Goal: Task Accomplishment & Management: Use online tool/utility

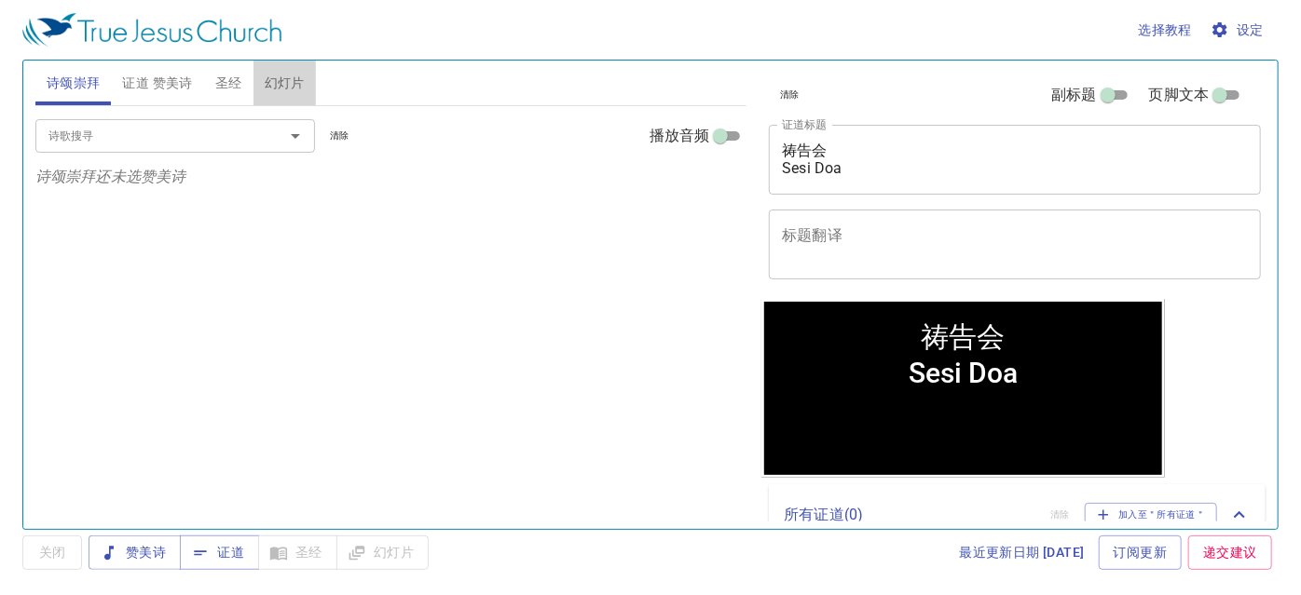
click at [286, 85] on span "幻灯片" at bounding box center [285, 83] width 40 height 23
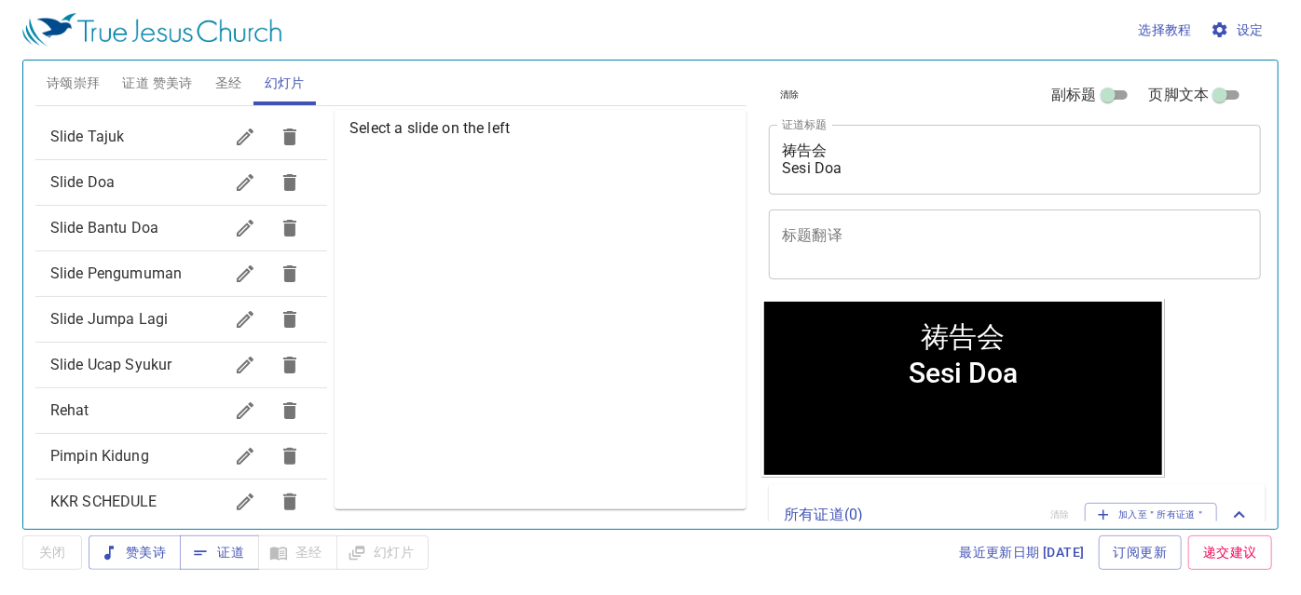
scroll to position [278, 0]
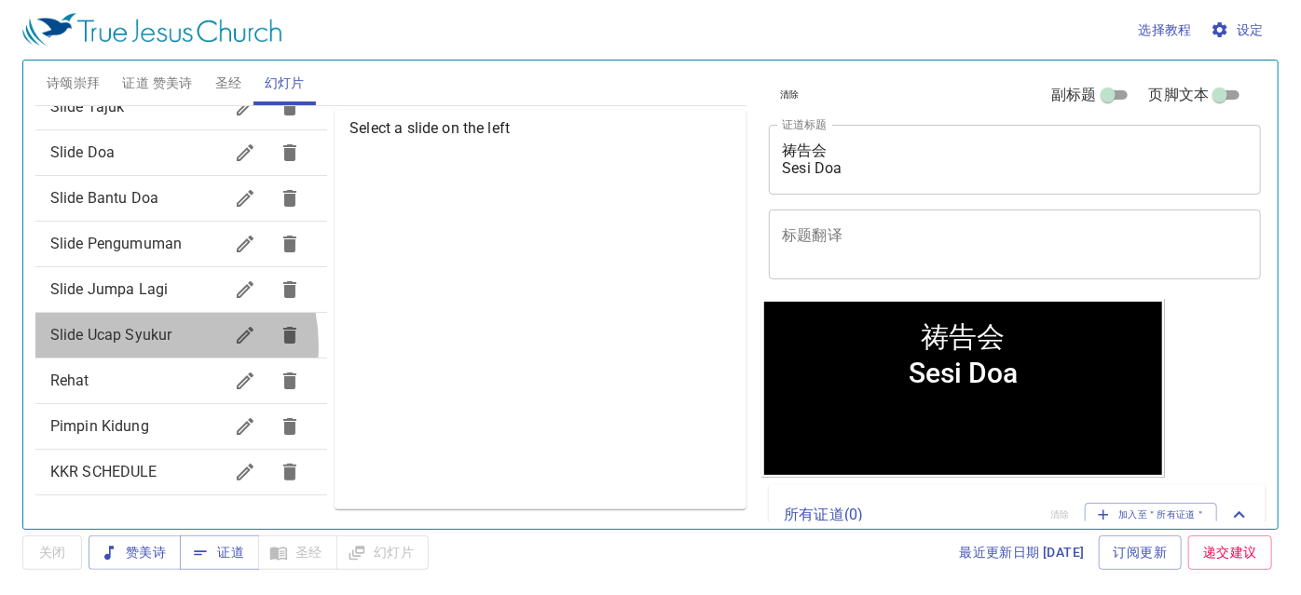
click at [150, 345] on span "Slide Ucap Syukur" at bounding box center [136, 335] width 172 height 22
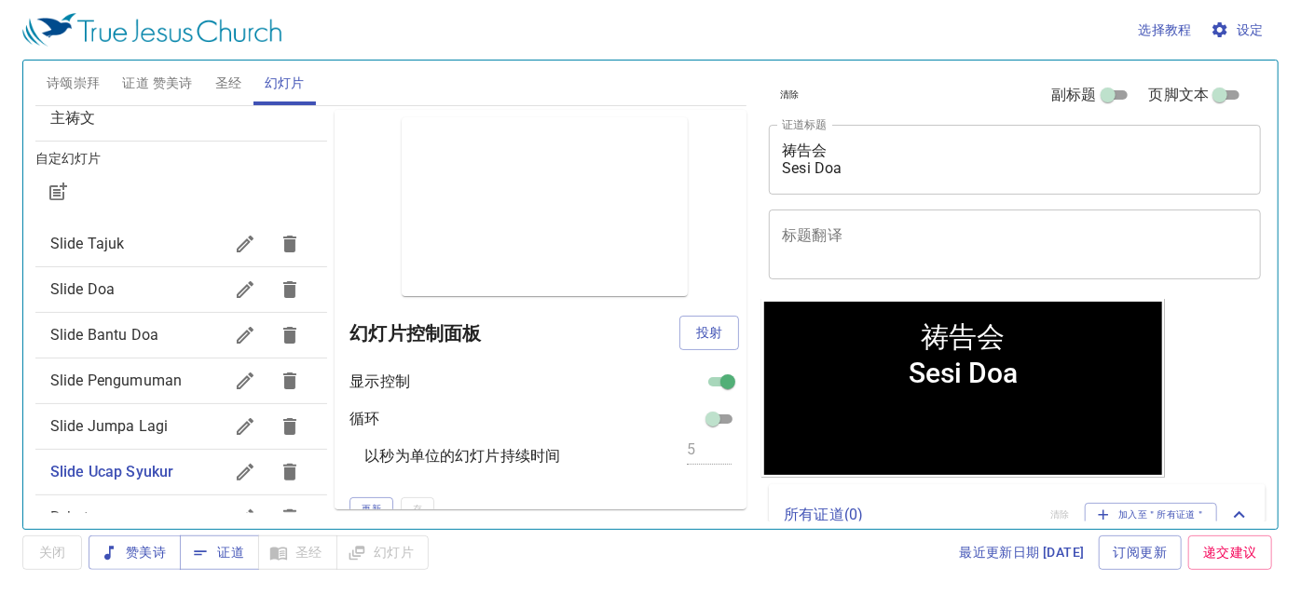
scroll to position [169, 0]
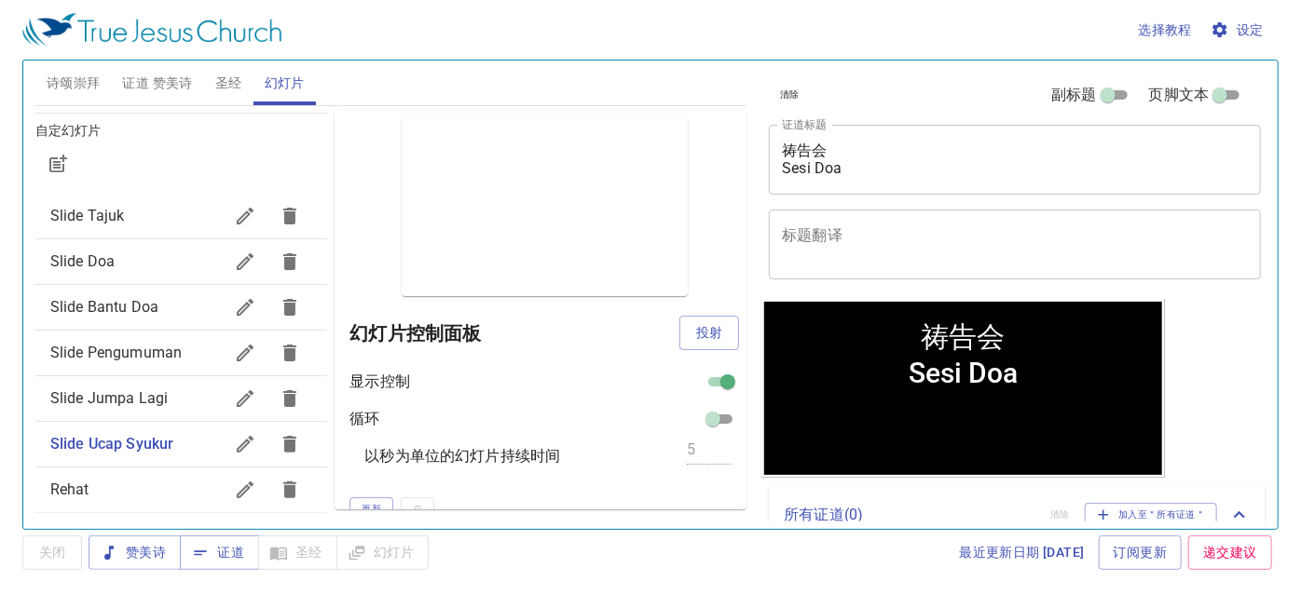
click at [143, 252] on span "Slide Doa" at bounding box center [136, 262] width 172 height 22
click at [119, 265] on span "Slide Doa" at bounding box center [136, 262] width 172 height 22
click at [707, 327] on span "投射" at bounding box center [709, 332] width 30 height 23
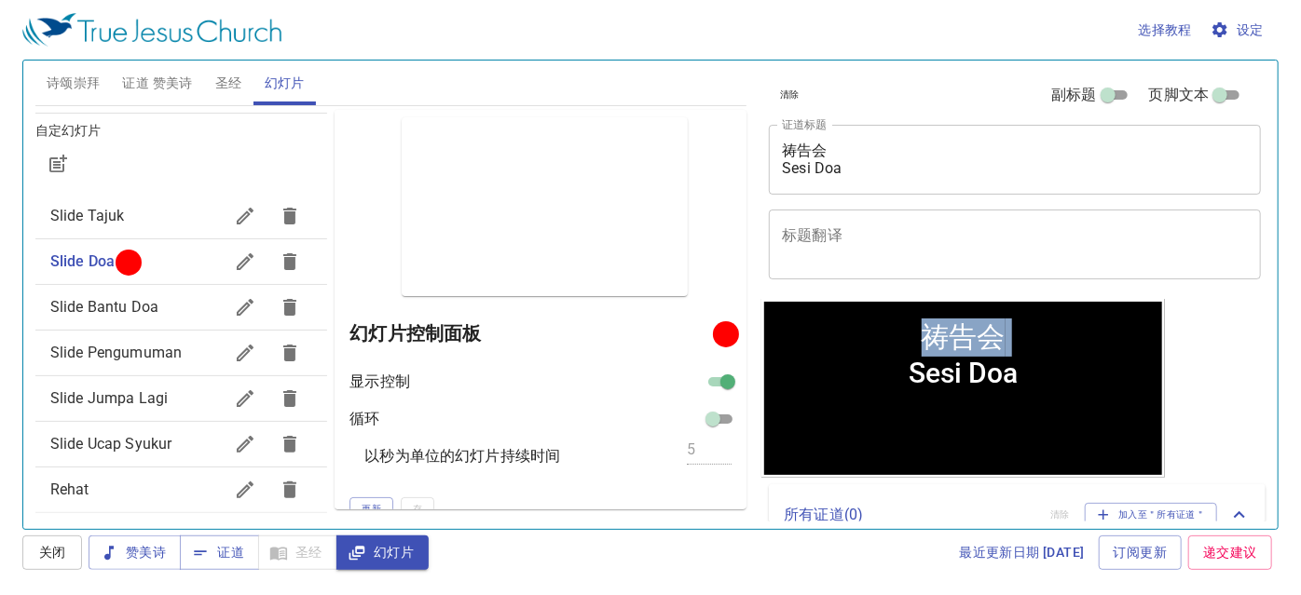
drag, startPoint x: 946, startPoint y: 355, endPoint x: 875, endPoint y: 358, distance: 70.9
click at [875, 358] on div "祷告会 Sesi Doa" at bounding box center [963, 352] width 398 height 87
click at [87, 76] on span "诗颂崇拜" at bounding box center [74, 83] width 54 height 23
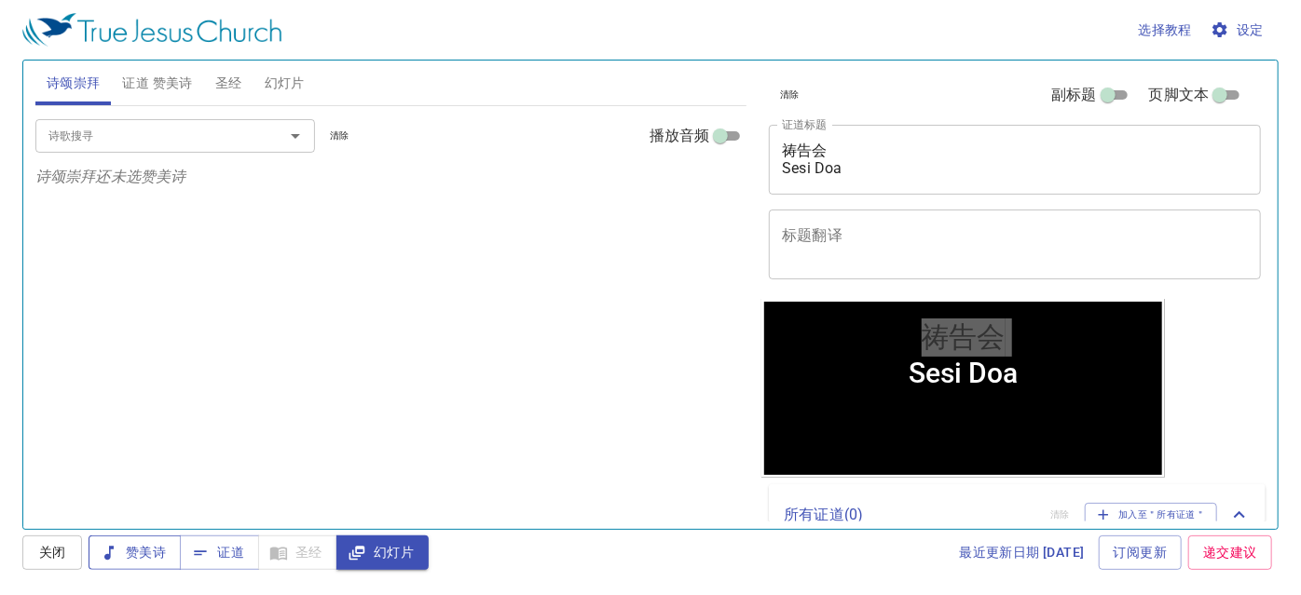
click at [122, 557] on span "赞美诗" at bounding box center [134, 552] width 62 height 23
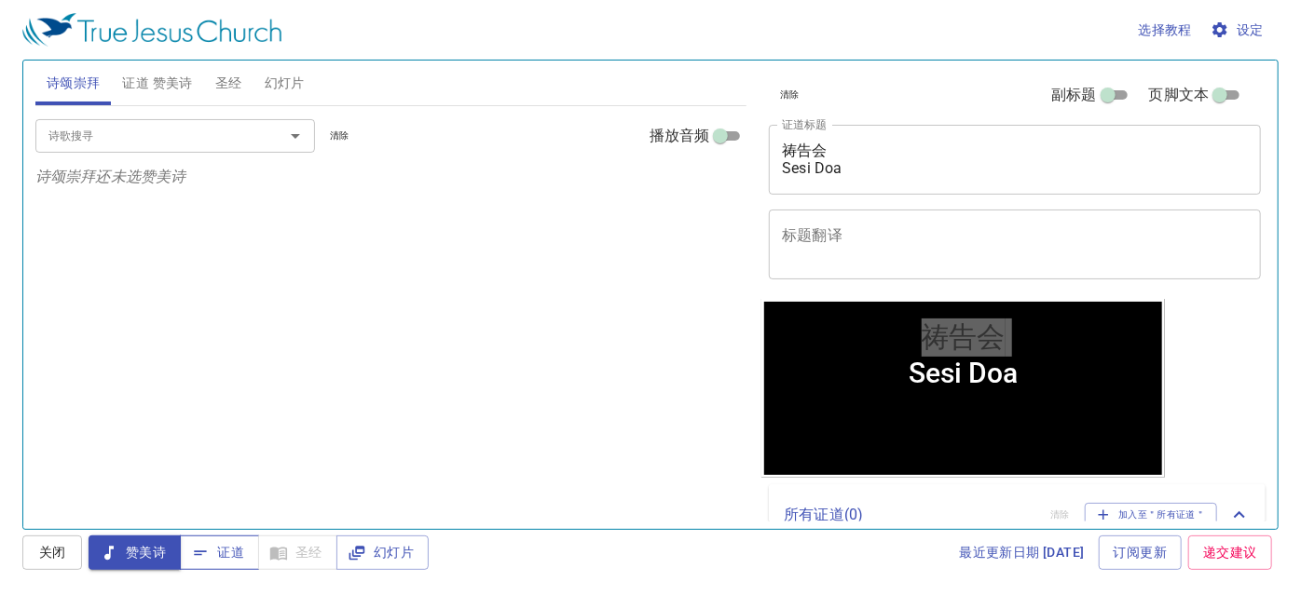
click at [219, 551] on span "证道" at bounding box center [219, 552] width 49 height 23
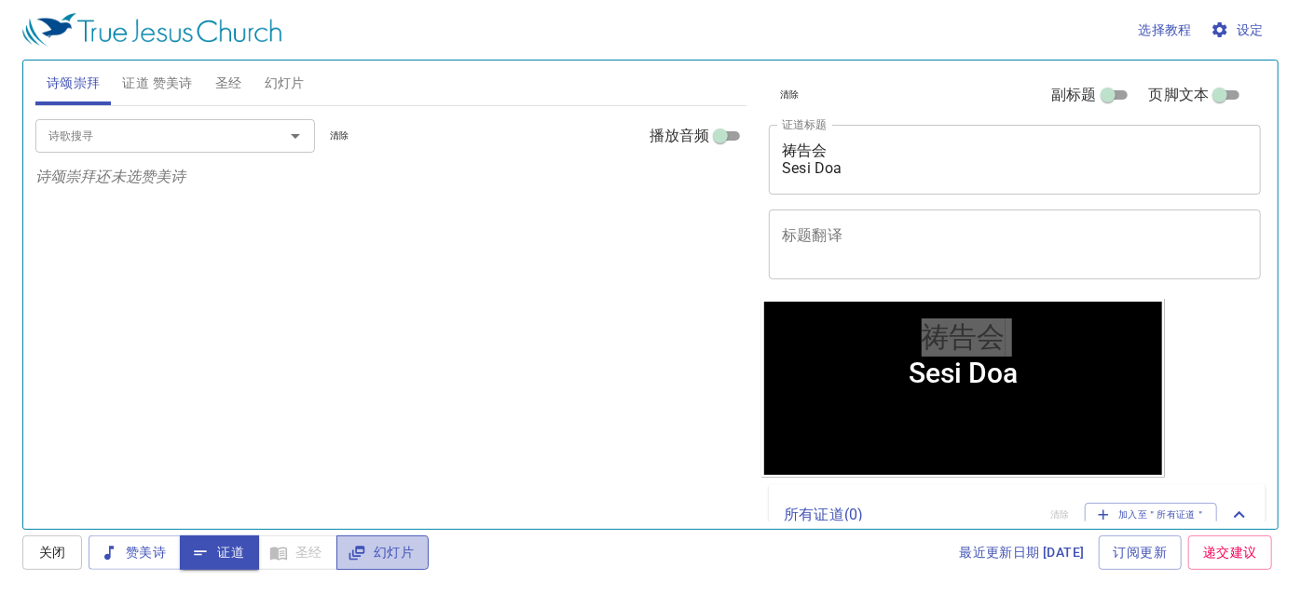
click at [405, 551] on span "幻灯片" at bounding box center [382, 552] width 62 height 23
click at [291, 77] on span "幻灯片" at bounding box center [285, 83] width 40 height 23
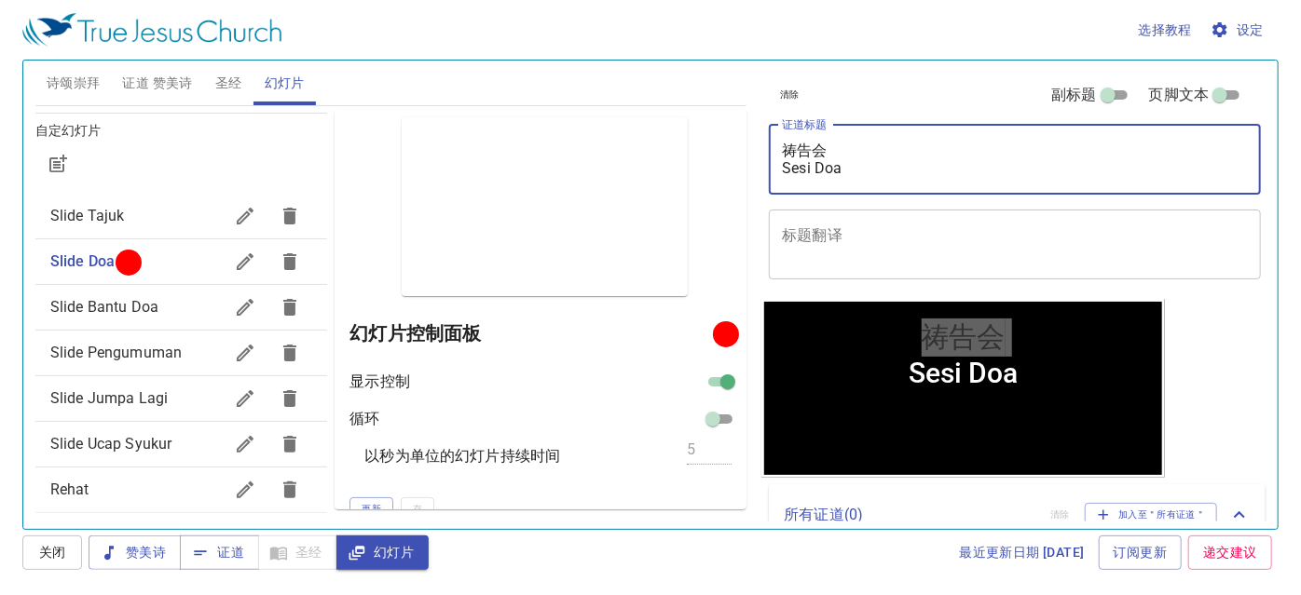
click at [866, 160] on textarea "祷告会 Sesi Doa" at bounding box center [1015, 159] width 466 height 35
drag, startPoint x: 848, startPoint y: 168, endPoint x: 791, endPoint y: 170, distance: 56.9
click at [791, 170] on textarea "祷告会 Sesi Doa" at bounding box center [1015, 159] width 466 height 35
drag, startPoint x: 825, startPoint y: 152, endPoint x: 799, endPoint y: 148, distance: 26.4
click at [799, 148] on textarea "祷告会 S" at bounding box center [1015, 159] width 466 height 35
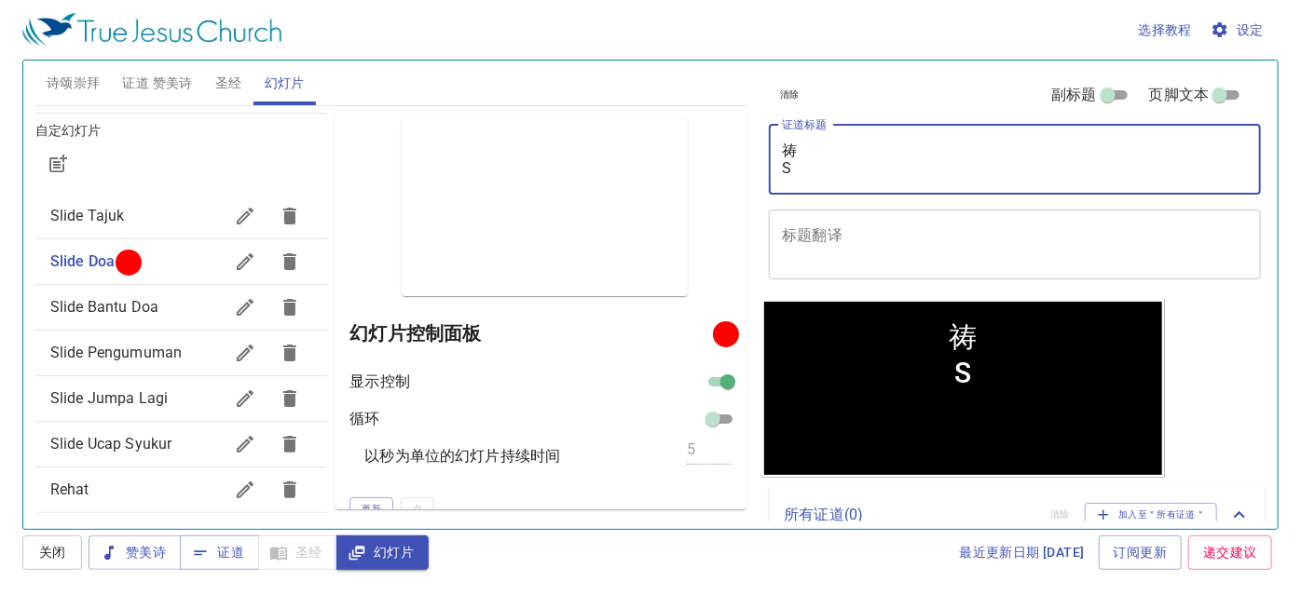
drag, startPoint x: 797, startPoint y: 145, endPoint x: 784, endPoint y: 143, distance: 12.3
click at [784, 143] on textarea "祷 S" at bounding box center [1015, 159] width 466 height 35
paste textarea "心灵和诚实敬拜神"
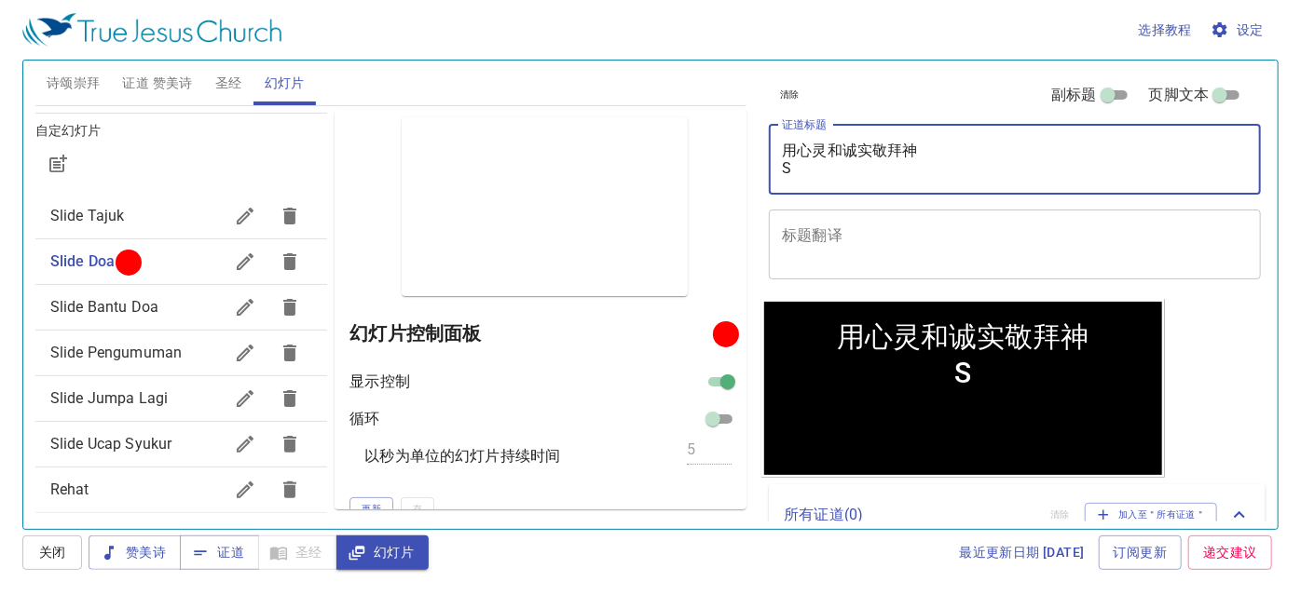
click at [789, 167] on textarea "用心灵和诚实敬拜神 S" at bounding box center [1015, 159] width 466 height 35
paste textarea "Menyembah Tuhan dalam Roh dan Kebenaran"
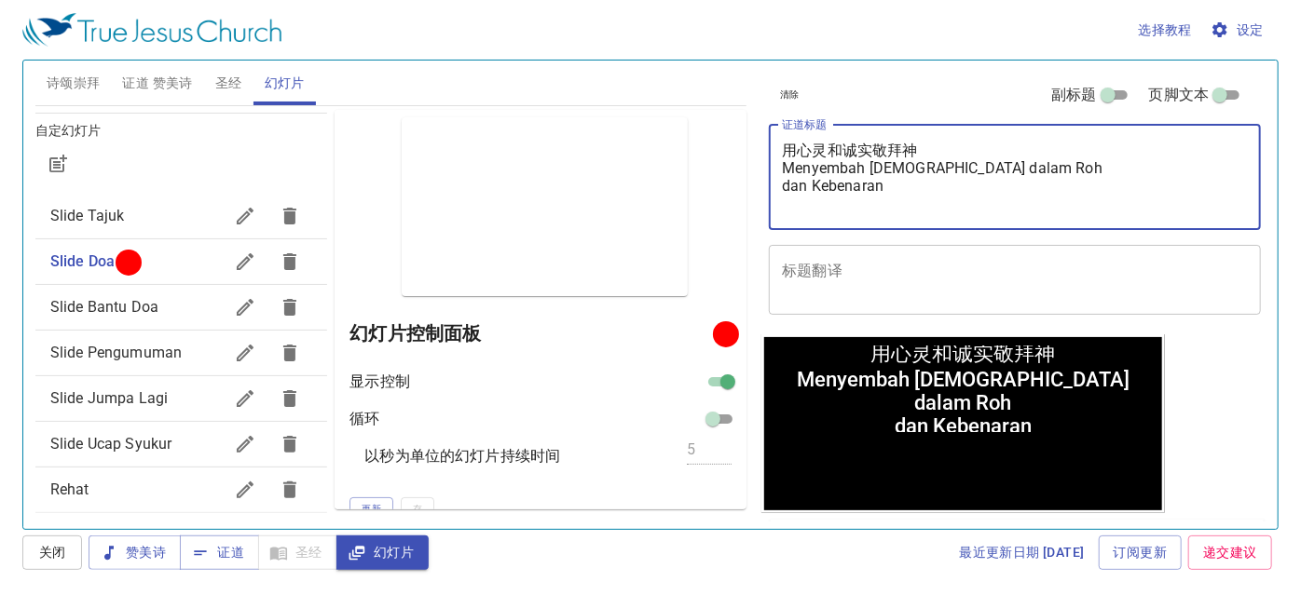
click at [814, 210] on textarea "用心灵和诚实敬拜神 Menyembah Tuhan dalam Roh dan Kebenaran" at bounding box center [1015, 177] width 466 height 71
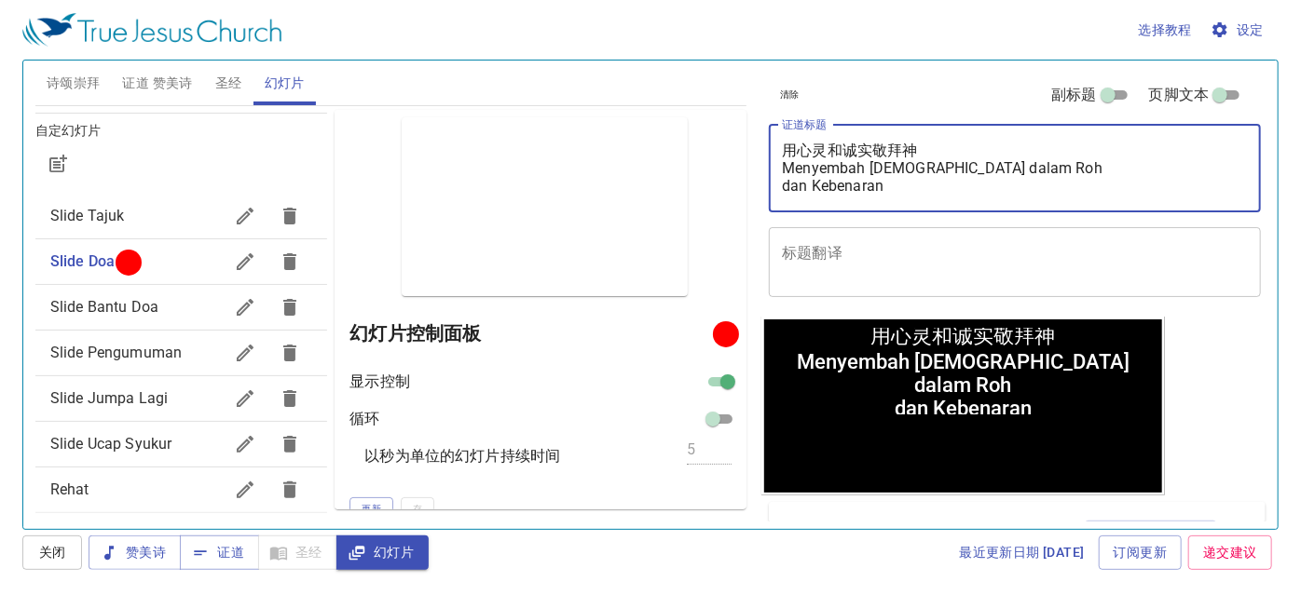
click at [781, 183] on div "用心灵和诚实敬拜神 Menyembah Tuhan dalam Roh dan Kebenaran x 证道标题" at bounding box center [1015, 169] width 492 height 88
type textarea "用心灵和诚实敬拜神 Menyembah Tuhan dalam Roh dan Kebenaran"
click at [144, 87] on span "证道 赞美诗" at bounding box center [157, 83] width 70 height 23
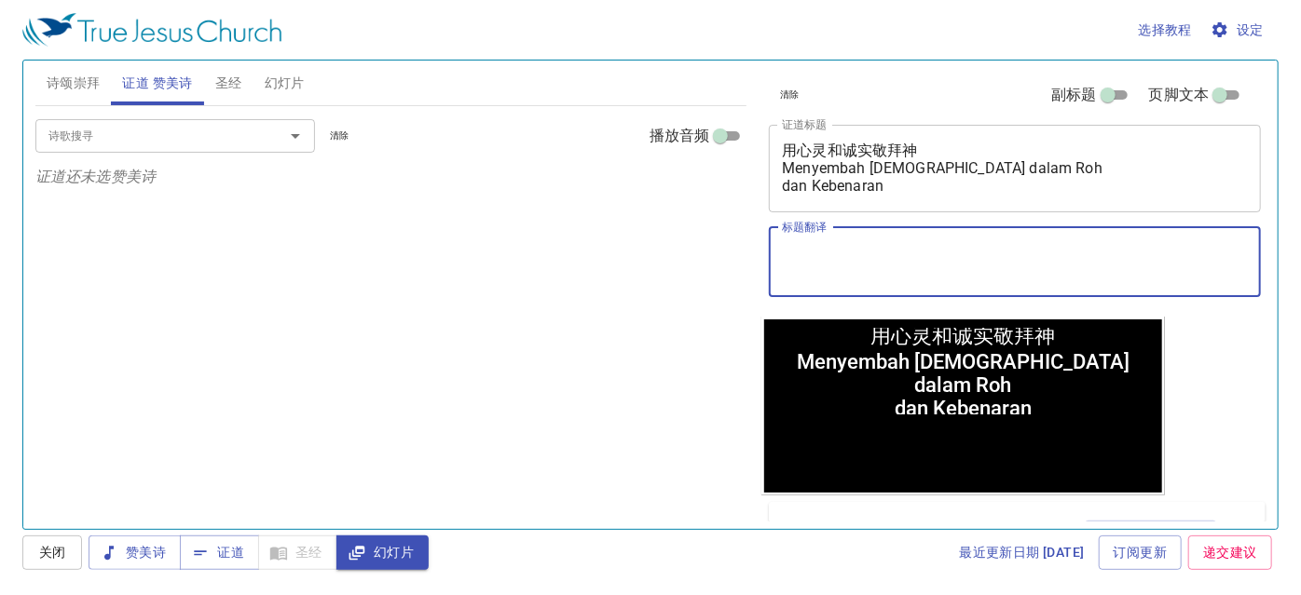
click at [791, 260] on textarea "标题翻译" at bounding box center [1015, 261] width 466 height 35
paste textarea "主领: 撒迦利亚传道 Pendeta Zakaria 翻译: 吴明琼姊妹 Saudari Ng Min Kiun"
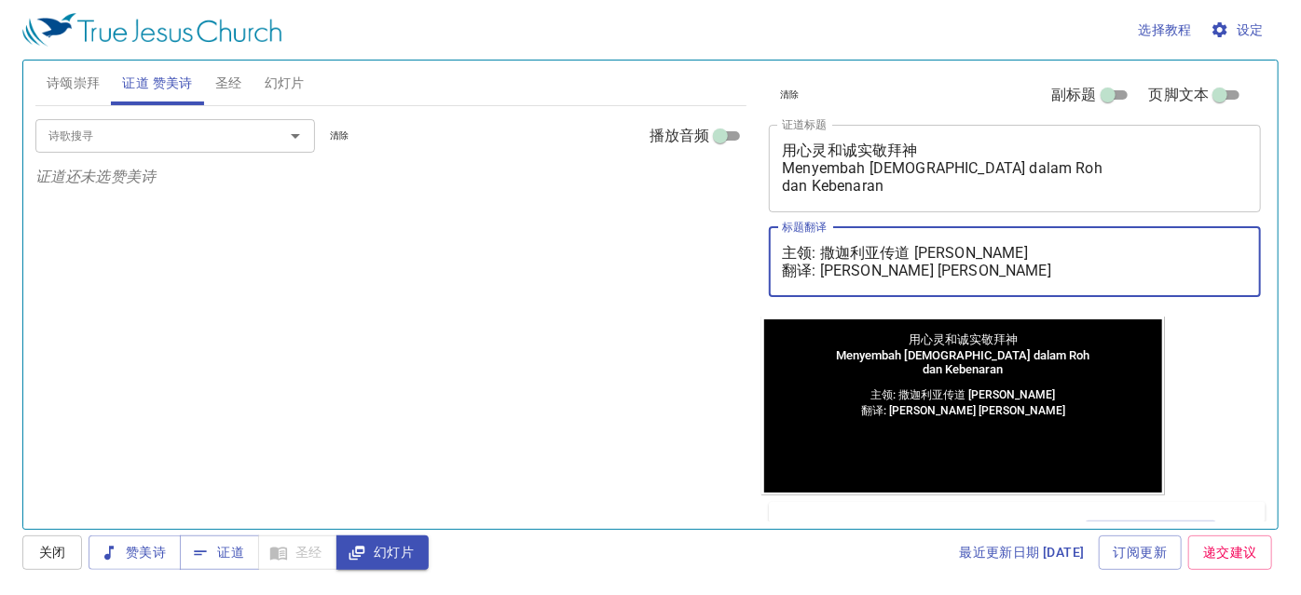
type textarea "主领: 撒迦利亚传道 Pendeta Zakaria 翻译: 吴明琼姊妹 Saudari Ng Min Kiun"
click at [76, 86] on span "诗颂崇拜" at bounding box center [74, 83] width 54 height 23
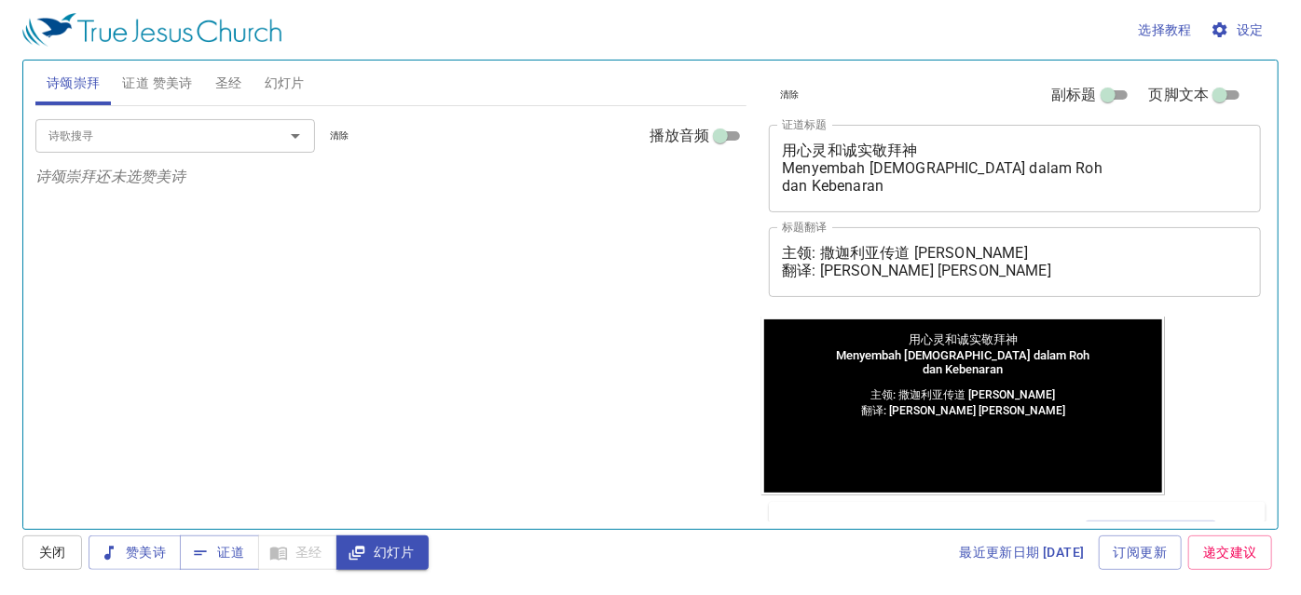
click at [149, 76] on span "证道 赞美诗" at bounding box center [157, 83] width 70 height 23
click at [977, 163] on textarea "用心灵和诚实敬拜神 Menyembah Tuhan dalam Roh dan Kebenaran" at bounding box center [1015, 168] width 466 height 53
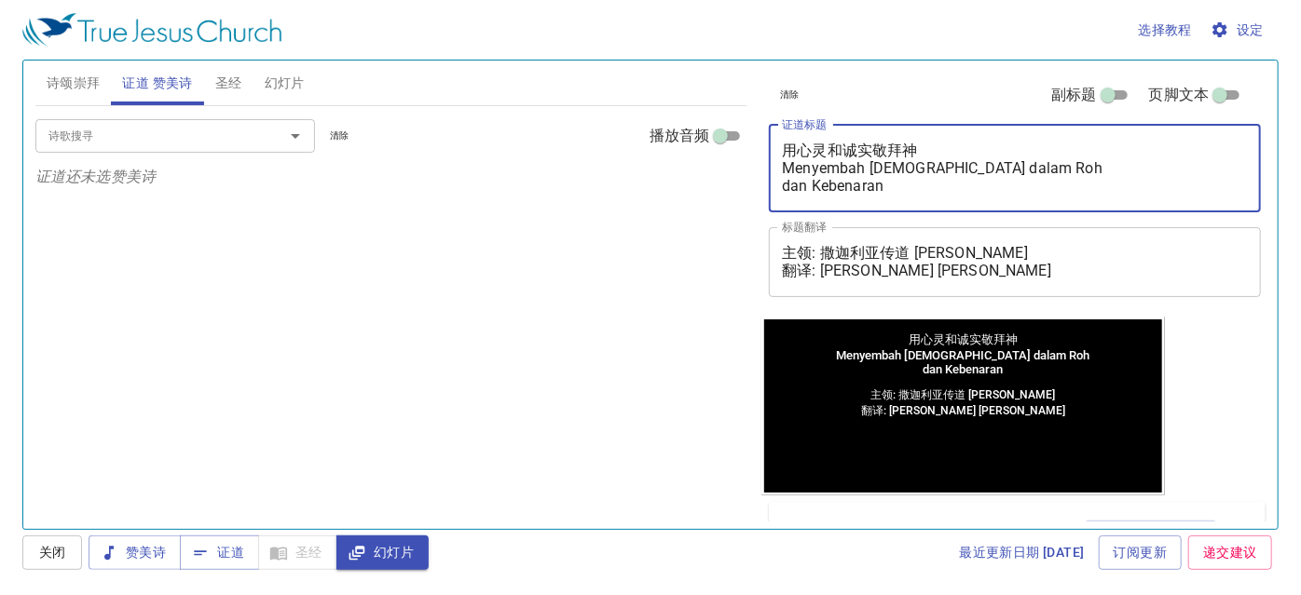
click at [984, 163] on textarea "用心灵和诚实敬拜神 Menyembah Tuhan dalam Roh dan Kebenaran" at bounding box center [1015, 168] width 466 height 53
click at [784, 183] on textarea "用心灵和诚实敬拜神 Menyembah Tuhan dalam Roh dan Kebenaran" at bounding box center [1015, 168] width 466 height 53
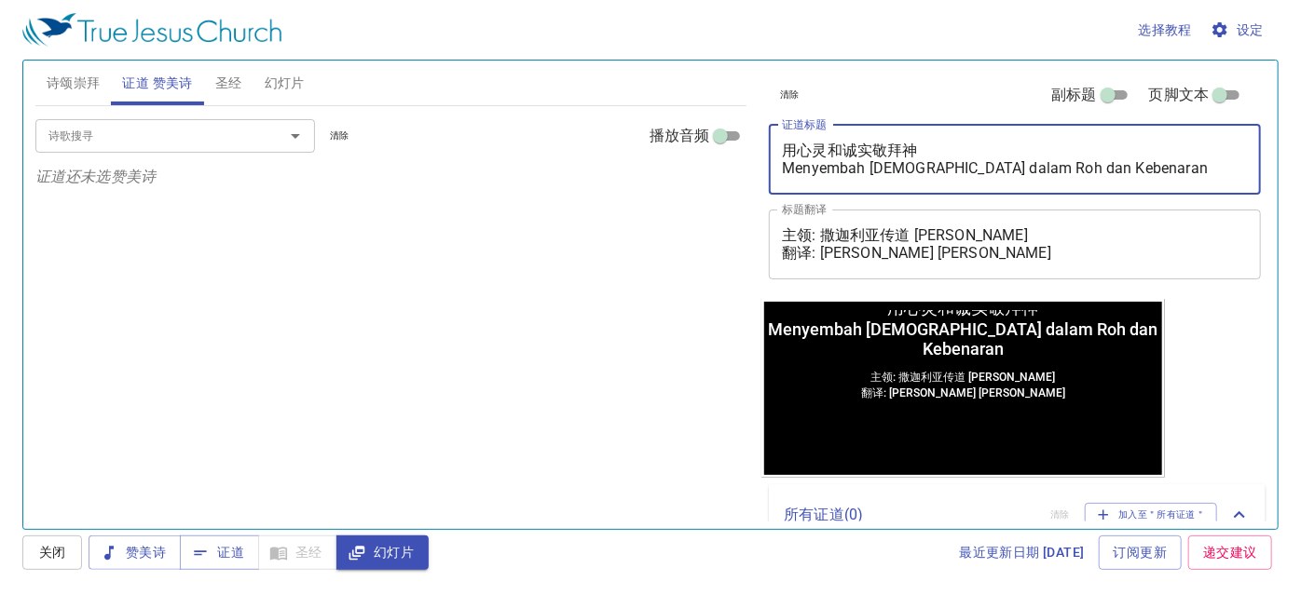
type textarea "用心灵和诚实敬拜神 Menyembah Tuhan dalam Roh dan Kebenaran"
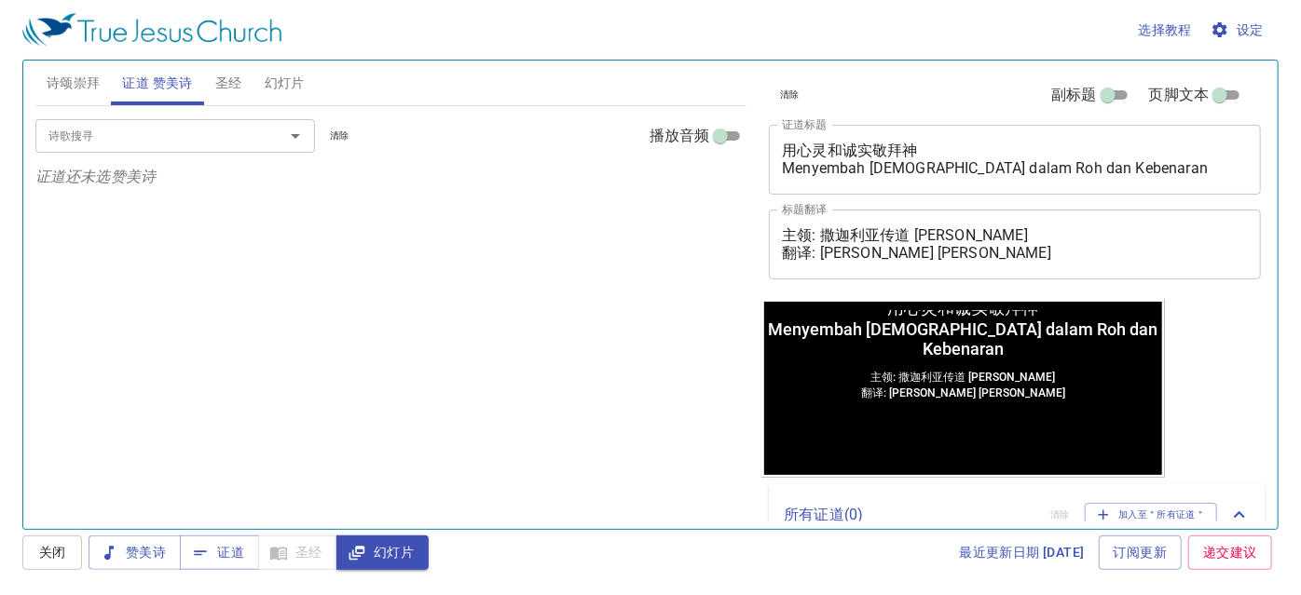
click at [600, 252] on div "诗歌搜寻 诗歌搜寻 清除 播放音频 证道还未选赞美诗" at bounding box center [391, 309] width 712 height 407
click at [220, 78] on span "圣经" at bounding box center [228, 83] width 27 height 23
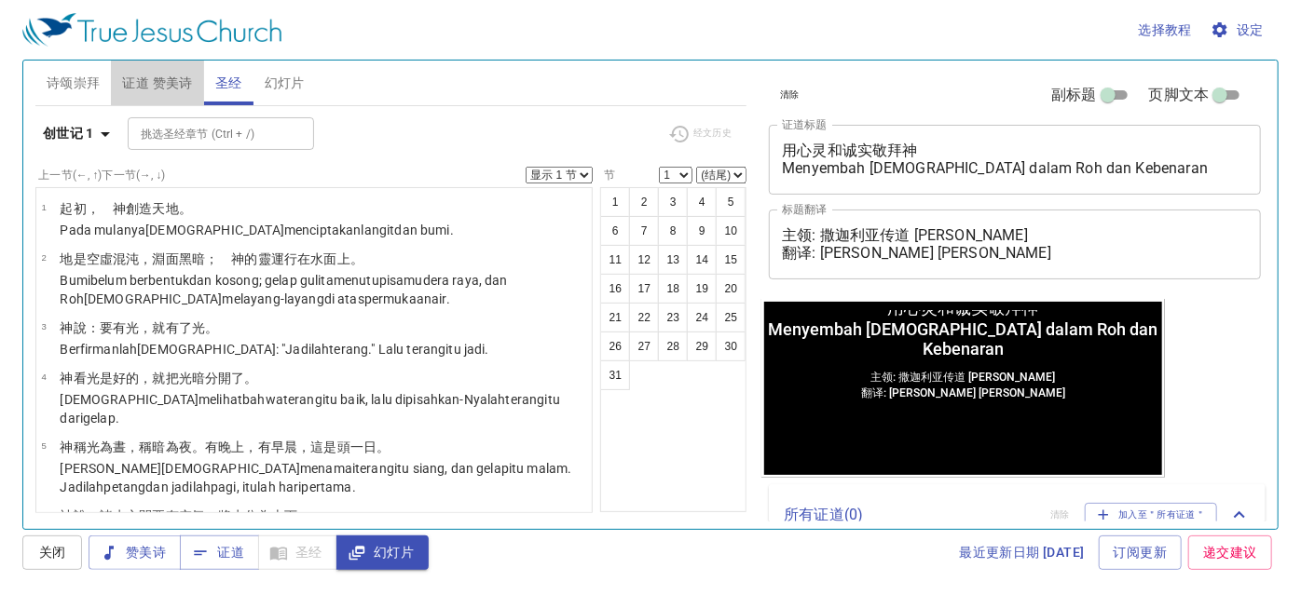
click at [170, 75] on span "证道 赞美诗" at bounding box center [157, 83] width 70 height 23
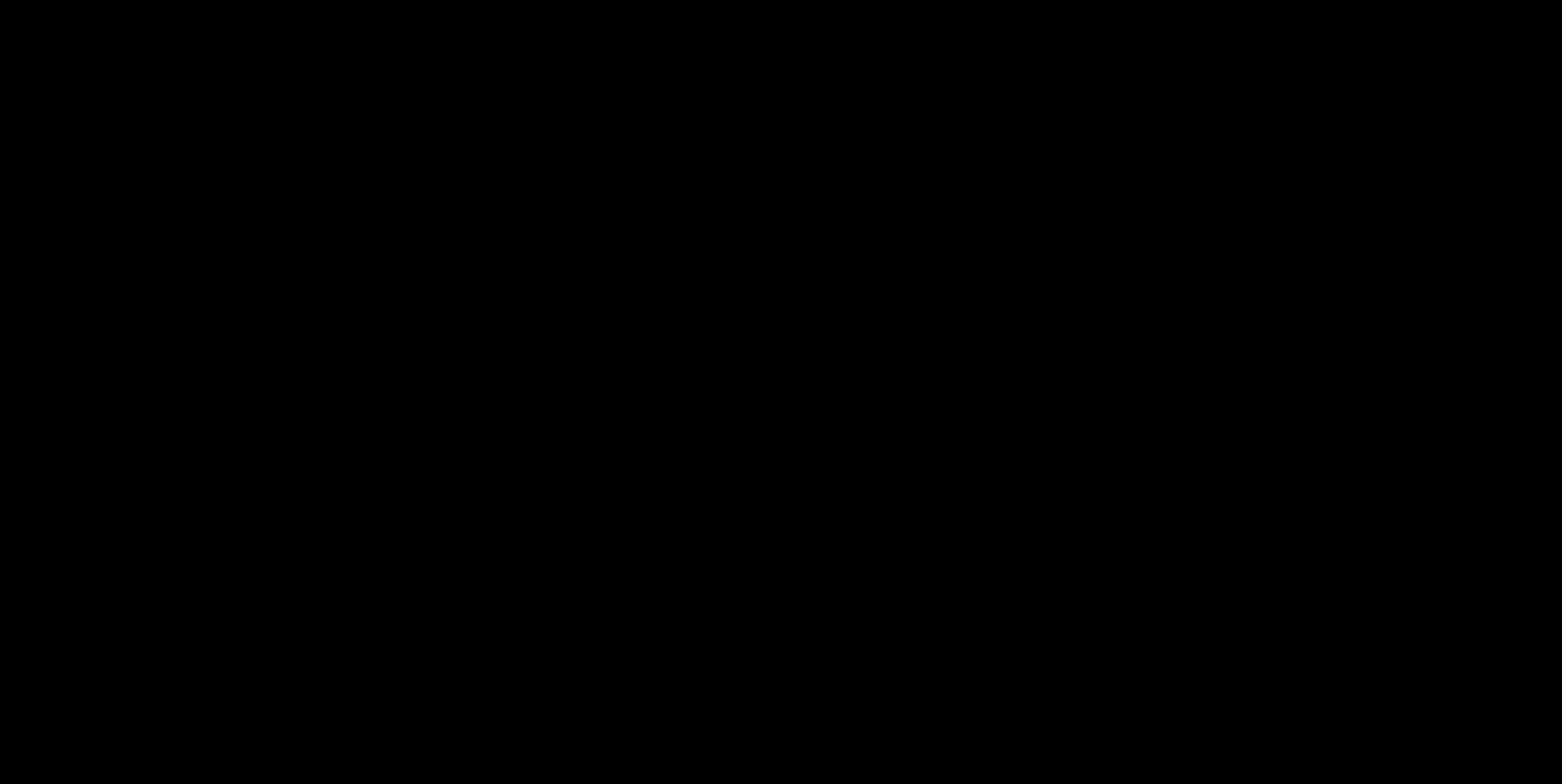
drag, startPoint x: 749, startPoint y: 40, endPoint x: 1047, endPoint y: 2, distance: 300.4
click at [1047, 2] on div at bounding box center [781, 392] width 1562 height 784
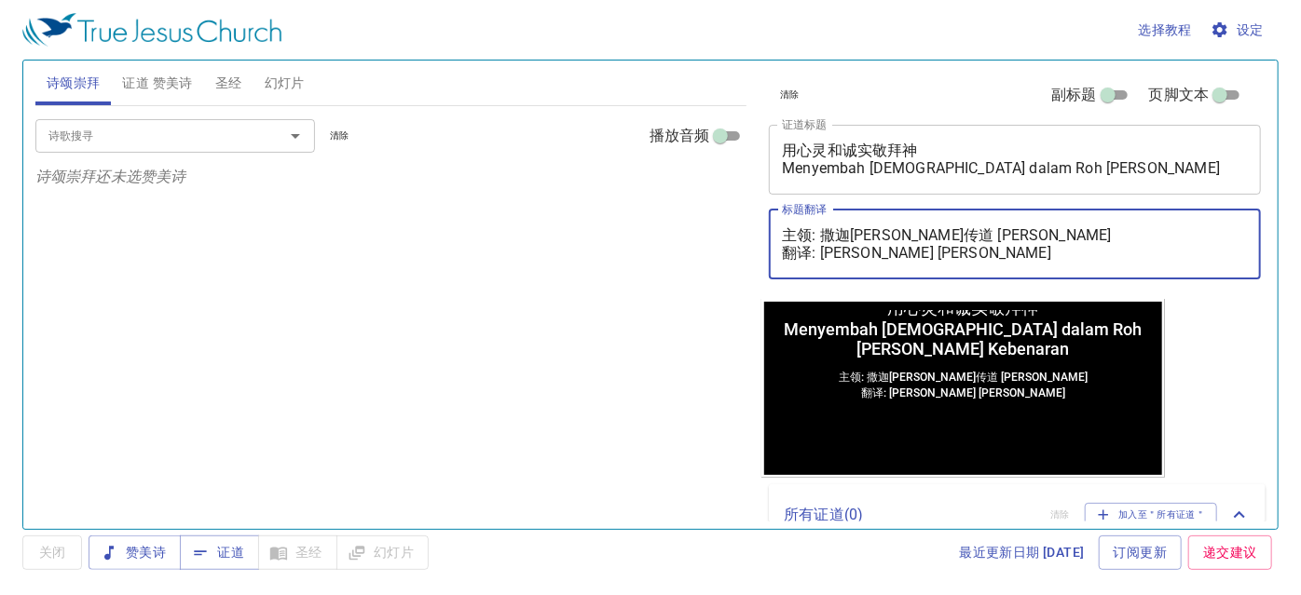
drag, startPoint x: 1043, startPoint y: 251, endPoint x: 823, endPoint y: 258, distance: 220.0
click at [823, 258] on textarea "主领: 撒迦利亚传道 Pendeta Zakaria 翻译: 吴明琼姊妹 Saudari Ng Min Kiun" at bounding box center [1015, 243] width 466 height 35
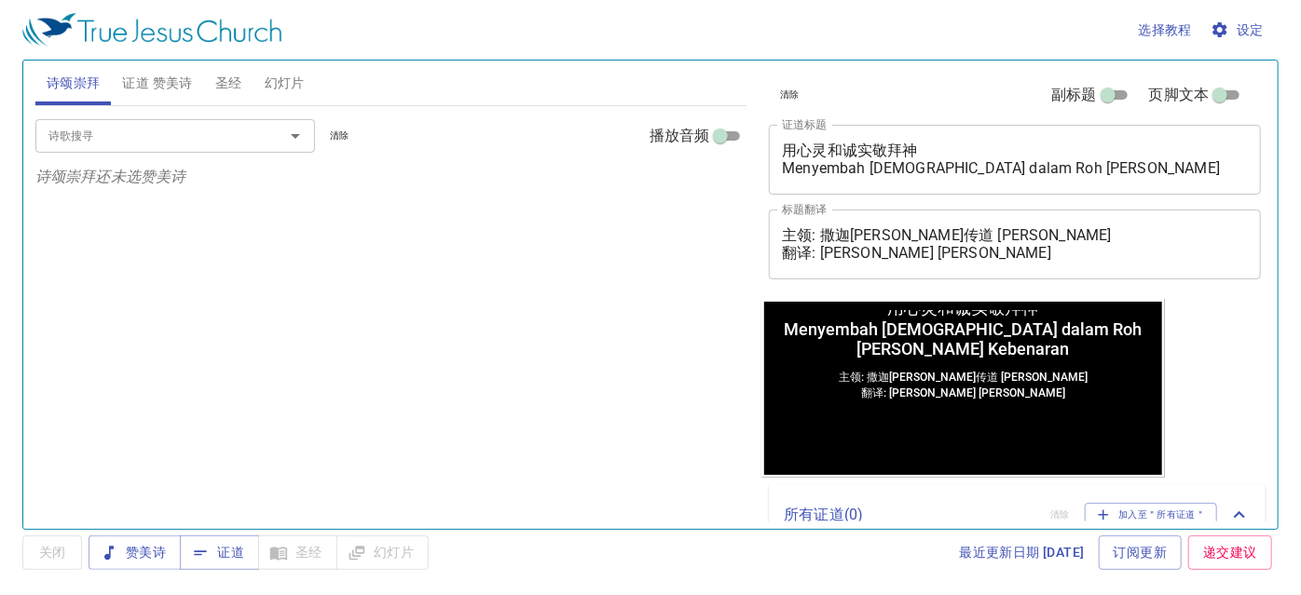
drag, startPoint x: 781, startPoint y: 233, endPoint x: 1040, endPoint y: 253, distance: 259.8
click at [1036, 252] on div "主领: 撒迦利亚传道 Pendeta Zakaria 翻译: 吴明琼姊妹 Saudari Ng Min Kiun x 标题翻译" at bounding box center [1015, 245] width 492 height 70
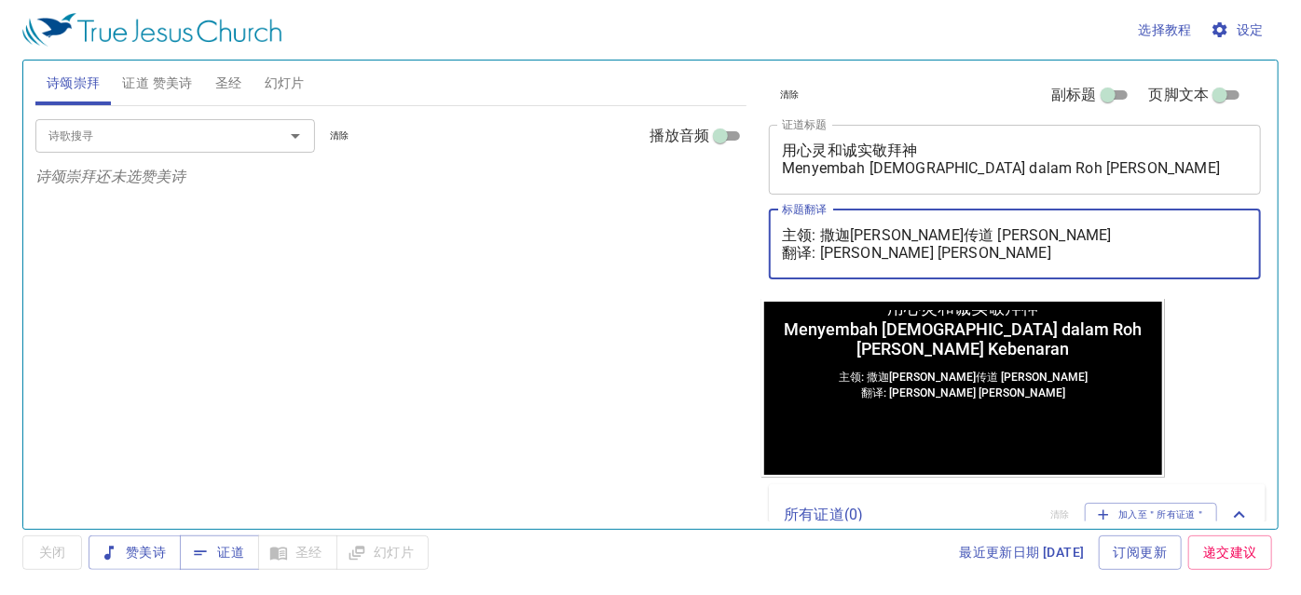
click at [1042, 250] on textarea "主领: 撒迦利亚传道 Pendeta Zakaria 翻译: 吴明琼姊妹 Saudari Ng Min Kiun" at bounding box center [1015, 243] width 466 height 35
drag, startPoint x: 1041, startPoint y: 250, endPoint x: 783, endPoint y: 235, distance: 258.5
click at [783, 235] on textarea "主领: 撒迦利亚传道 Pendeta Zakaria 翻译: 吴明琼姊妹 Saudari Ng Min Kiun" at bounding box center [1015, 243] width 466 height 35
paste textarea "以法莲传道 Pendeta Efraim Yuam 翻译:魏巴录执事 Diaken Baruch Wai"
type textarea "主领: 以法莲传道 Pendeta Efraim Yuam 翻译:魏巴录执事 Diaken Baruch Wai"
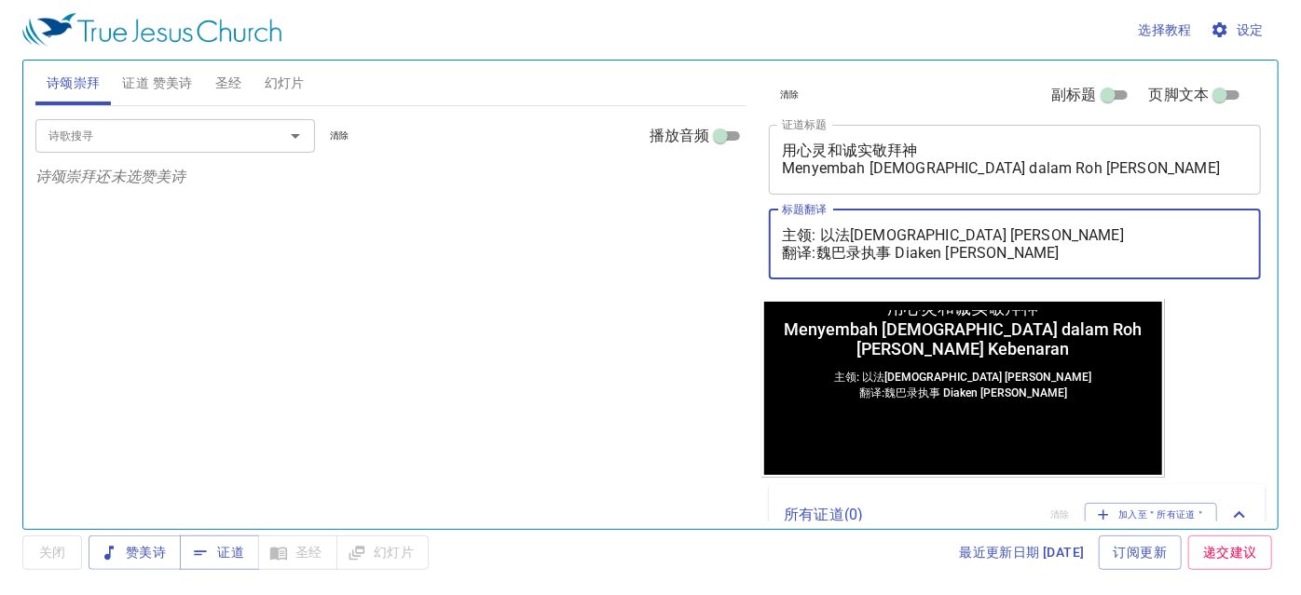
click at [82, 133] on input "诗歌搜寻" at bounding box center [147, 135] width 213 height 21
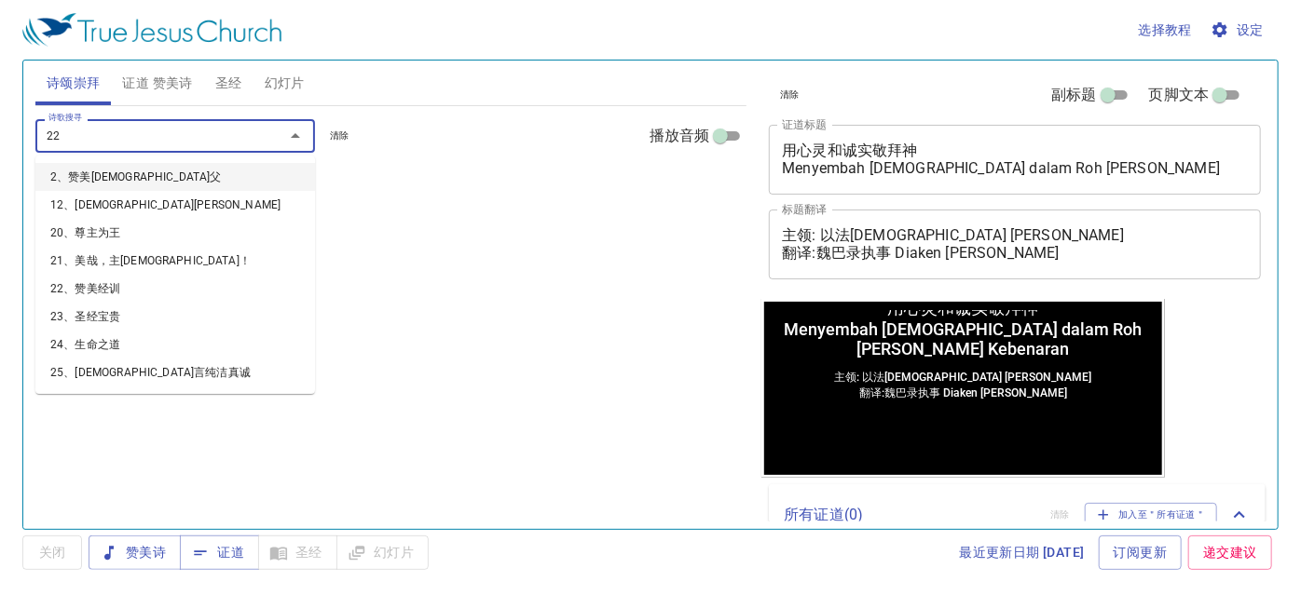
type input "225"
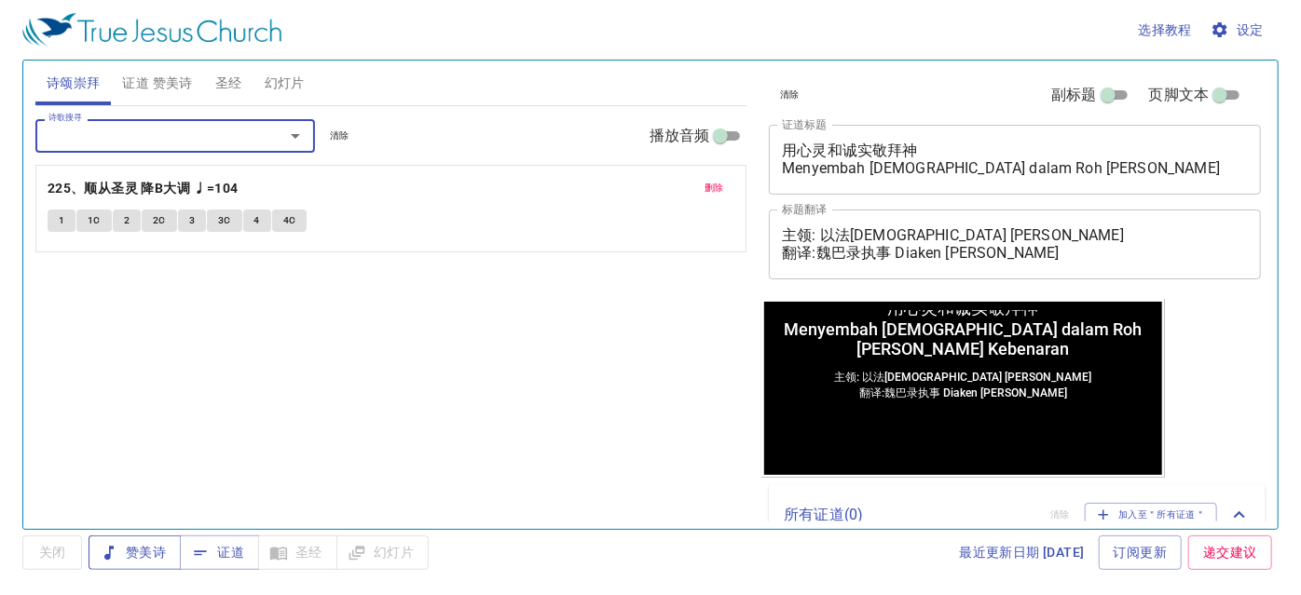
click at [149, 551] on span "赞美诗" at bounding box center [134, 552] width 62 height 23
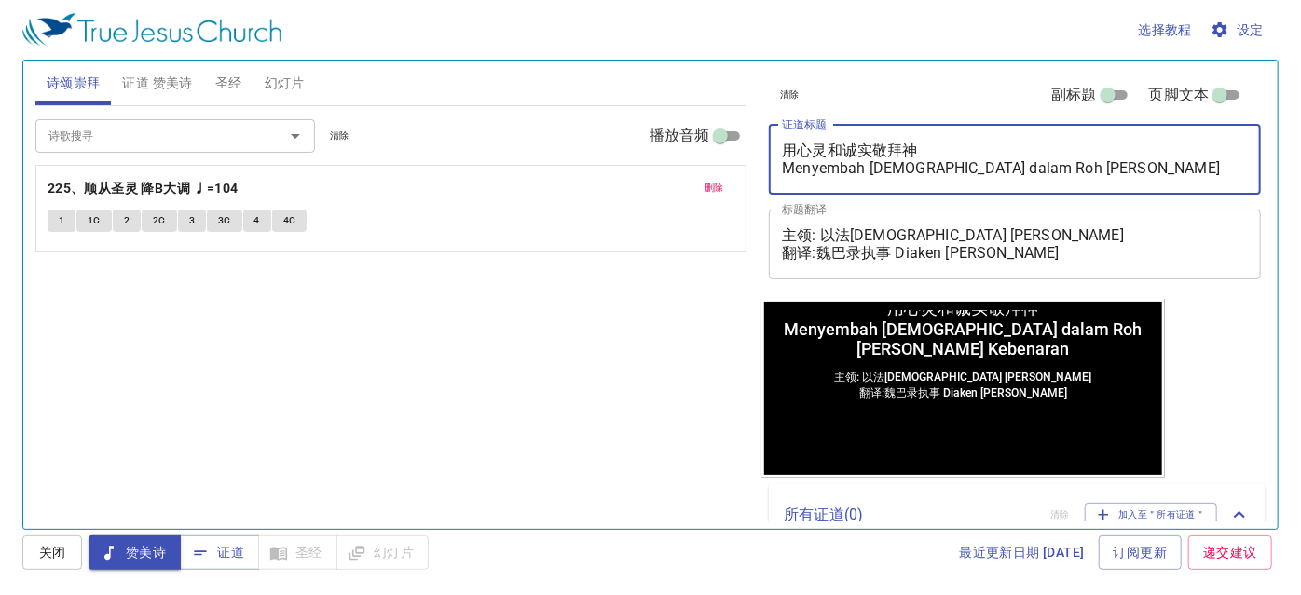
drag, startPoint x: 784, startPoint y: 145, endPoint x: 1090, endPoint y: 170, distance: 307.5
click at [1090, 170] on textarea "用心灵和诚实敬拜神 Menyembah Tuhan dalam Roh dan Kebenaran" at bounding box center [1015, 159] width 466 height 35
paste textarea "这地上的帐篷将要拆毁 Kemah Di Bumi Ini Akan Dibongkar"
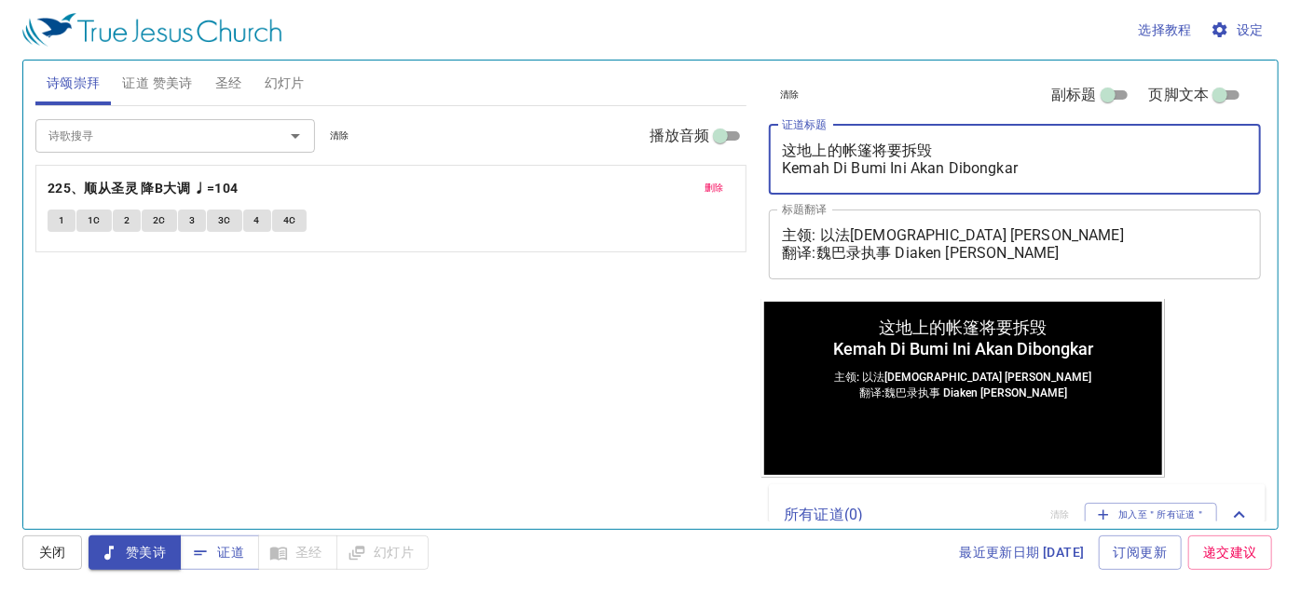
type textarea "这地上的帐篷将要拆毁 Kemah Di Bumi Ini Akan Dibongkar"
click at [594, 361] on div "诗歌搜寻 诗歌搜寻 清除 播放音频 删除 225、顺从圣灵 降B大调 ♩=104 1 1C 2 2C 3 3C 4 4C" at bounding box center [391, 309] width 712 height 407
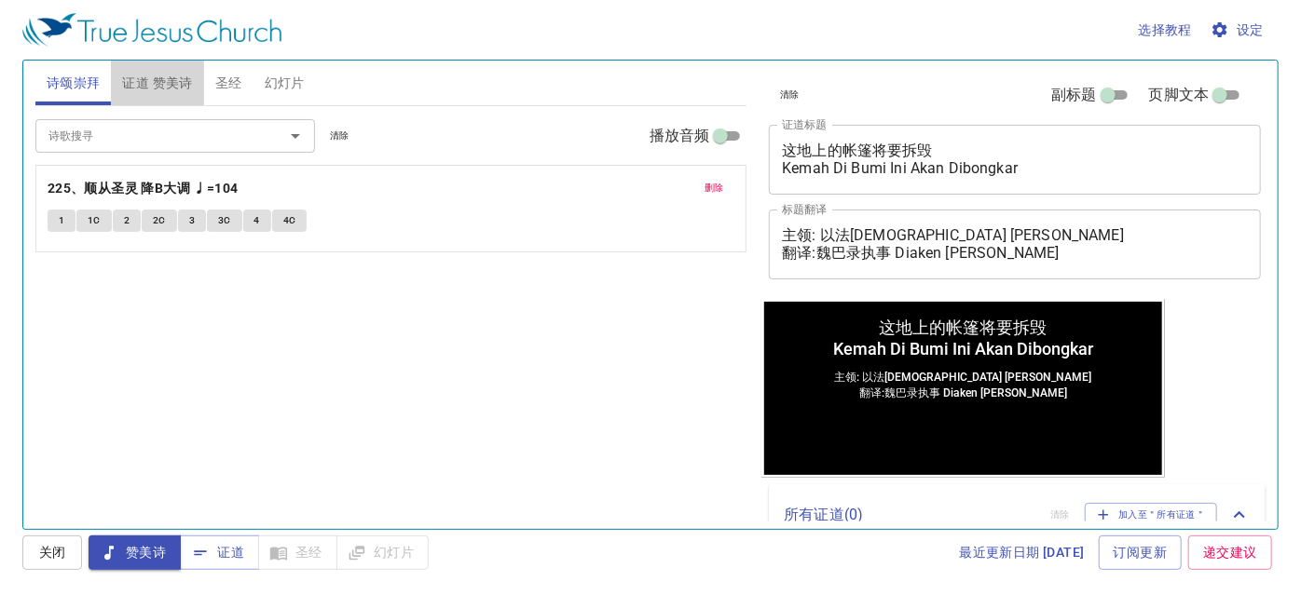
click at [154, 85] on span "证道 赞美诗" at bounding box center [157, 83] width 70 height 23
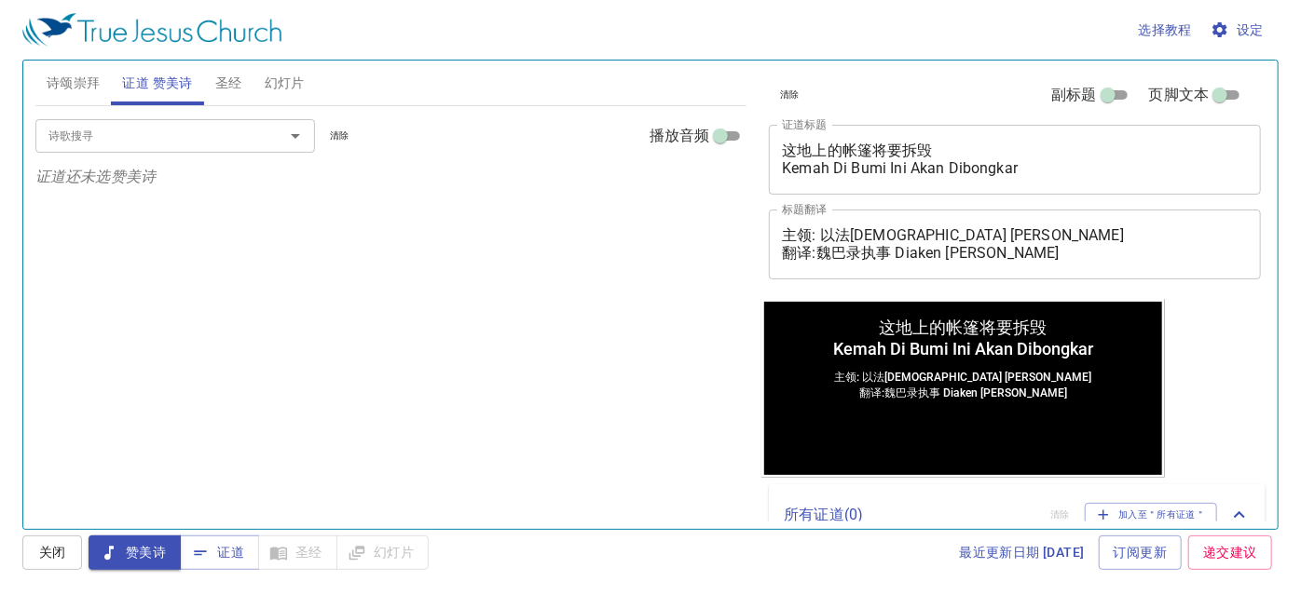
click at [121, 140] on input "诗歌搜寻" at bounding box center [147, 135] width 213 height 21
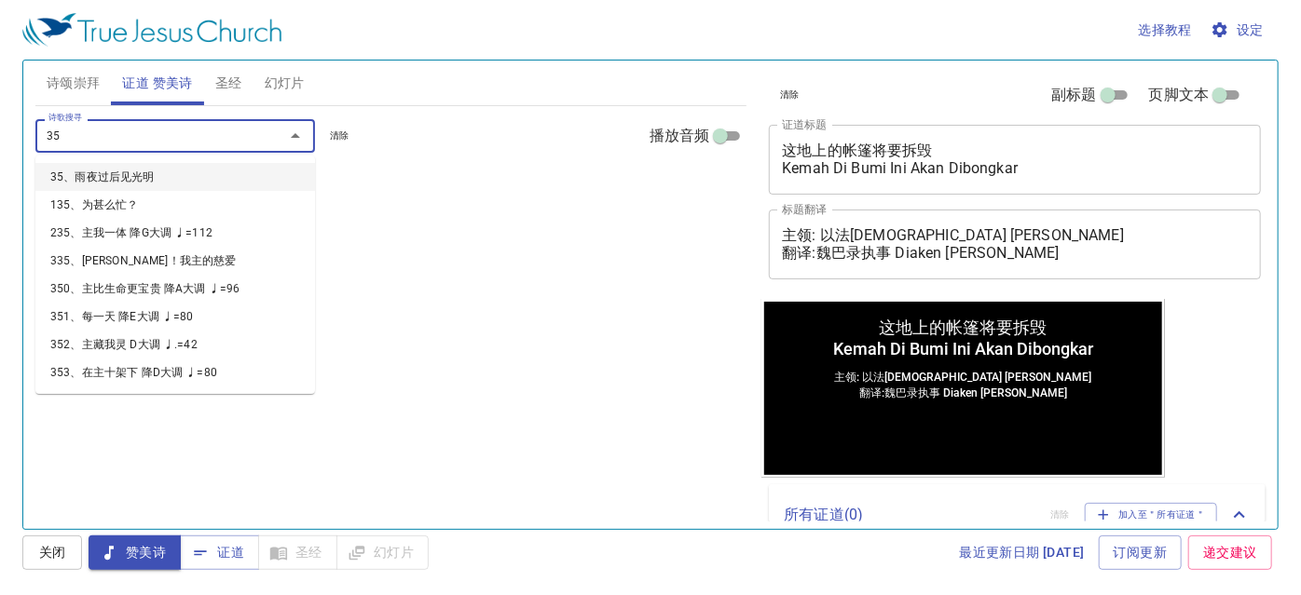
type input "358"
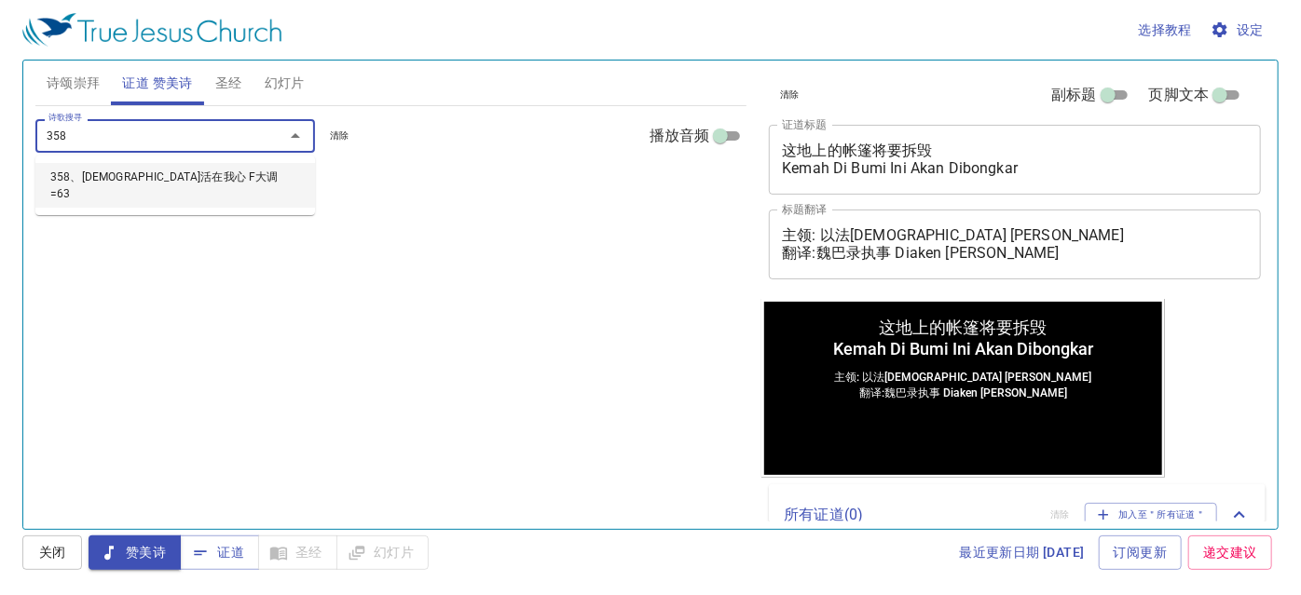
click at [131, 184] on li "358、基督活在我心 F大调 =63" at bounding box center [174, 185] width 279 height 45
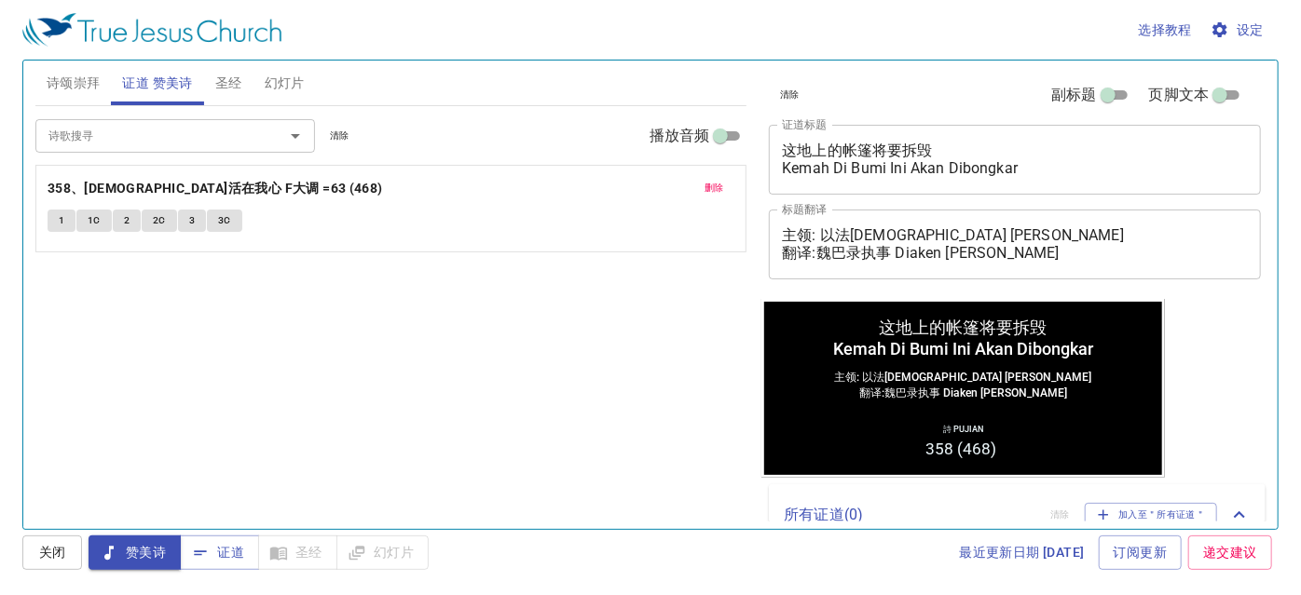
click at [274, 298] on div "诗歌搜寻 诗歌搜寻 清除 播放音频 删除 358、基督活在我心 F大调 =63 (468) 1 1C 2 2C 3 3C" at bounding box center [391, 309] width 712 height 407
click at [82, 84] on span "诗颂崇拜" at bounding box center [74, 83] width 54 height 23
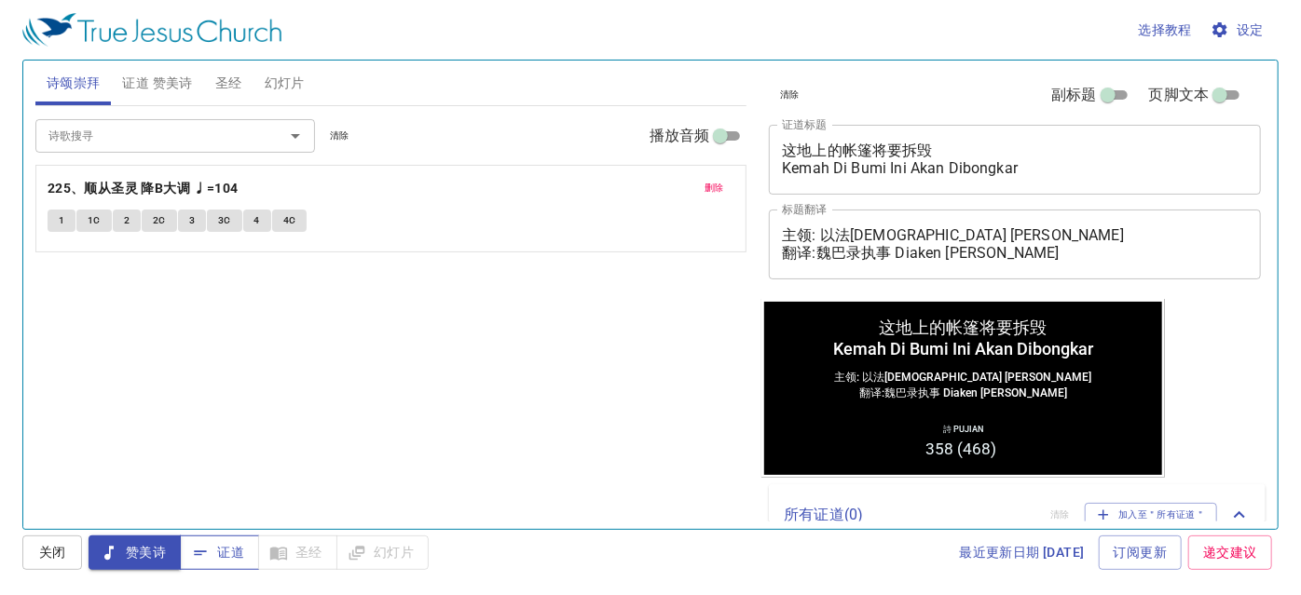
click at [0, 0] on span "证道" at bounding box center [0, 0] width 0 height 0
click at [146, 76] on span "证道 赞美诗" at bounding box center [157, 83] width 70 height 23
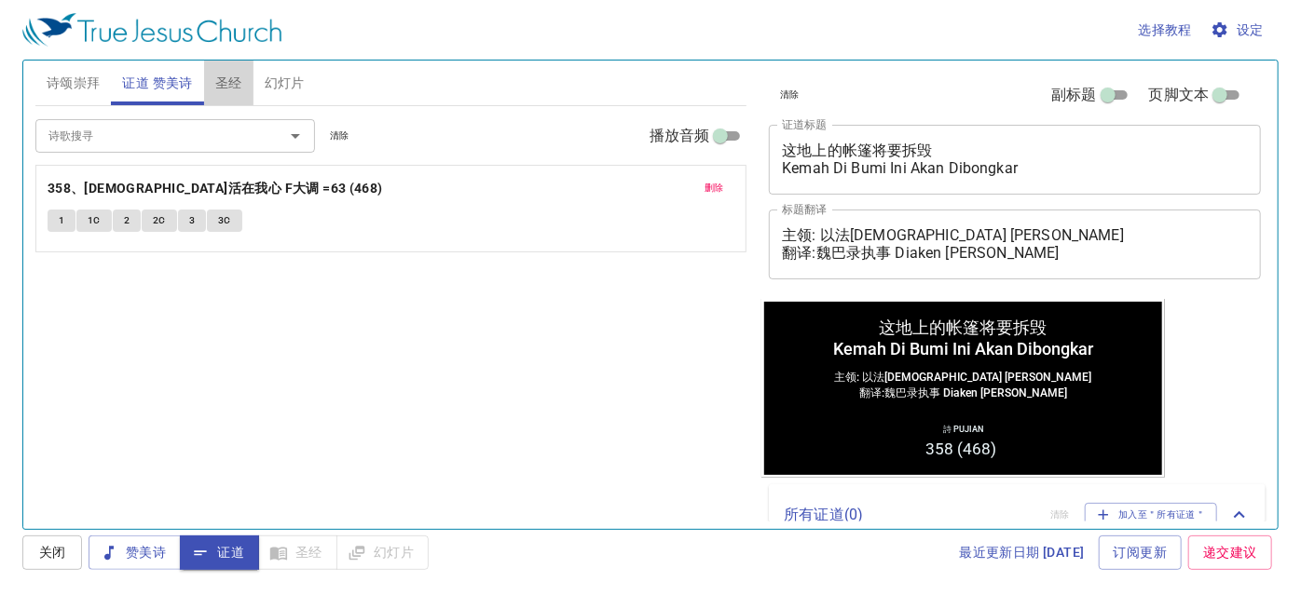
click at [222, 77] on span "圣经" at bounding box center [228, 83] width 27 height 23
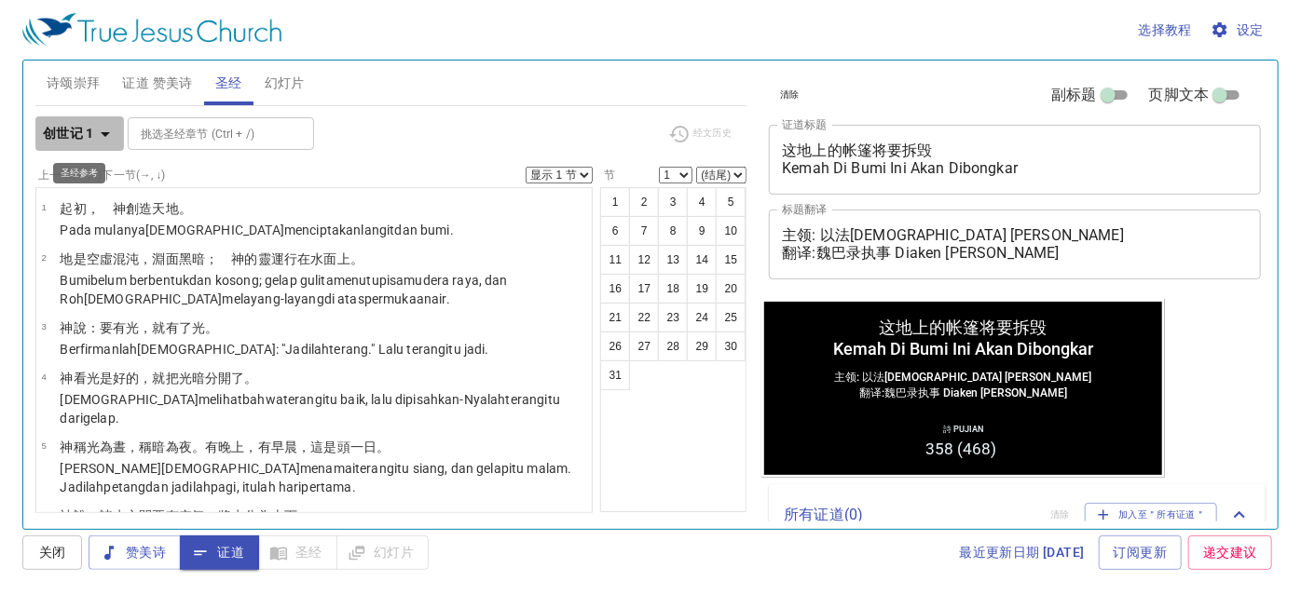
click at [85, 131] on b "创世记 1" at bounding box center [68, 133] width 51 height 23
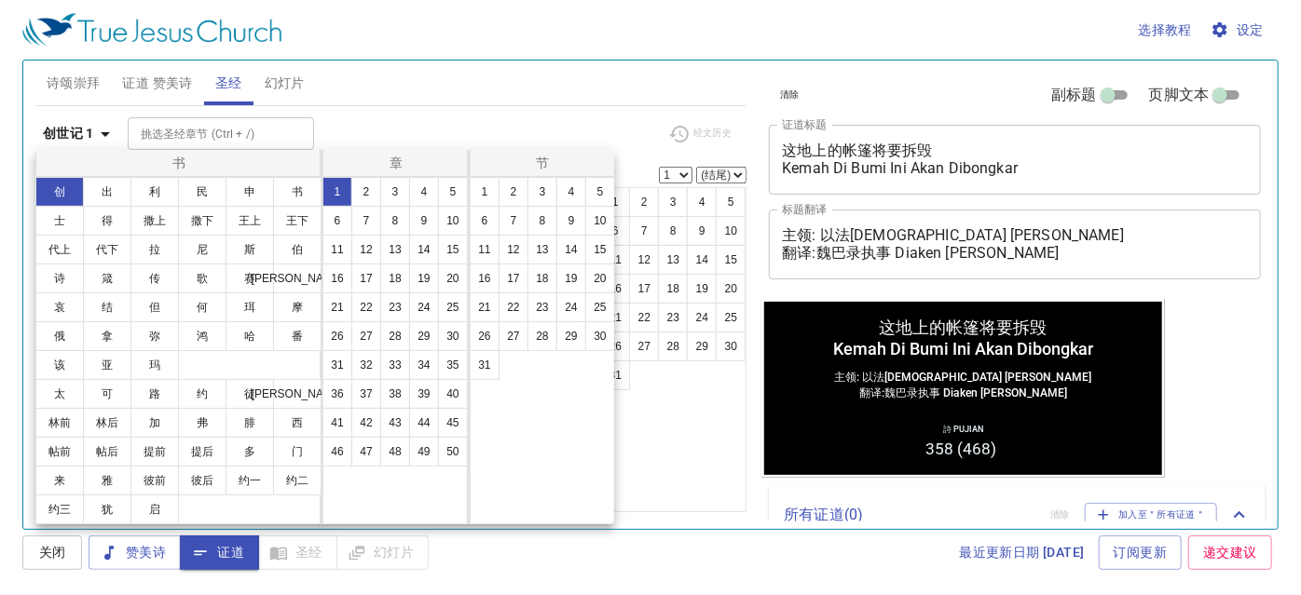
click at [252, 361] on ul "创 出 利 民 申 书 士 得 撒上 撒下 王上 王下 代上 代下 拉 尼 斯 伯 诗 箴 传 歌 赛 耶 哀 结 但 何 珥 摩 俄 拿 弥 鸿 哈 番 该…" at bounding box center [178, 279] width 285 height 202
click at [105, 421] on button "林后" at bounding box center [107, 423] width 48 height 30
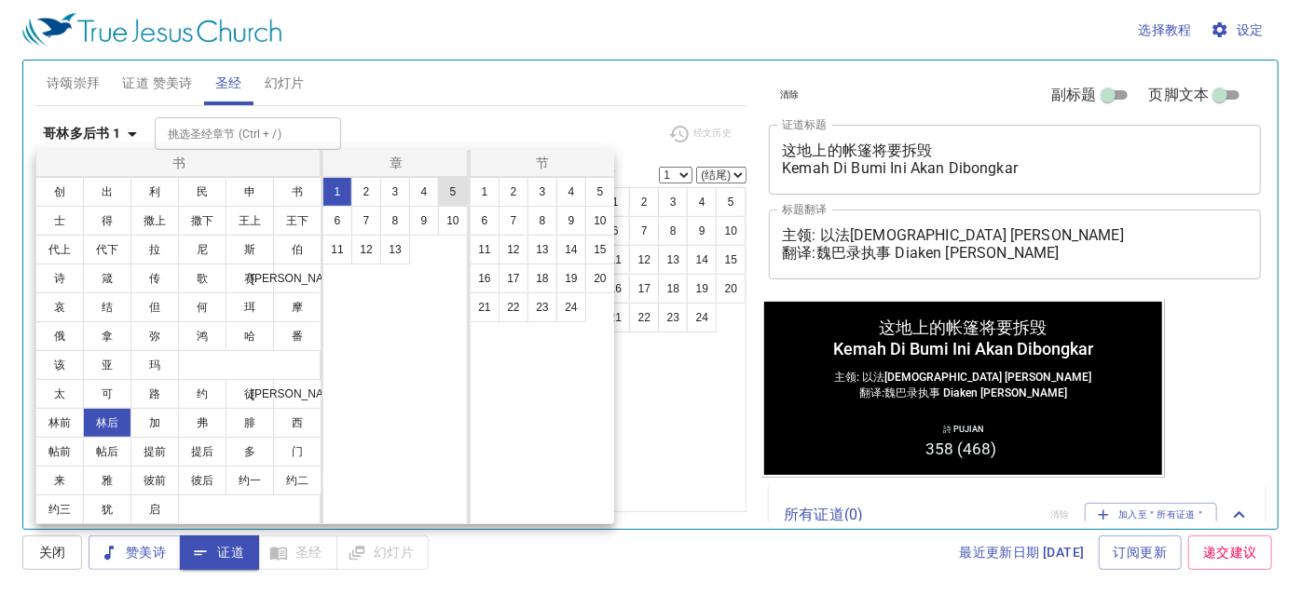
click at [447, 190] on button "5" at bounding box center [453, 192] width 30 height 30
click at [492, 190] on button "1" at bounding box center [485, 192] width 30 height 30
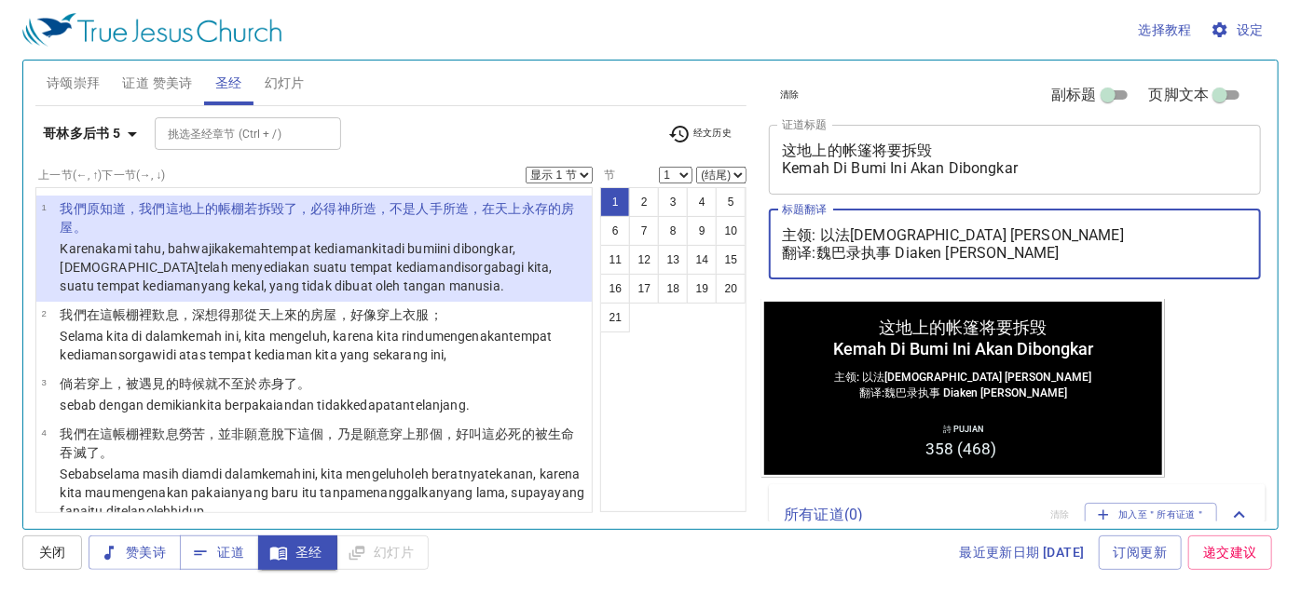
click at [819, 252] on textarea "主领: 以法莲传道 Pendeta Efraim Yuam 翻译:魏巴录执事 Diaken Baruch Wai" at bounding box center [1015, 243] width 466 height 35
type textarea "主领: 以法[DEMOGRAPHIC_DATA] [PERSON_NAME] 翻译: 魏巴录执事 Diaken [PERSON_NAME]"
click at [74, 132] on b "哥林多后书 5" at bounding box center [82, 133] width 78 height 23
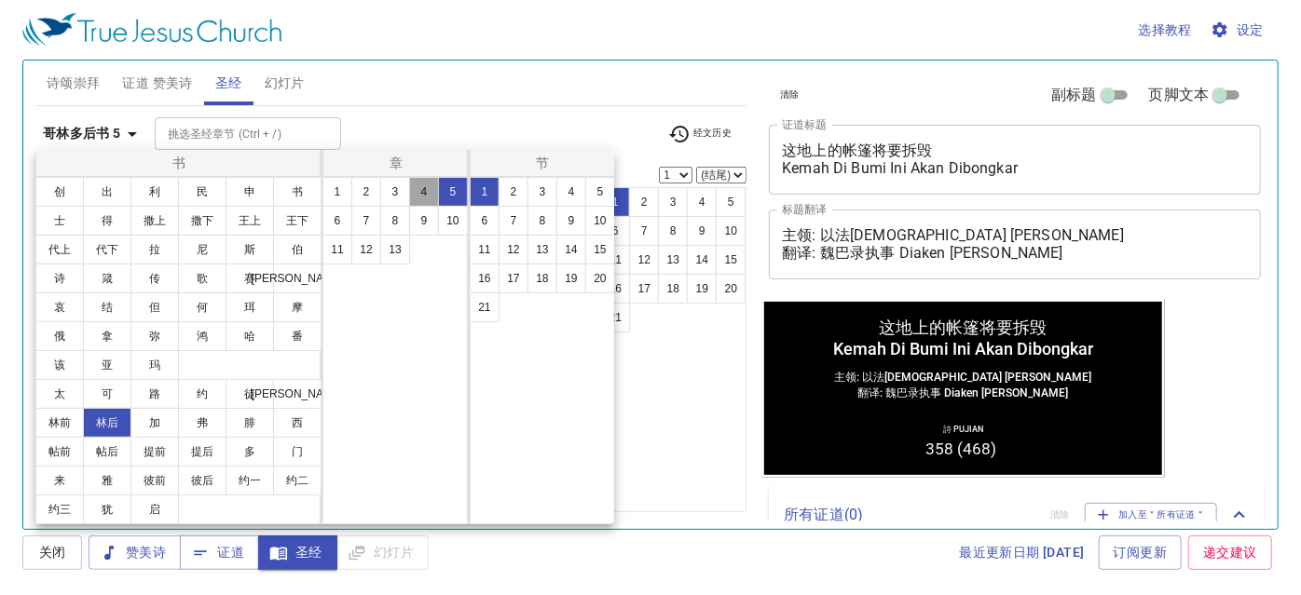
click at [420, 190] on button "4" at bounding box center [424, 192] width 30 height 30
click at [537, 273] on button "18" at bounding box center [542, 279] width 30 height 30
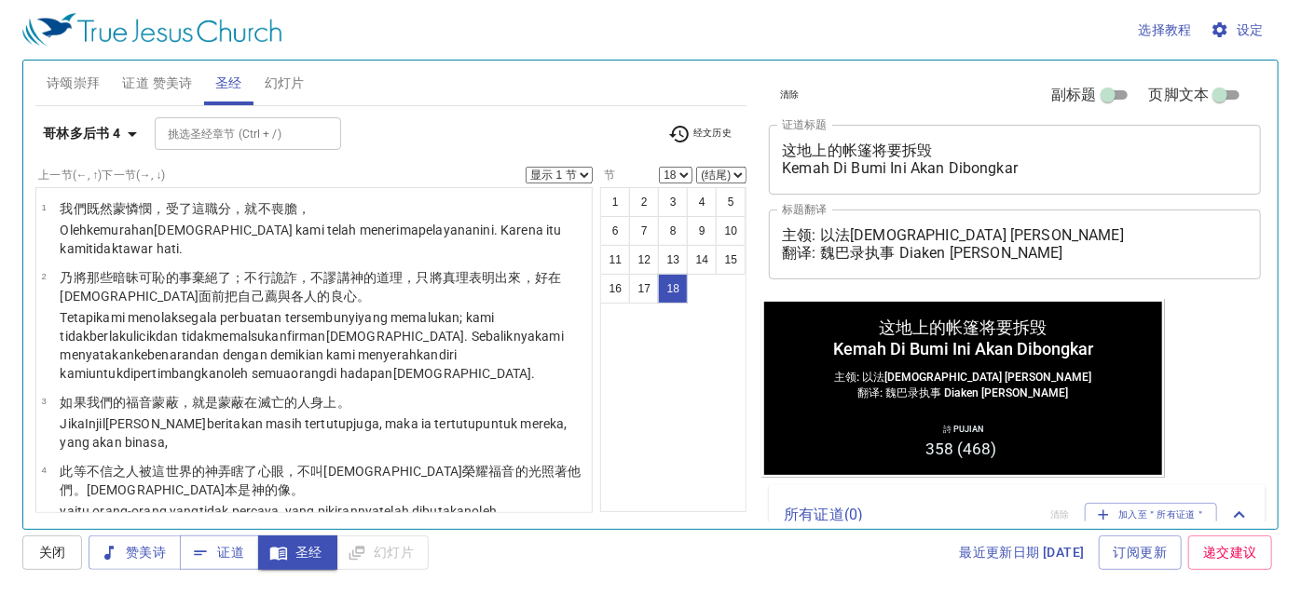
scroll to position [1135, 0]
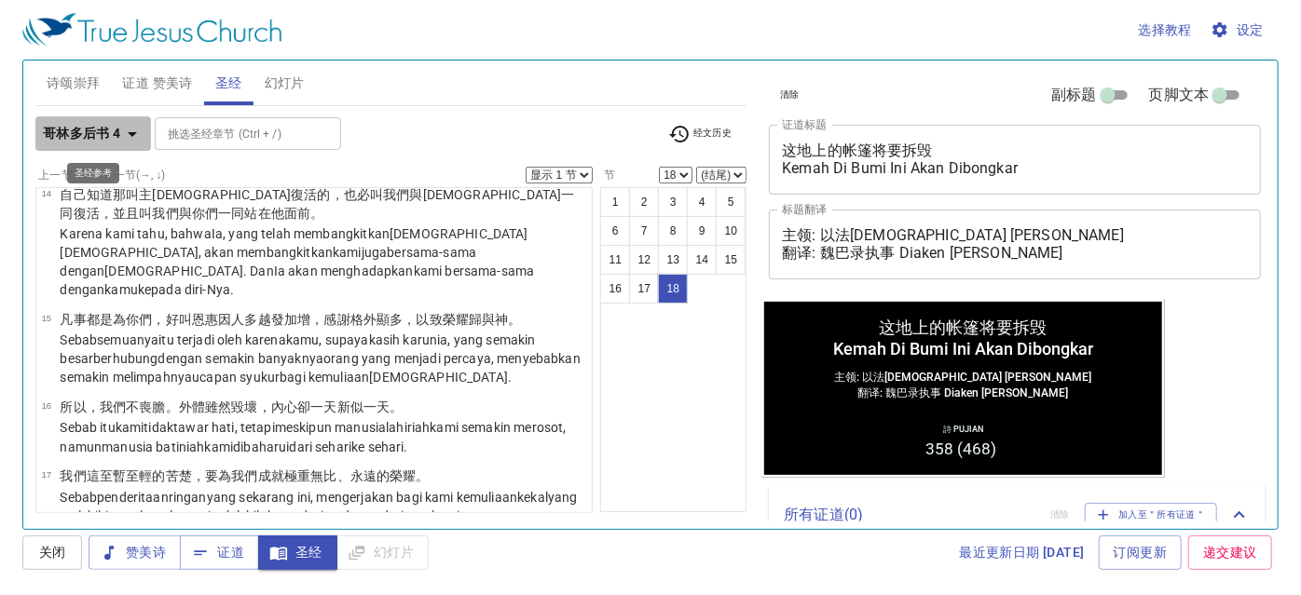
click at [106, 129] on b "哥林多后书 4" at bounding box center [82, 133] width 78 height 23
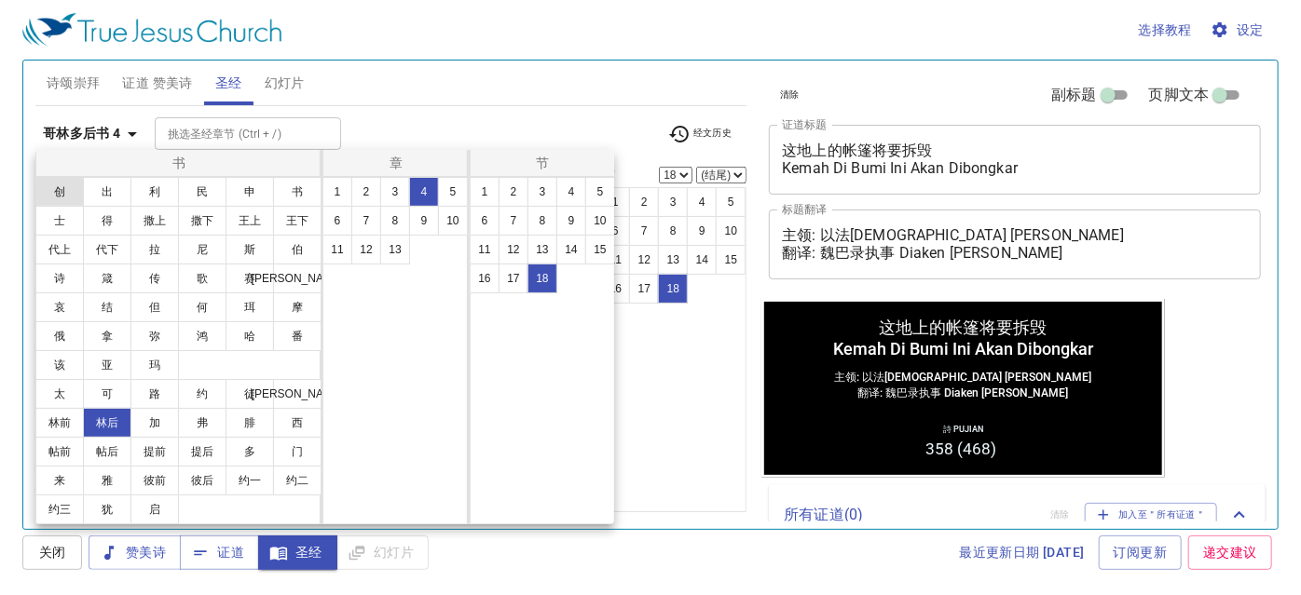
click at [52, 193] on button "创" at bounding box center [59, 192] width 48 height 30
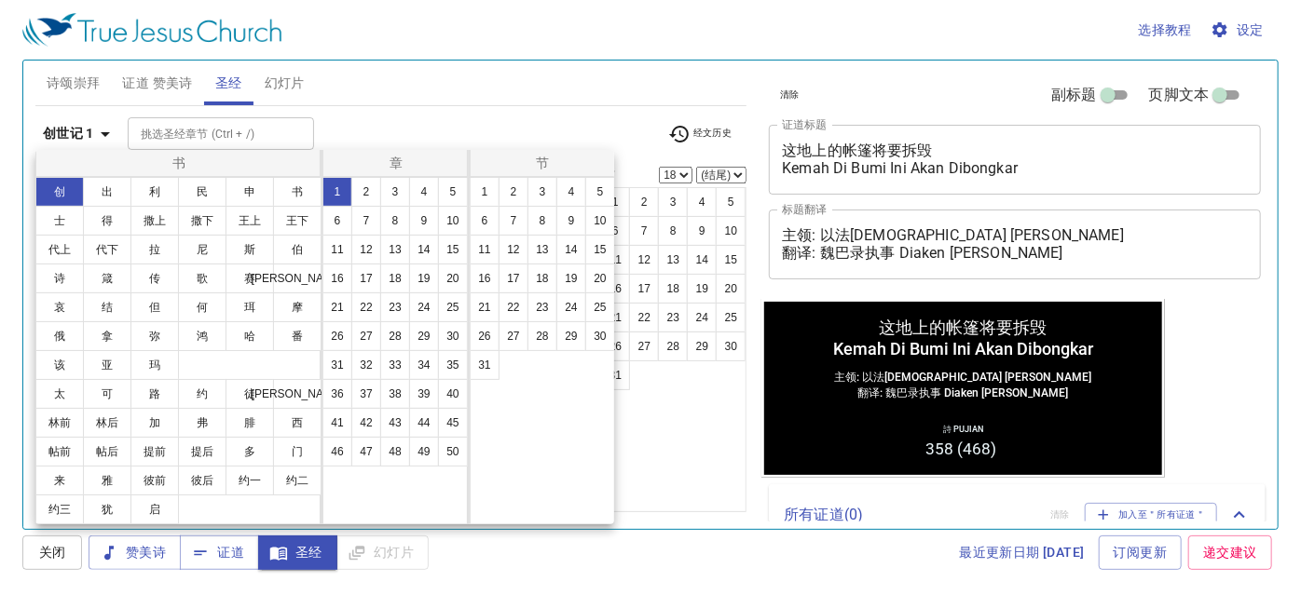
scroll to position [0, 0]
click at [374, 245] on button "12" at bounding box center [366, 250] width 30 height 30
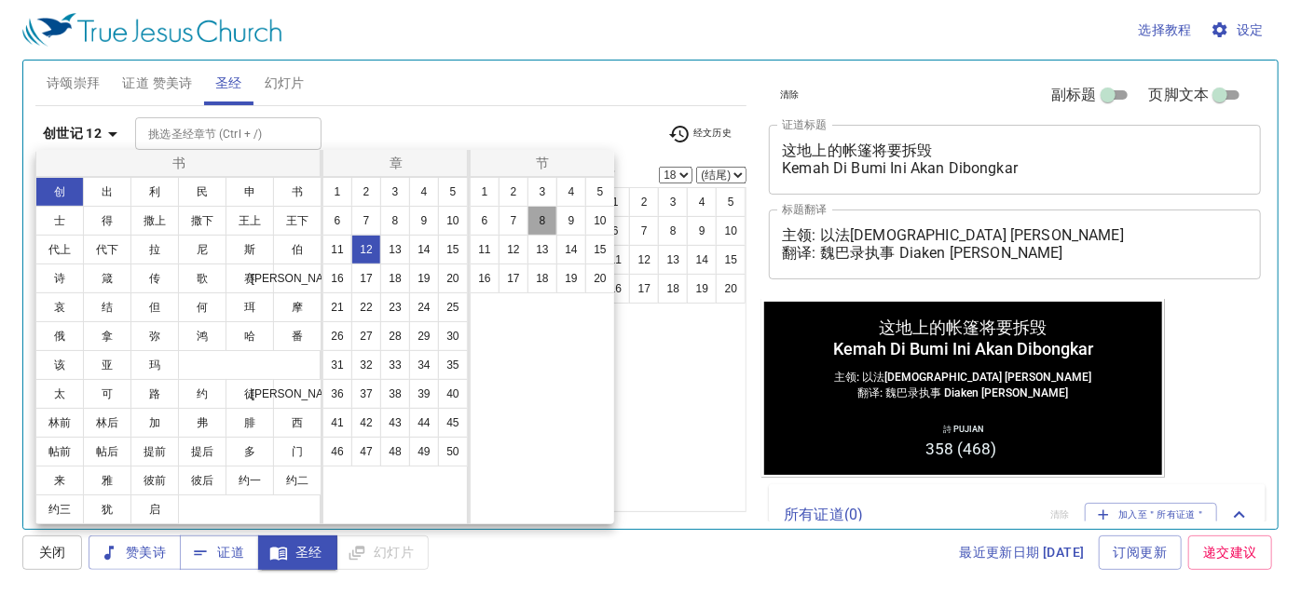
click at [546, 217] on button "8" at bounding box center [542, 221] width 30 height 30
select select "8"
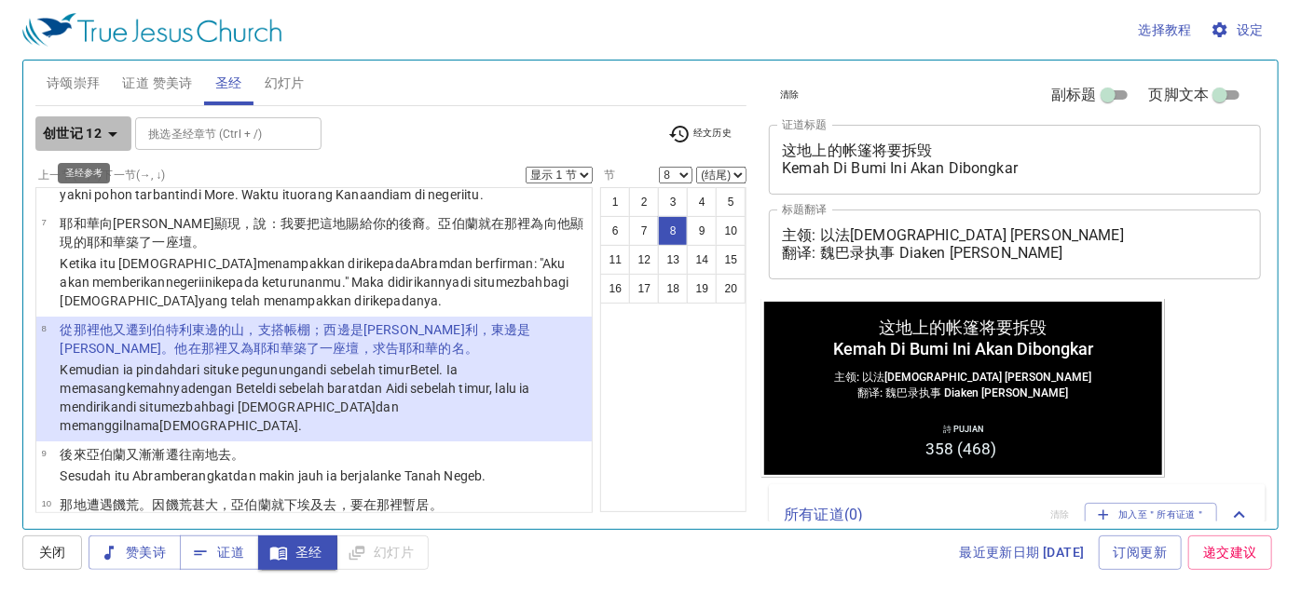
click at [102, 139] on icon "button" at bounding box center [113, 134] width 22 height 22
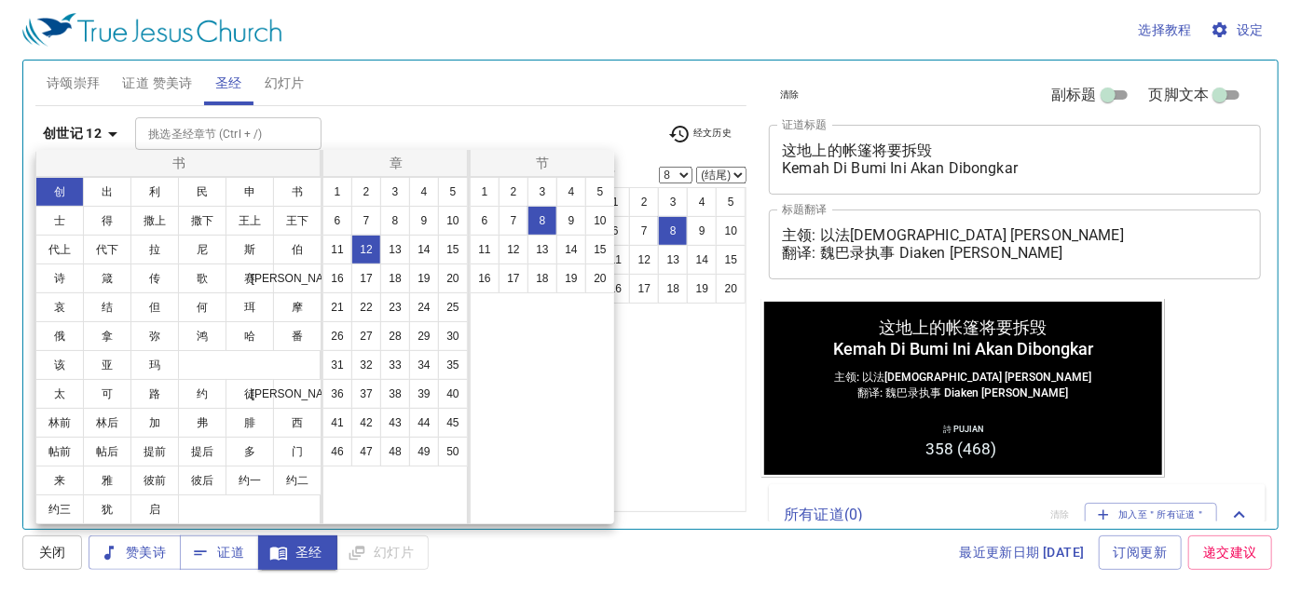
click at [725, 169] on div at bounding box center [650, 297] width 1301 height 595
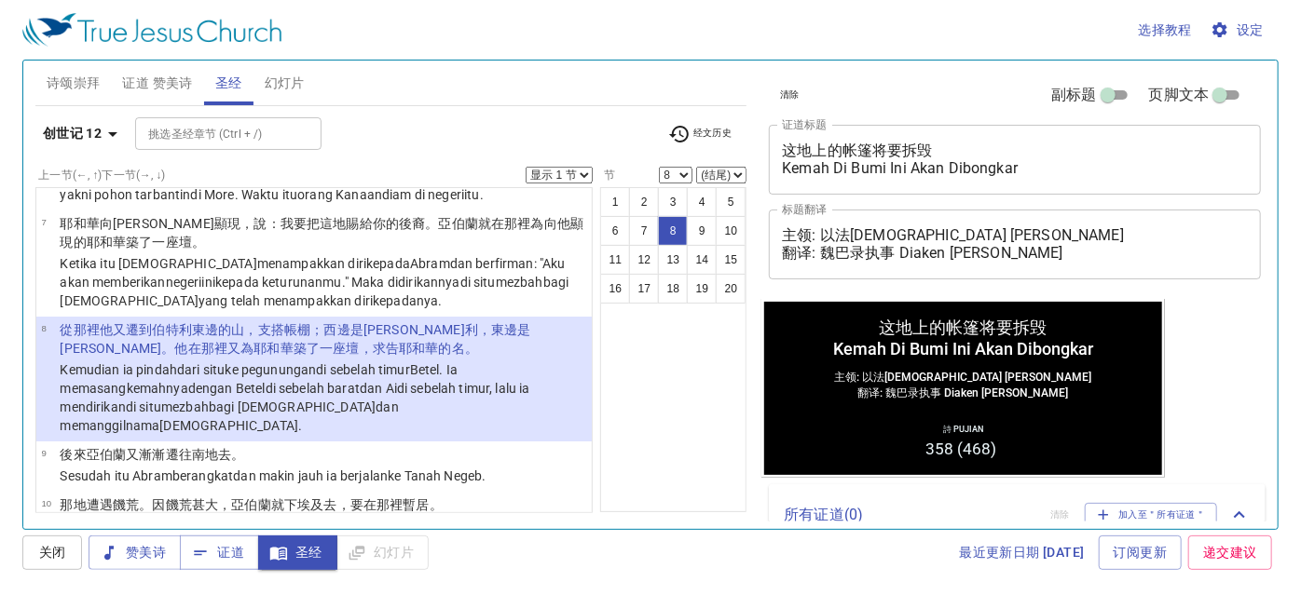
click at [729, 167] on select "(结尾) 9 10 11 12 13 14 15 16 17 18 19 20" at bounding box center [721, 175] width 50 height 17
select select "9"
click at [697, 167] on select "(结尾) 9 10 11 12 13 14 15 16 17 18 19 20" at bounding box center [721, 175] width 50 height 17
click at [703, 222] on button "9" at bounding box center [702, 231] width 30 height 30
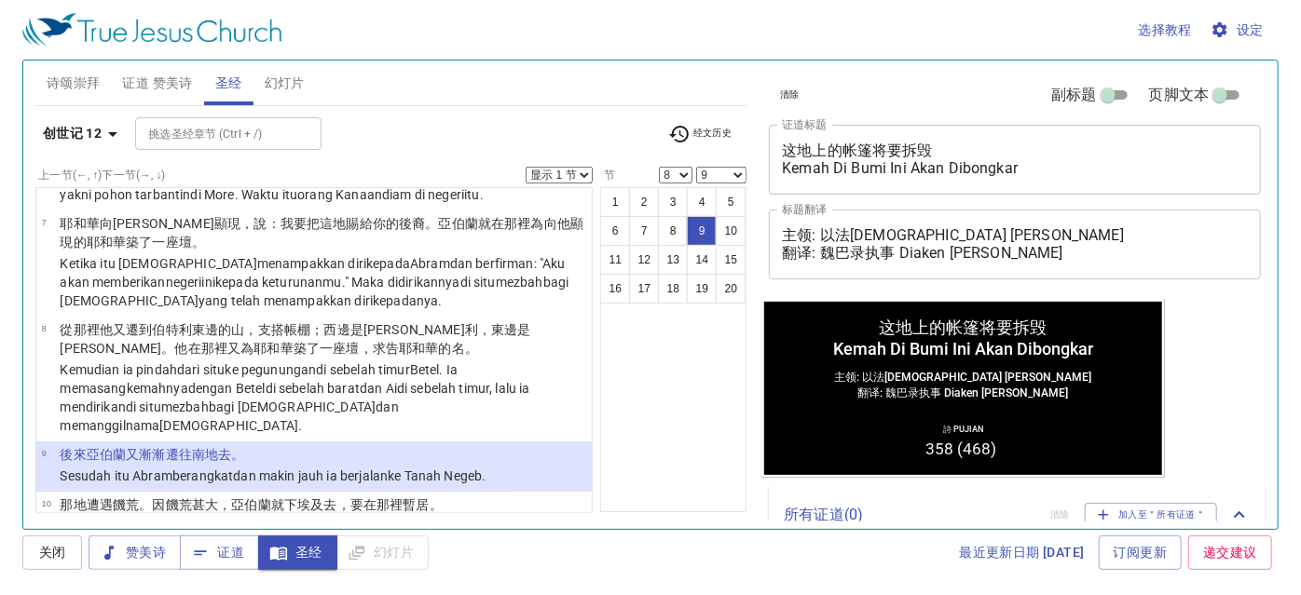
click at [739, 174] on select "(结尾) 9 10 11 12 13 14 15 16 17 18 19 20" at bounding box center [721, 175] width 50 height 17
click at [451, 149] on div "挑选圣经章节 (Ctrl + /) 挑选圣经章节 (Ctrl + /)" at bounding box center [393, 133] width 517 height 33
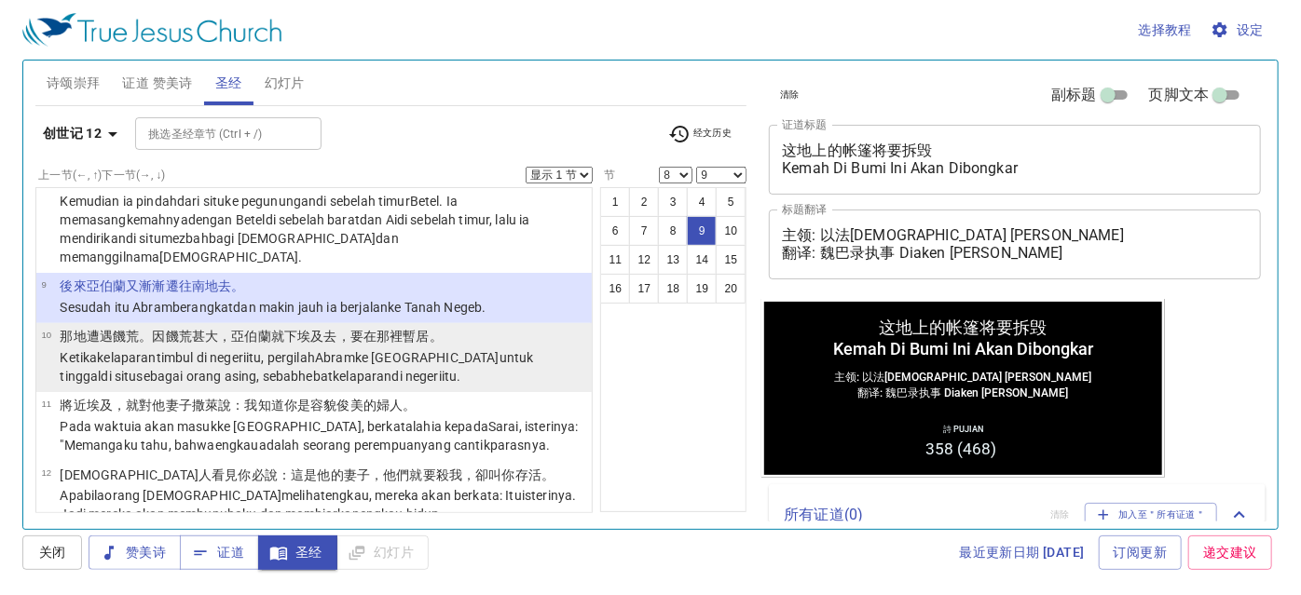
scroll to position [661, 0]
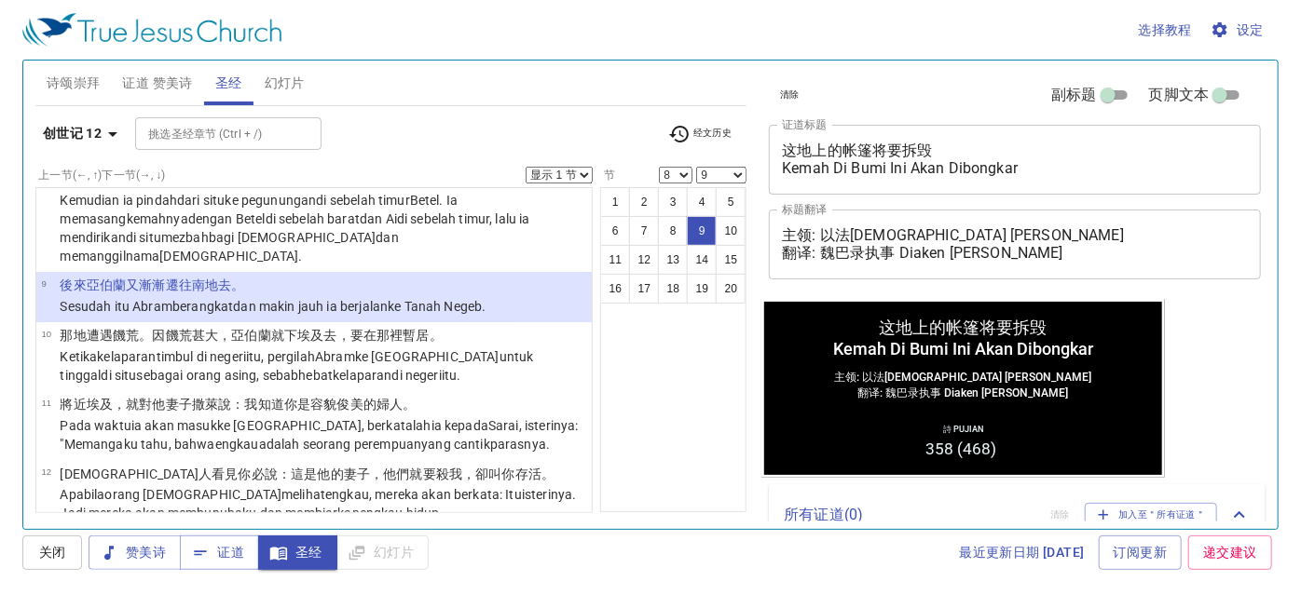
click at [76, 131] on b "创世记 12" at bounding box center [72, 133] width 59 height 23
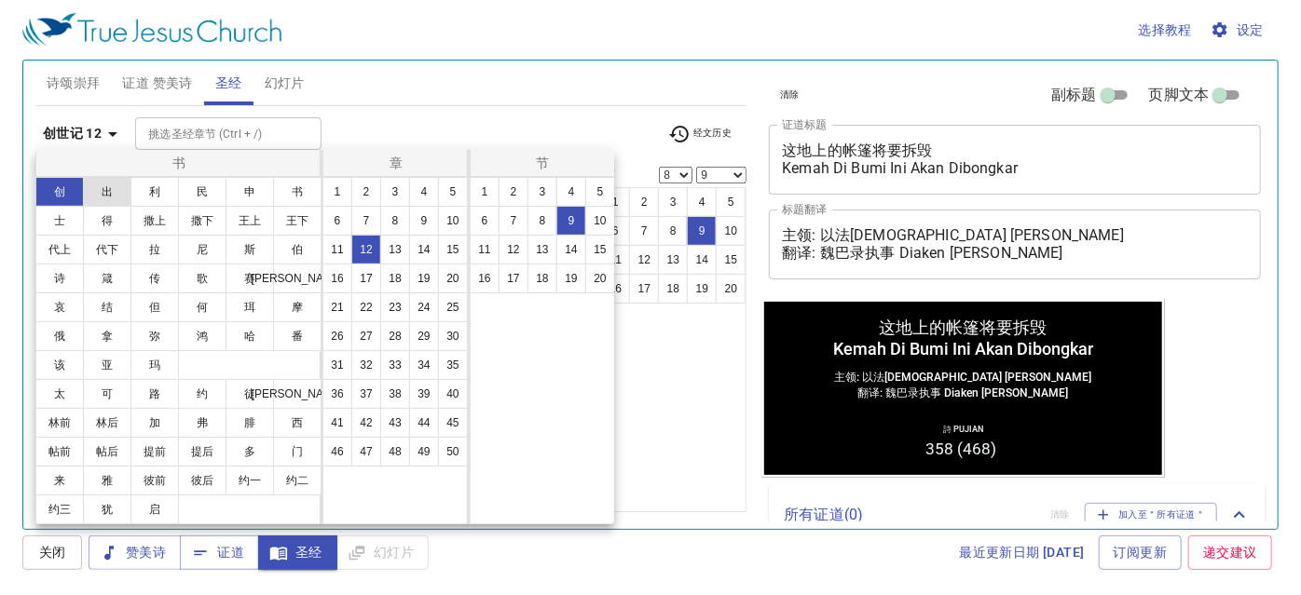
click at [112, 186] on button "出" at bounding box center [107, 192] width 48 height 30
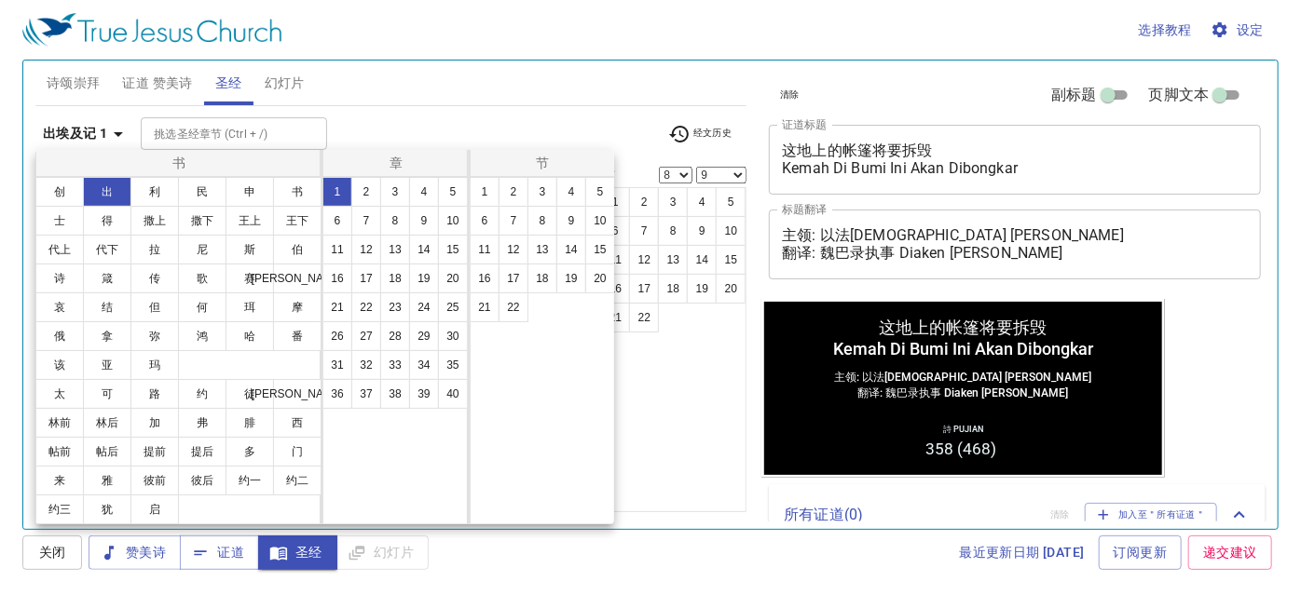
scroll to position [0, 0]
click at [392, 364] on button "33" at bounding box center [395, 365] width 30 height 30
click at [511, 216] on button "7" at bounding box center [513, 221] width 30 height 30
select select "7"
select select
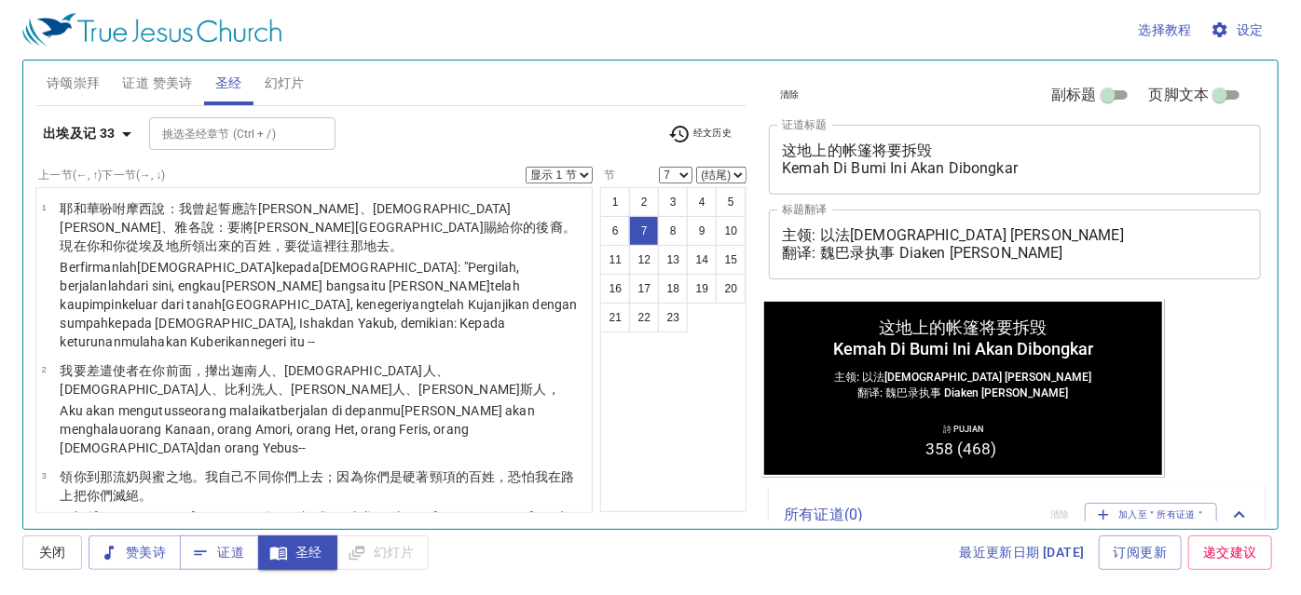
scroll to position [460, 0]
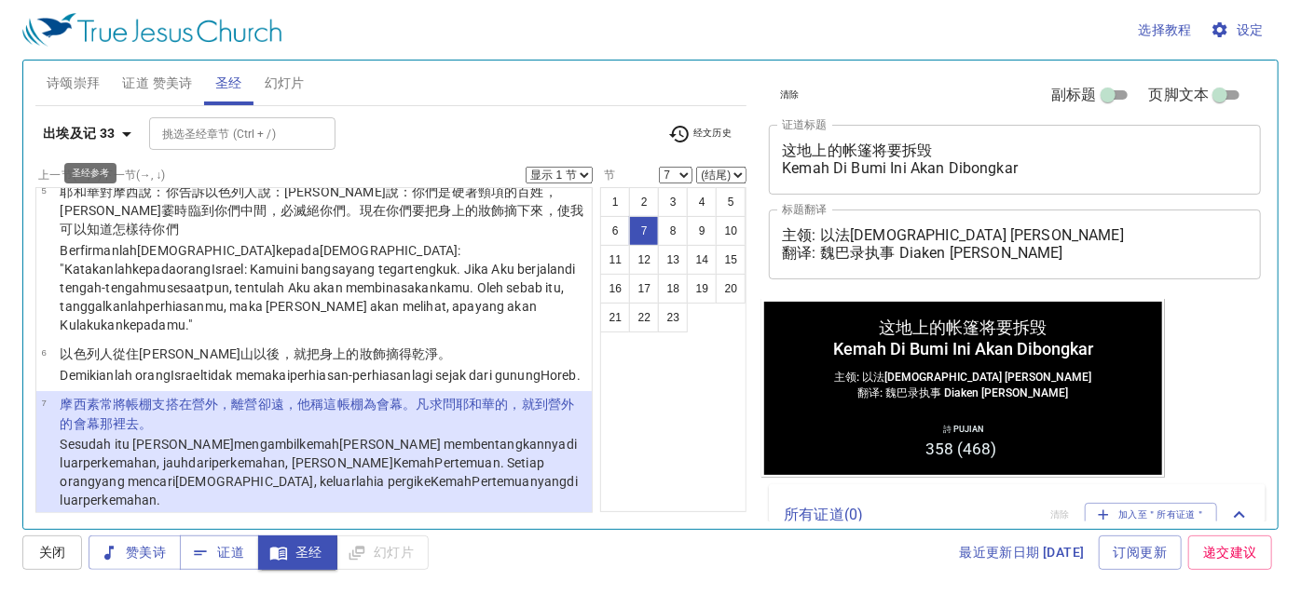
click at [126, 133] on icon "button" at bounding box center [126, 134] width 9 height 5
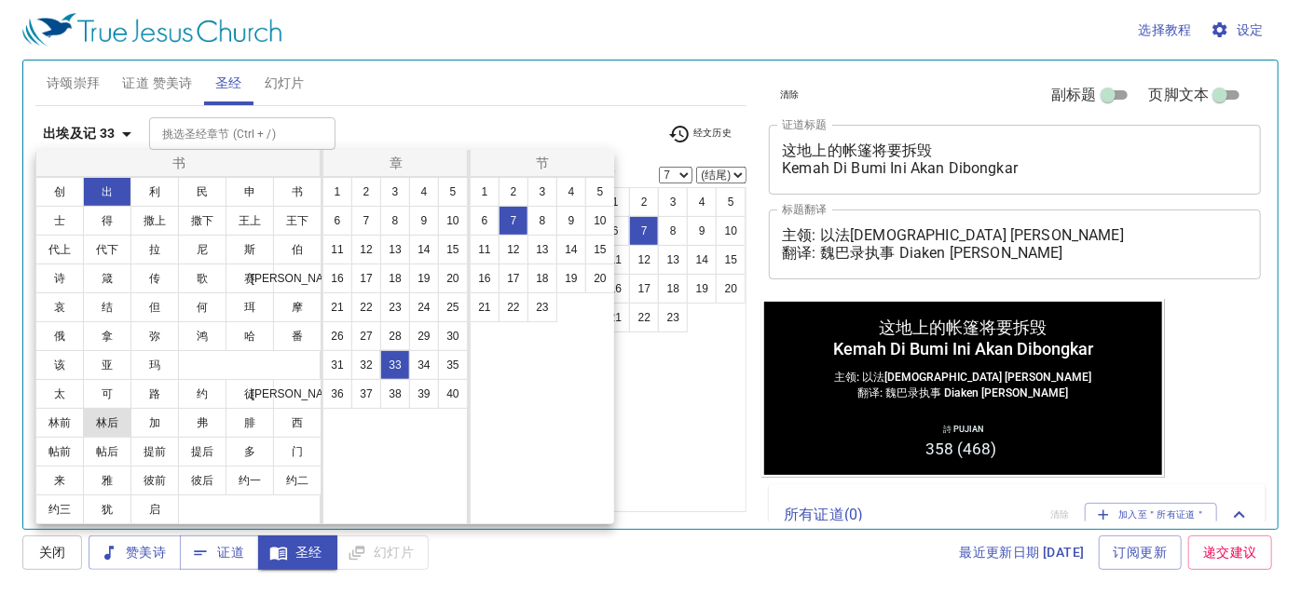
click at [111, 419] on button "林后" at bounding box center [107, 423] width 48 height 30
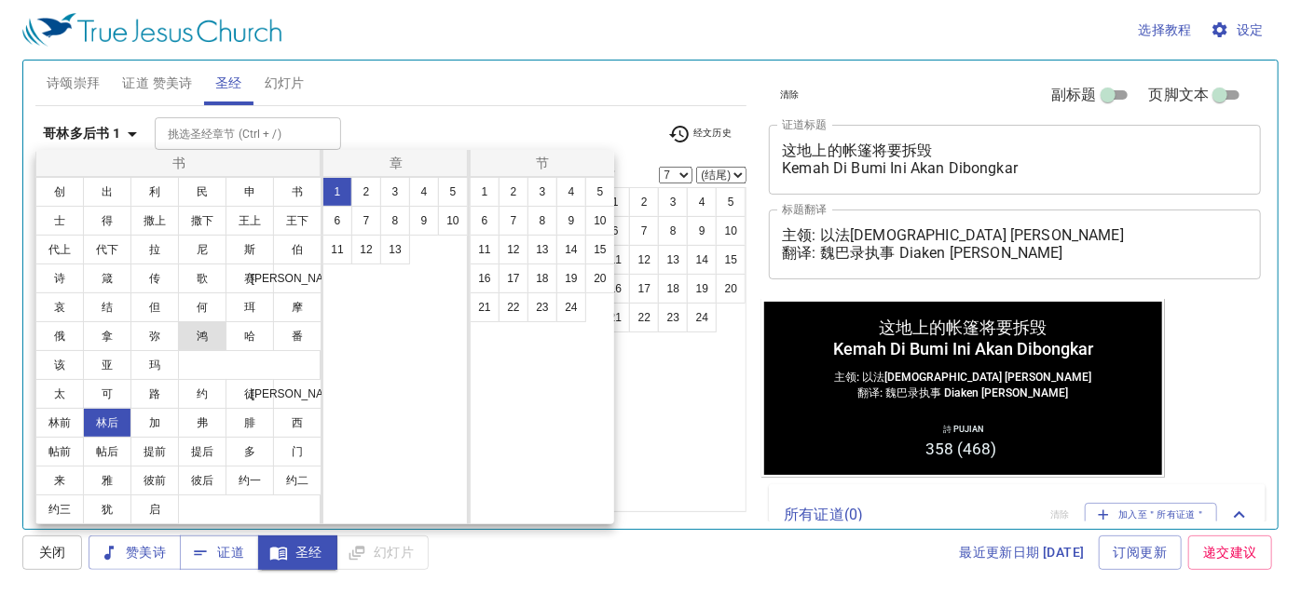
scroll to position [0, 0]
click at [457, 200] on button "5" at bounding box center [453, 192] width 30 height 30
drag, startPoint x: 483, startPoint y: 190, endPoint x: 494, endPoint y: 205, distance: 18.6
click at [484, 190] on button "1" at bounding box center [485, 192] width 30 height 30
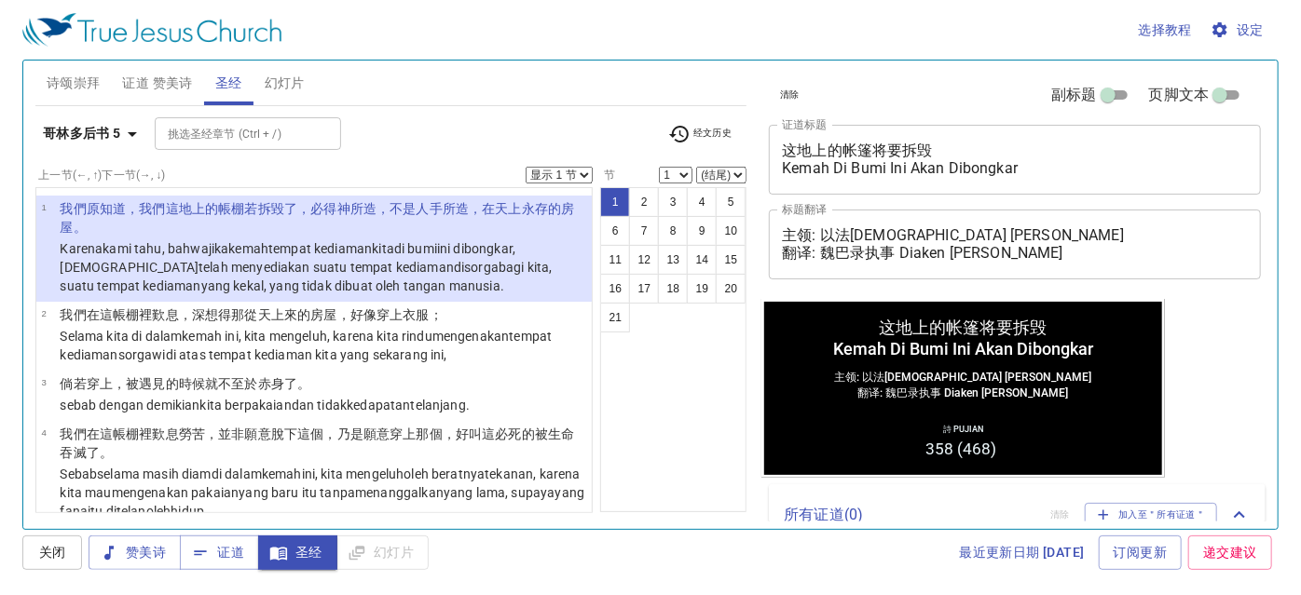
click at [561, 135] on div "挑选圣经章节 (Ctrl + /) 挑选圣经章节 (Ctrl + /)" at bounding box center [404, 133] width 498 height 33
click at [105, 131] on b "哥林多后书 5" at bounding box center [82, 133] width 78 height 23
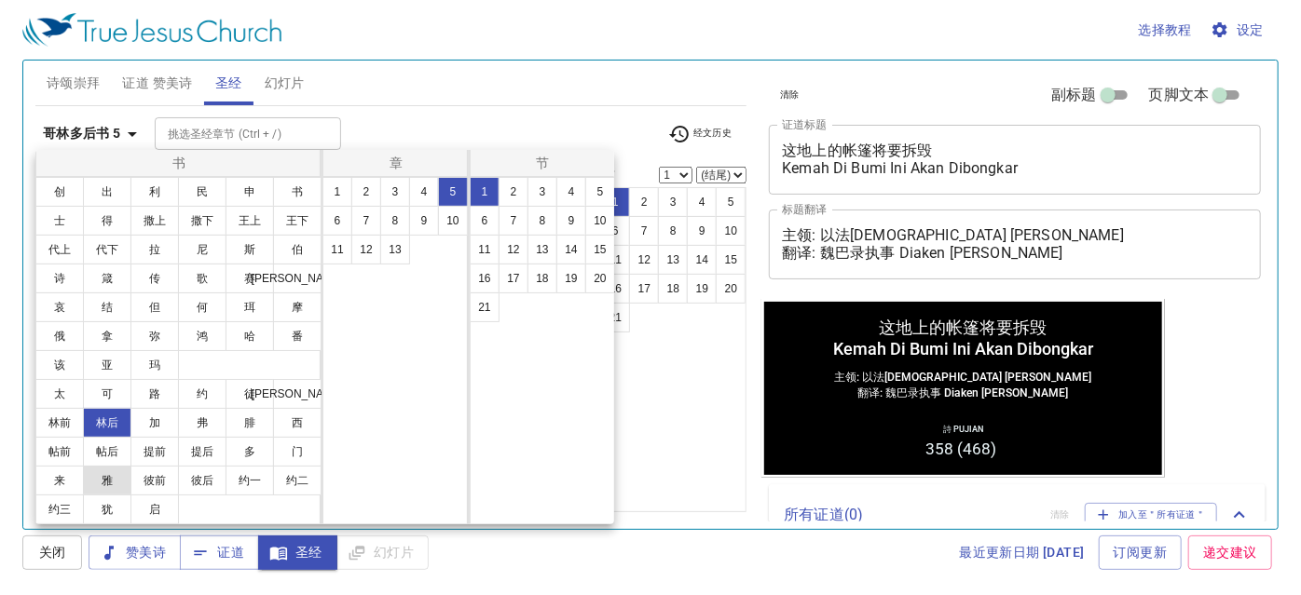
click at [107, 474] on button "雅" at bounding box center [107, 481] width 48 height 30
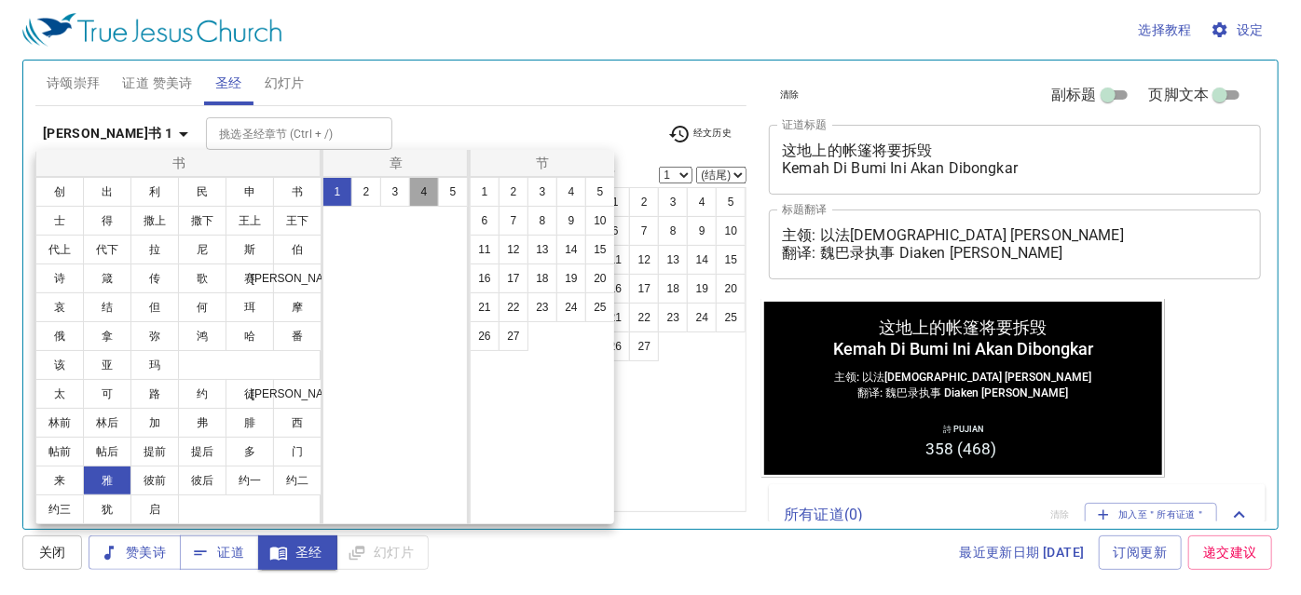
click at [422, 188] on button "4" at bounding box center [424, 192] width 30 height 30
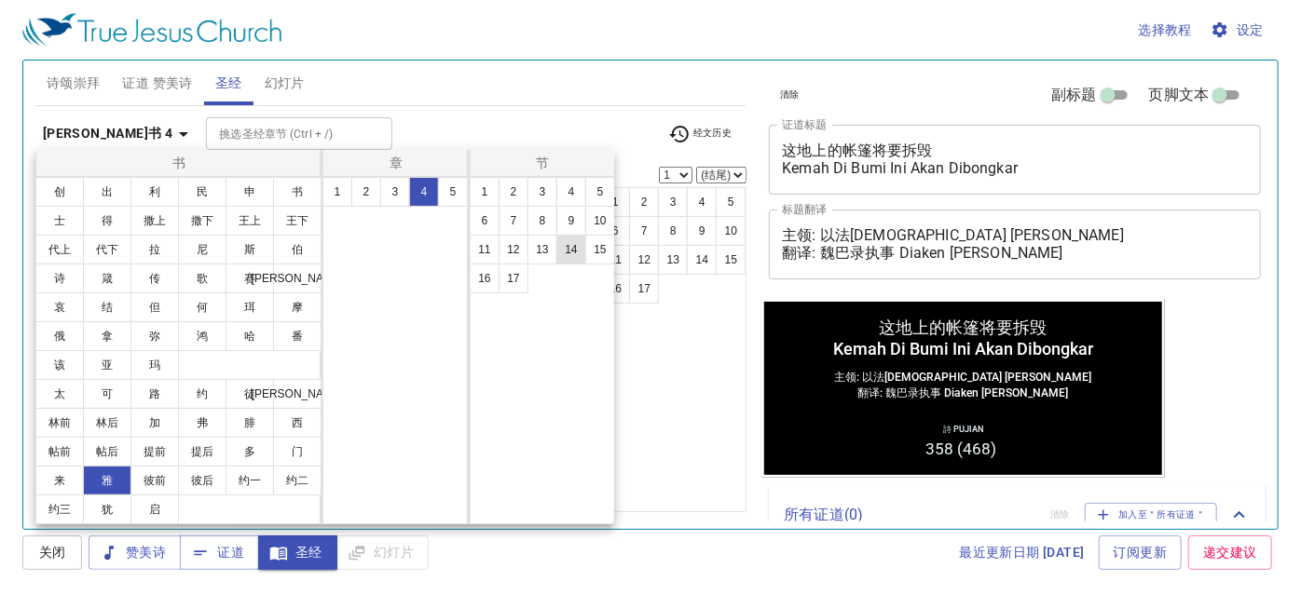
click at [566, 243] on button "14" at bounding box center [571, 250] width 30 height 30
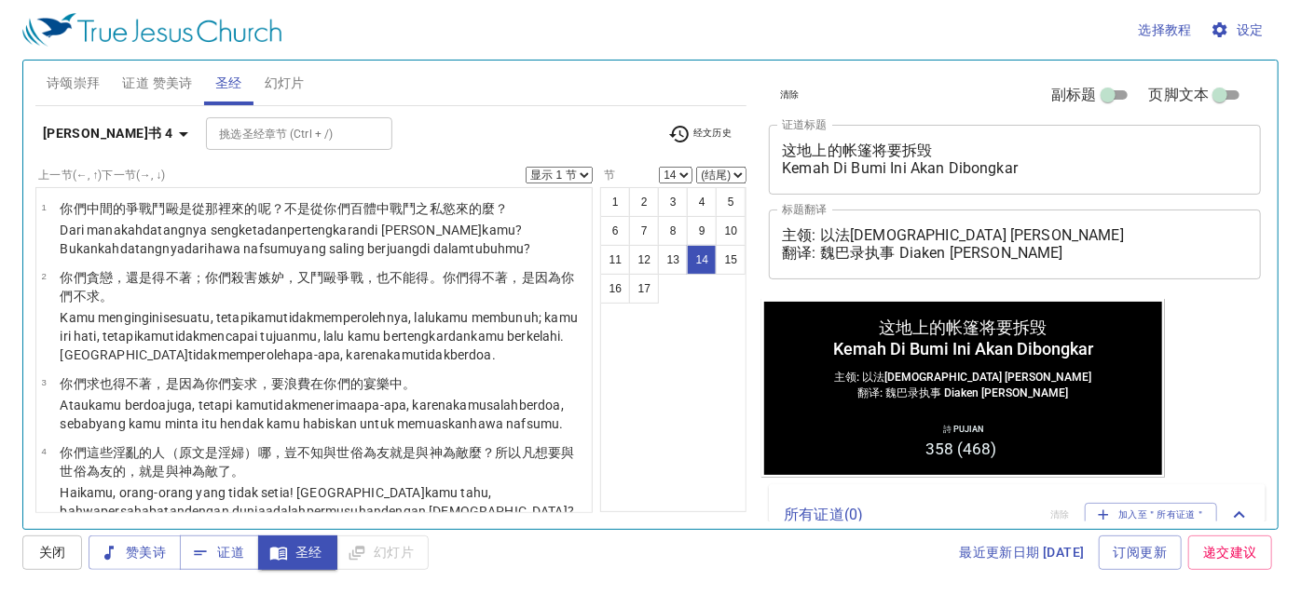
scroll to position [934, 0]
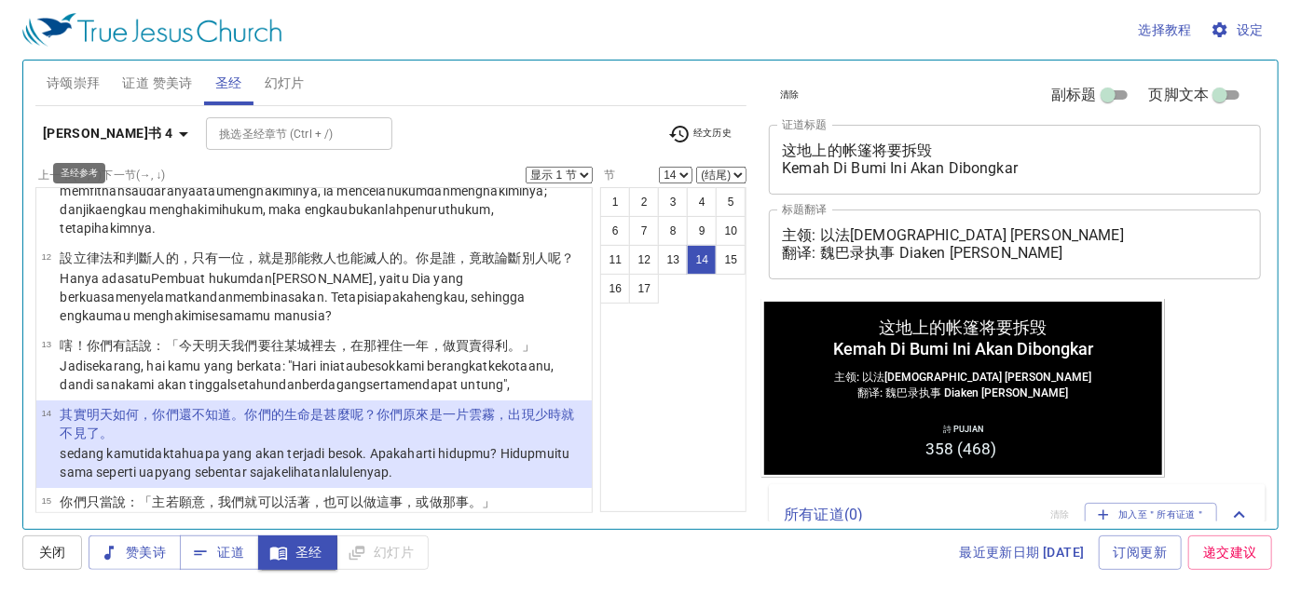
click at [172, 130] on icon "button" at bounding box center [183, 134] width 22 height 22
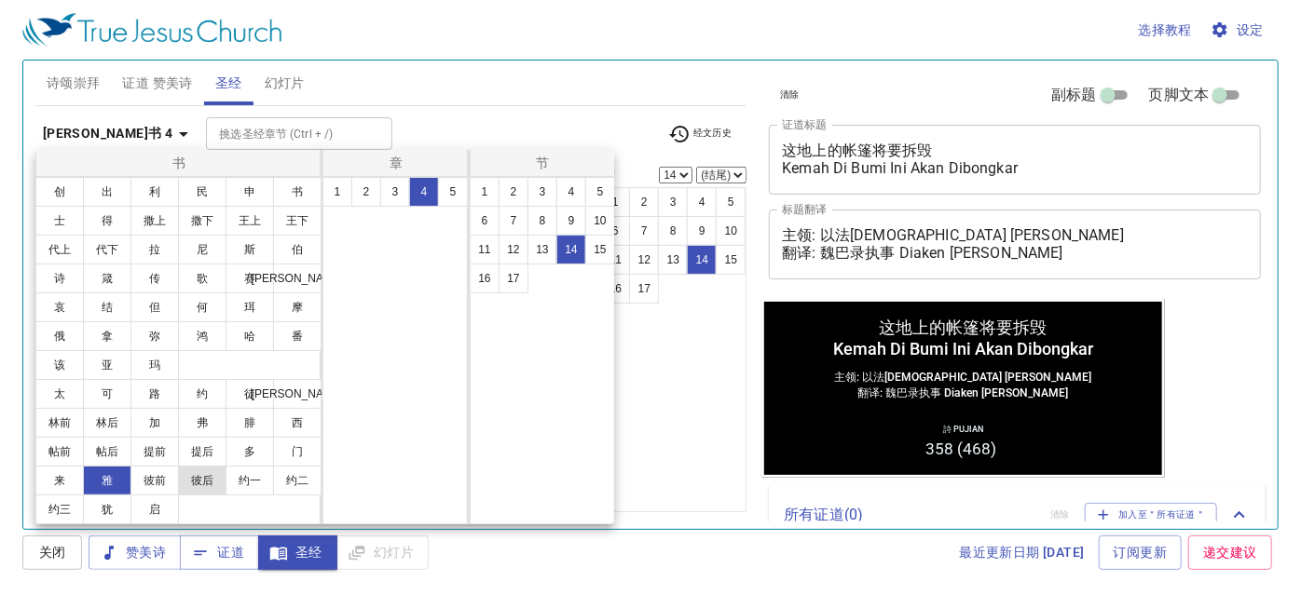
click at [202, 476] on button "彼后" at bounding box center [202, 481] width 48 height 30
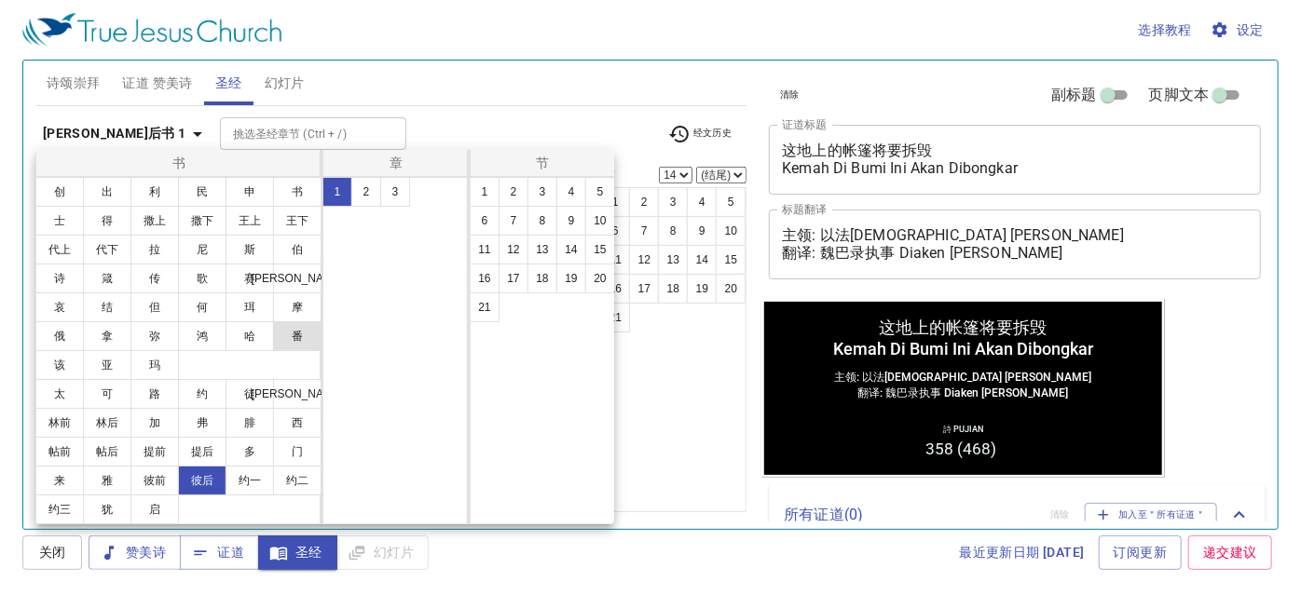
scroll to position [0, 0]
click at [403, 191] on button "3" at bounding box center [395, 192] width 30 height 30
click at [589, 220] on button "10" at bounding box center [600, 221] width 30 height 30
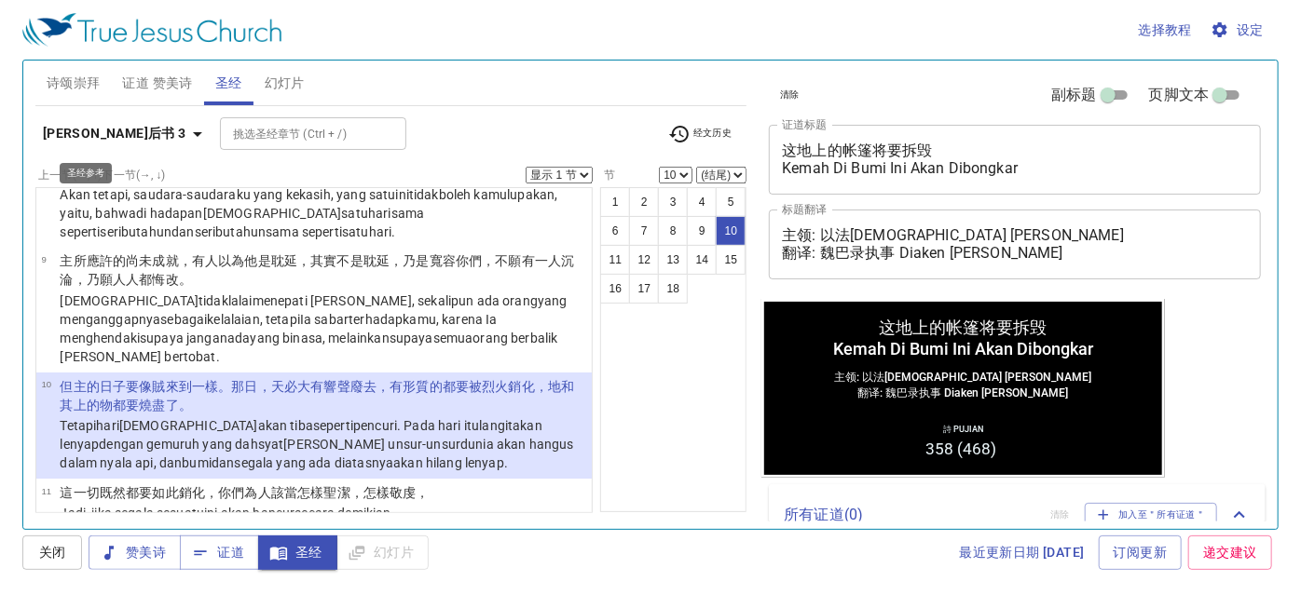
click at [73, 130] on b "彼得后书 3" at bounding box center [114, 133] width 143 height 23
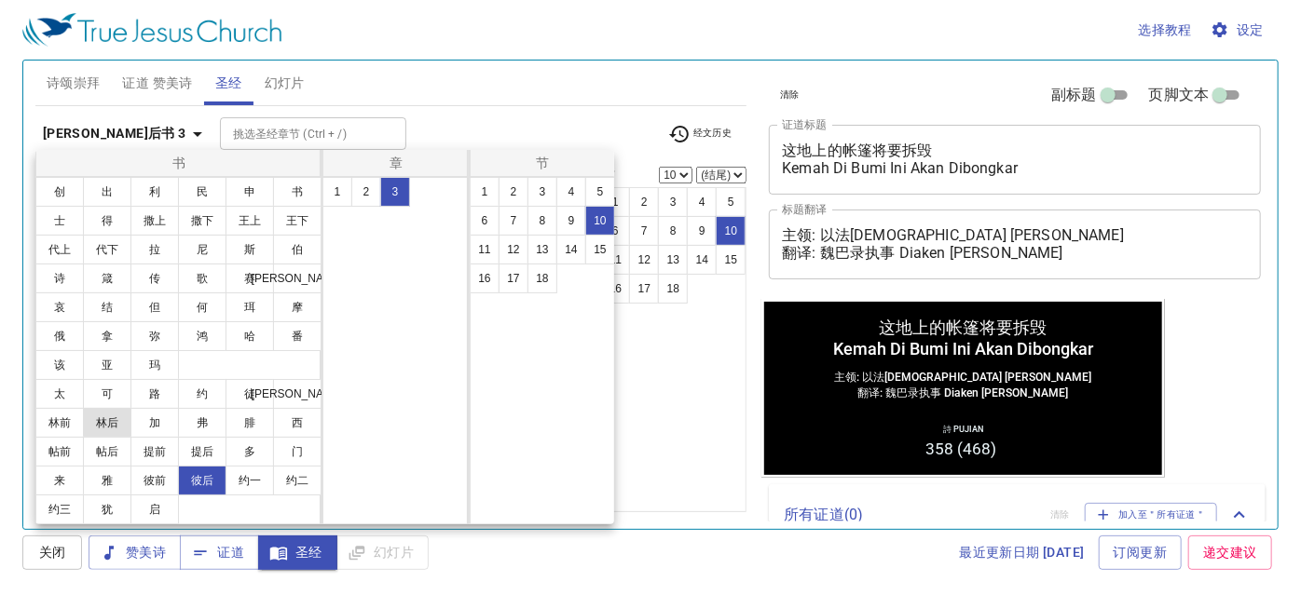
click at [118, 420] on button "林后" at bounding box center [107, 423] width 48 height 30
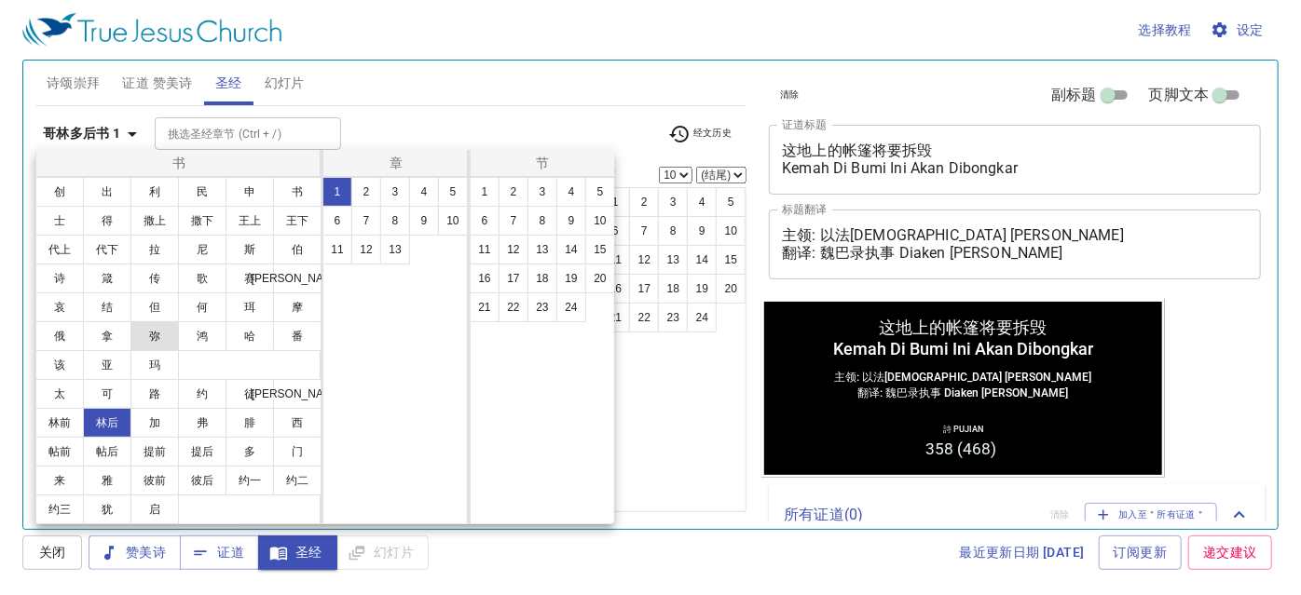
scroll to position [0, 0]
click at [454, 189] on button "5" at bounding box center [453, 192] width 30 height 30
click at [522, 189] on button "2" at bounding box center [513, 192] width 30 height 30
select select "2"
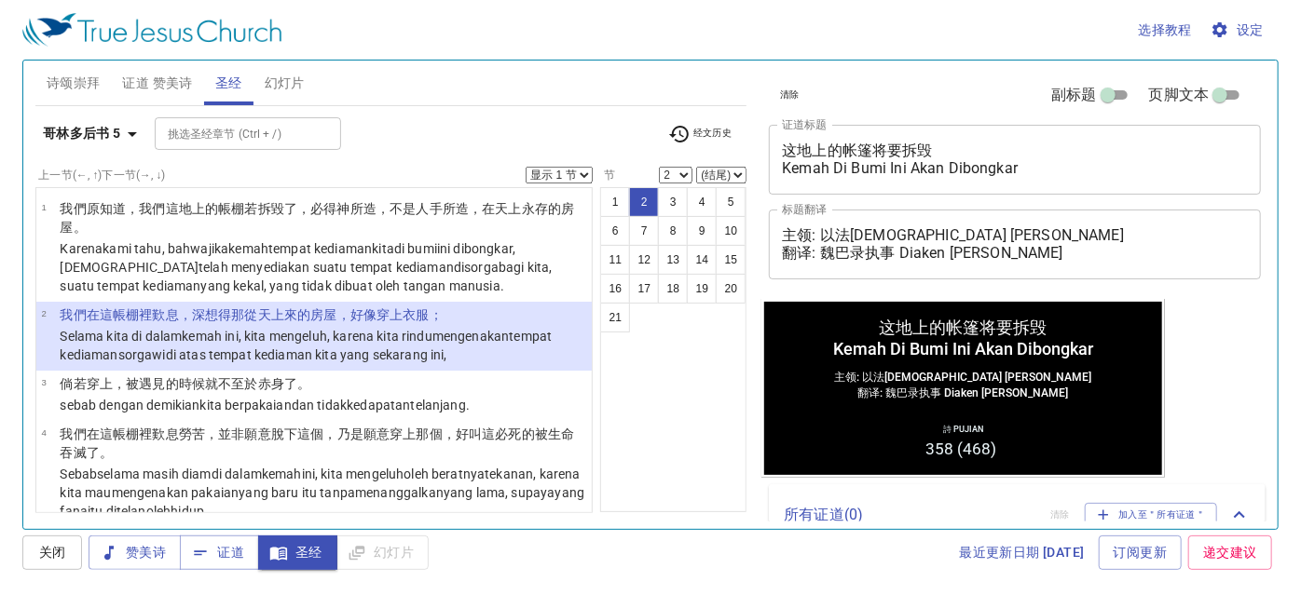
click at [737, 174] on select "(结尾) 3 4 5 6 7 8 9 10 11 12 13 14 15 16 17 18 19 20 21" at bounding box center [721, 175] width 50 height 17
select select "4"
click at [697, 167] on select "(结尾) 3 4 5 6 7 8 9 10 11 12 13 14 15 16 17 18 19 20 21" at bounding box center [721, 175] width 50 height 17
click at [675, 198] on button "3" at bounding box center [673, 202] width 30 height 30
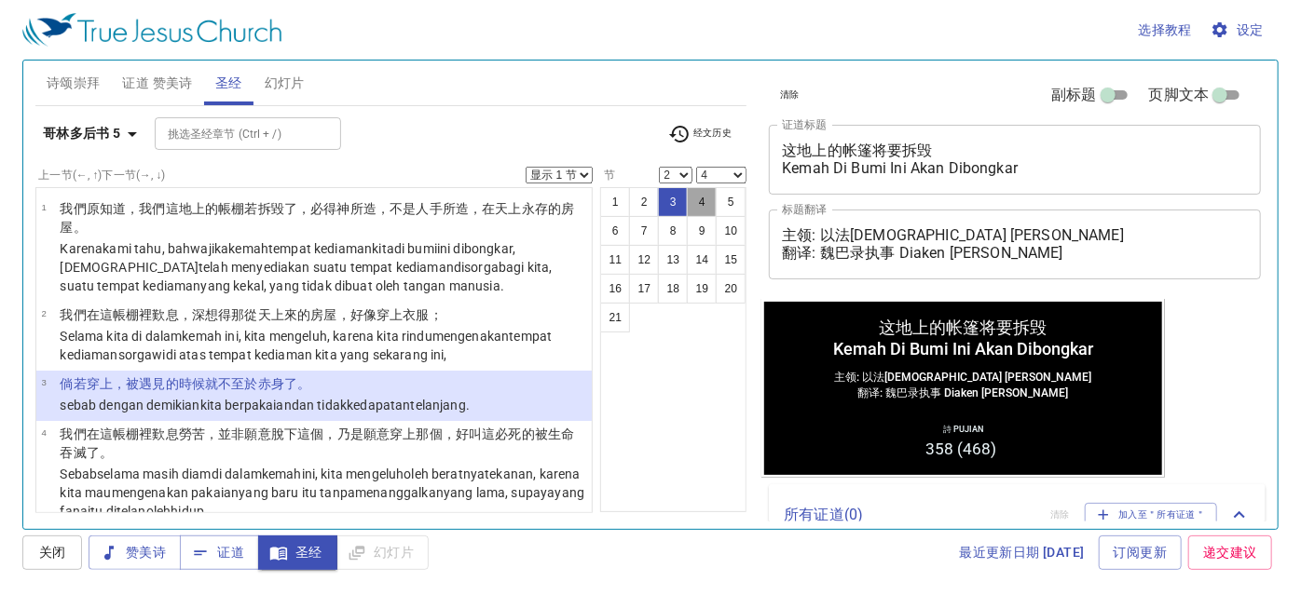
click at [710, 197] on button "4" at bounding box center [702, 202] width 30 height 30
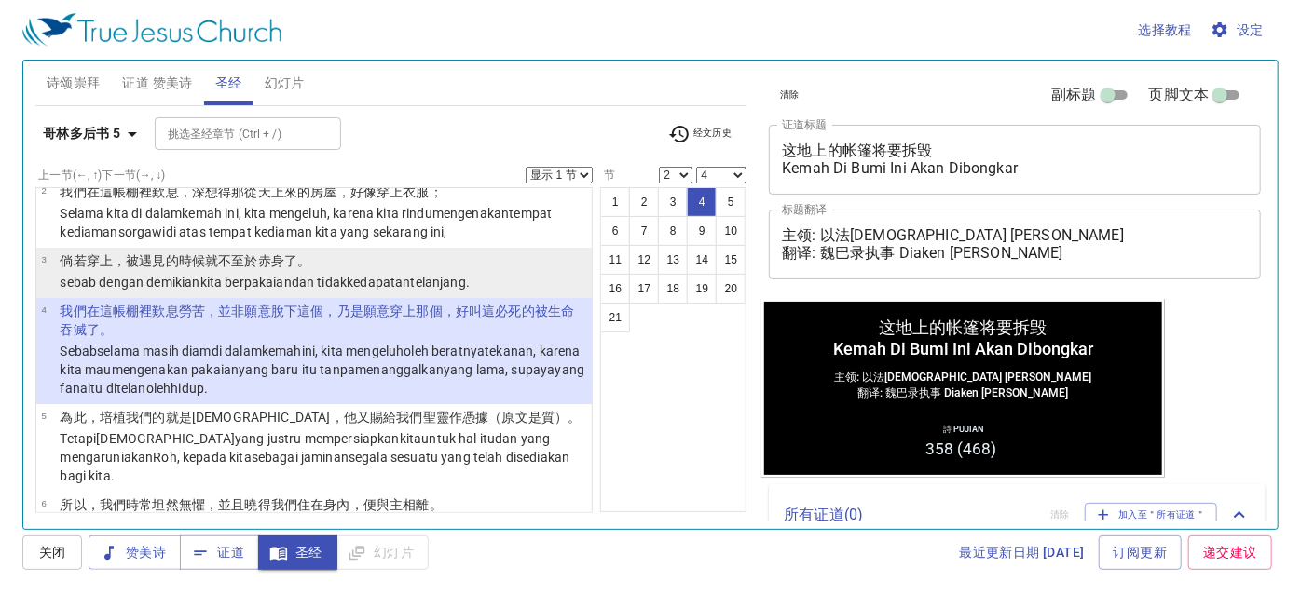
scroll to position [38, 0]
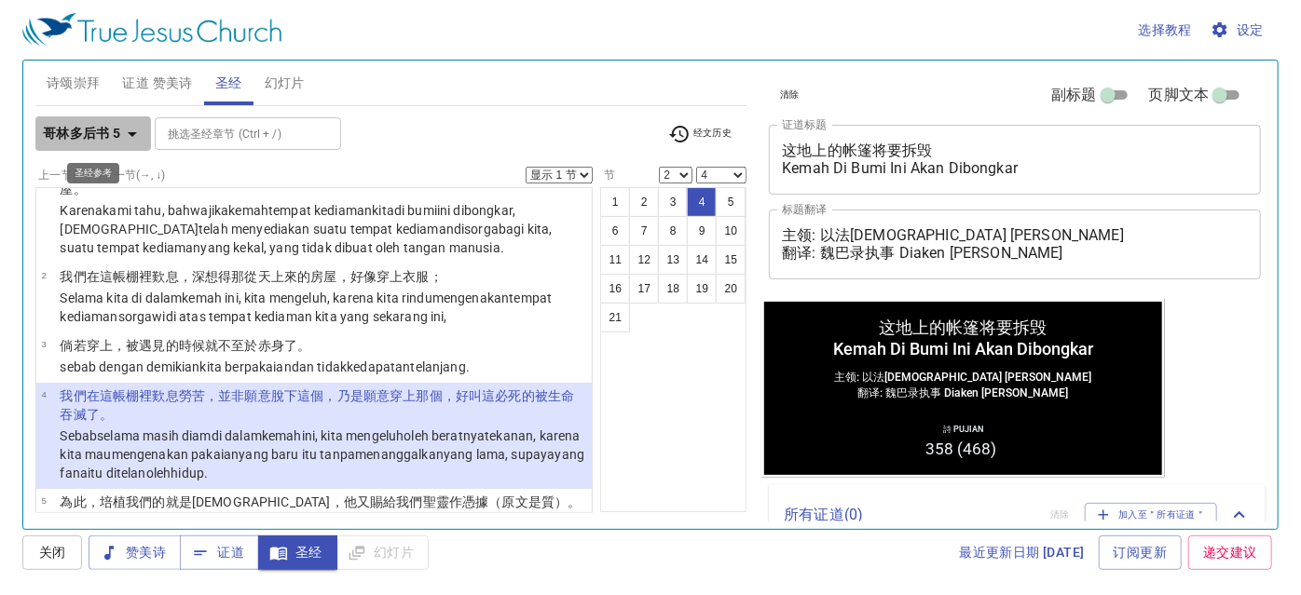
click at [108, 131] on b "哥林多后书 5" at bounding box center [82, 133] width 78 height 23
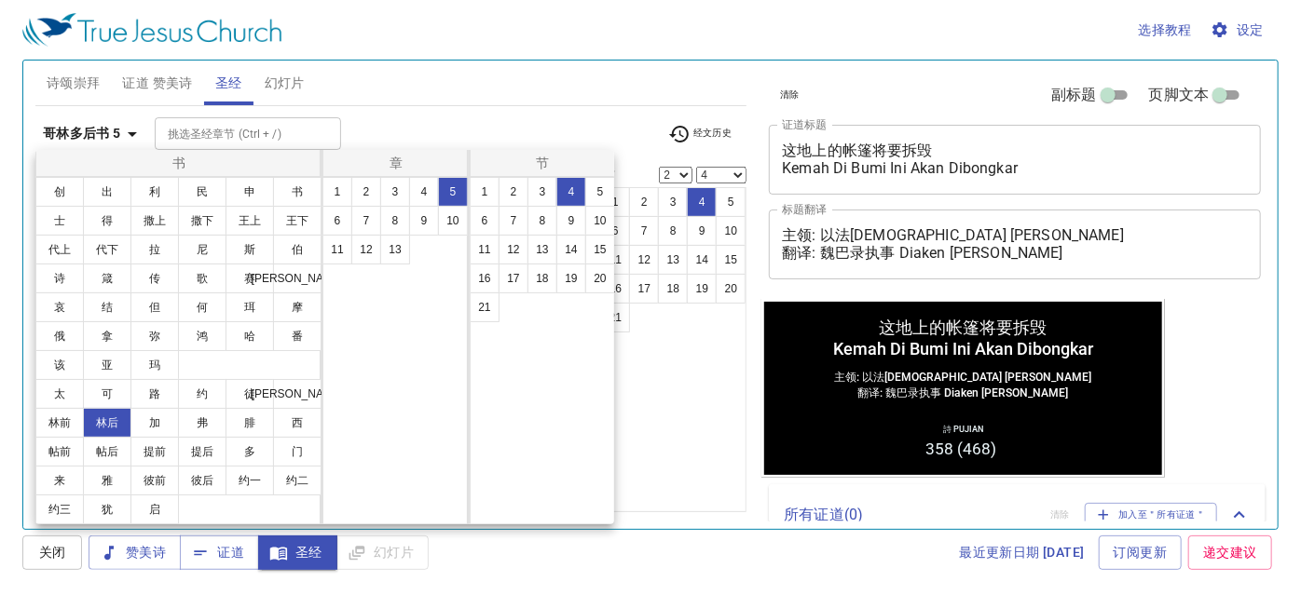
click at [656, 391] on div at bounding box center [650, 297] width 1301 height 595
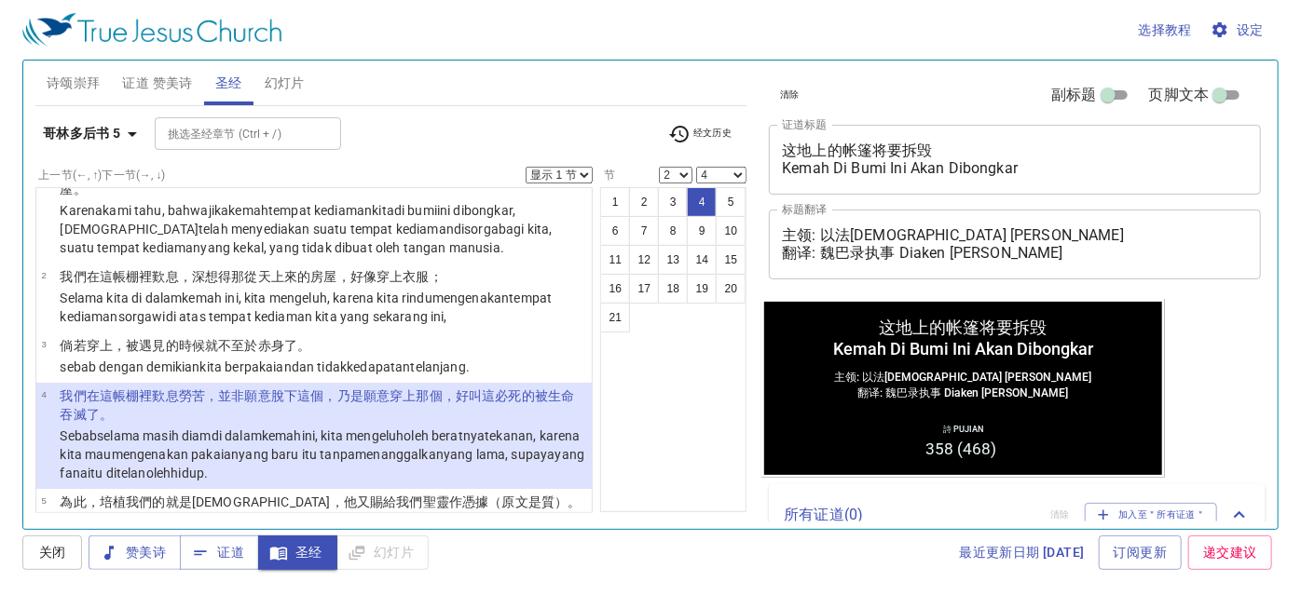
click at [119, 130] on b "哥林多后书 5" at bounding box center [82, 133] width 78 height 23
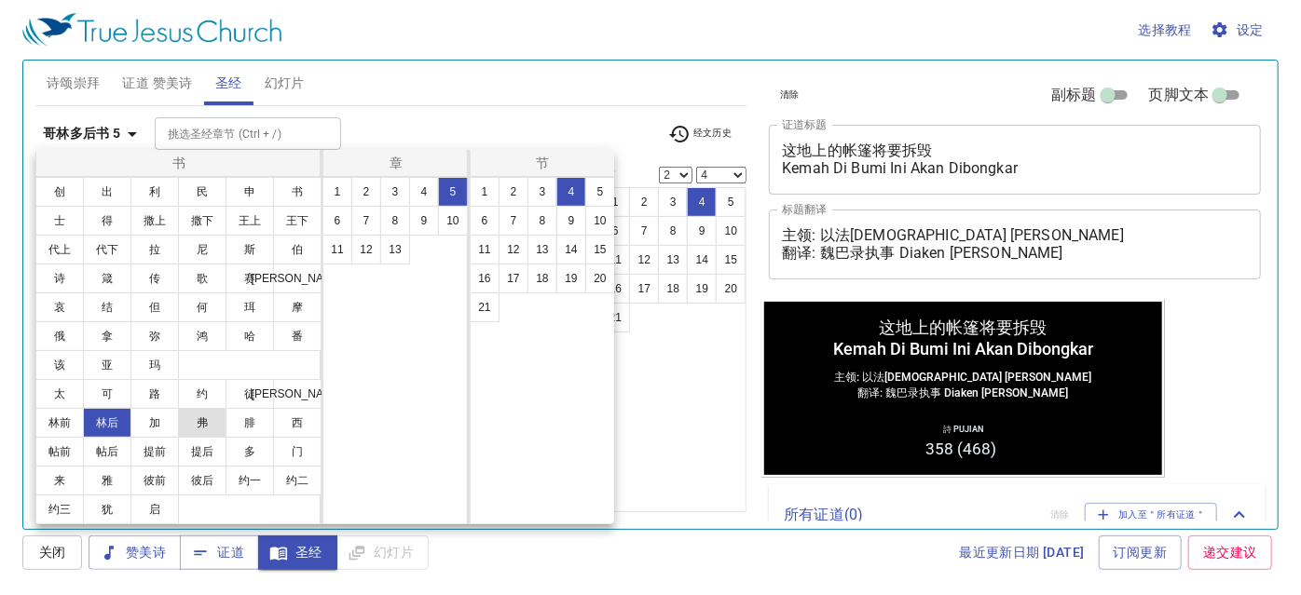
click at [196, 417] on button "弗" at bounding box center [202, 423] width 48 height 30
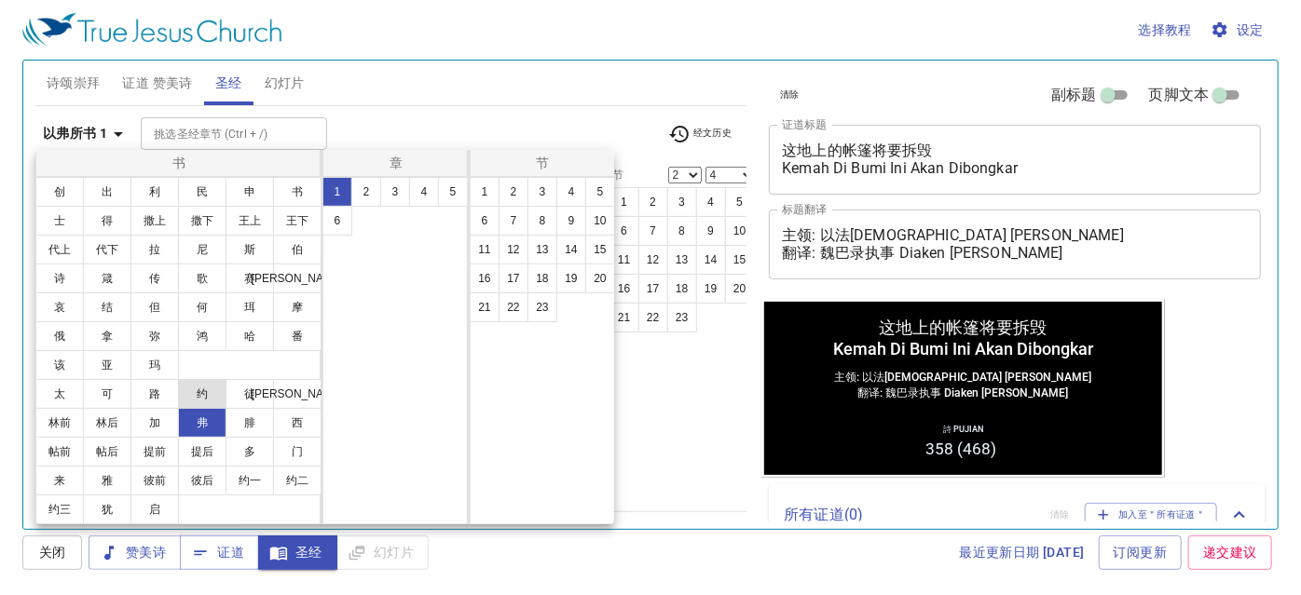
scroll to position [0, 0]
click at [260, 414] on button "腓" at bounding box center [249, 423] width 48 height 30
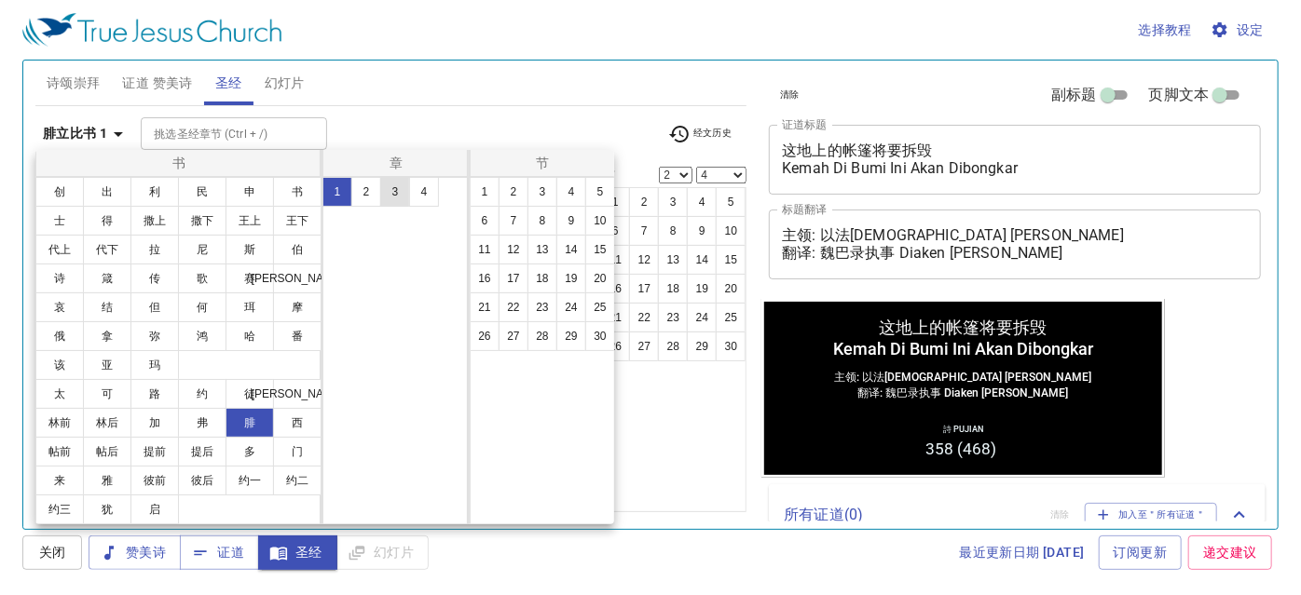
click at [393, 188] on button "3" at bounding box center [395, 192] width 30 height 30
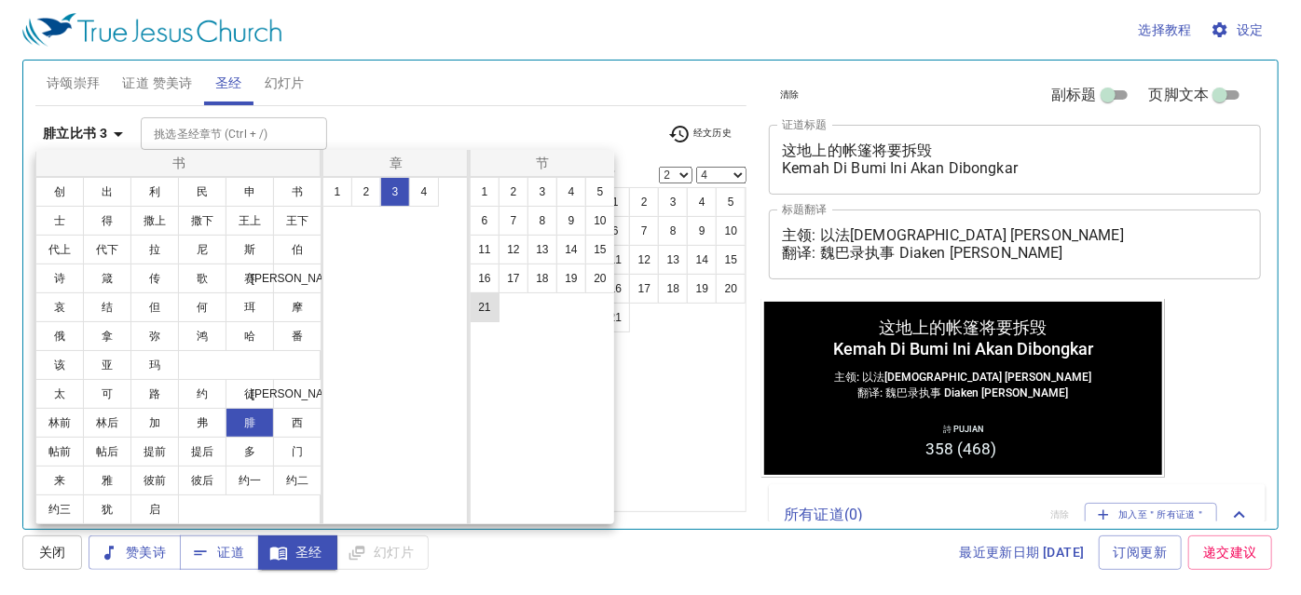
click at [490, 306] on button "21" at bounding box center [485, 308] width 30 height 30
select select "21"
select select
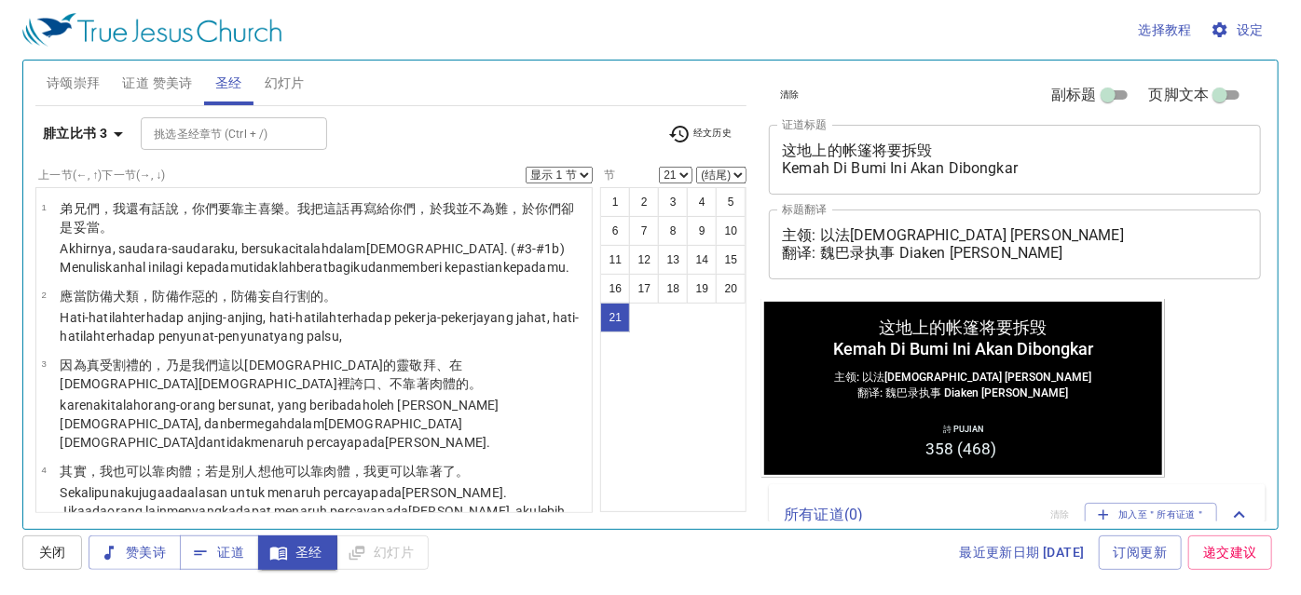
scroll to position [1343, 0]
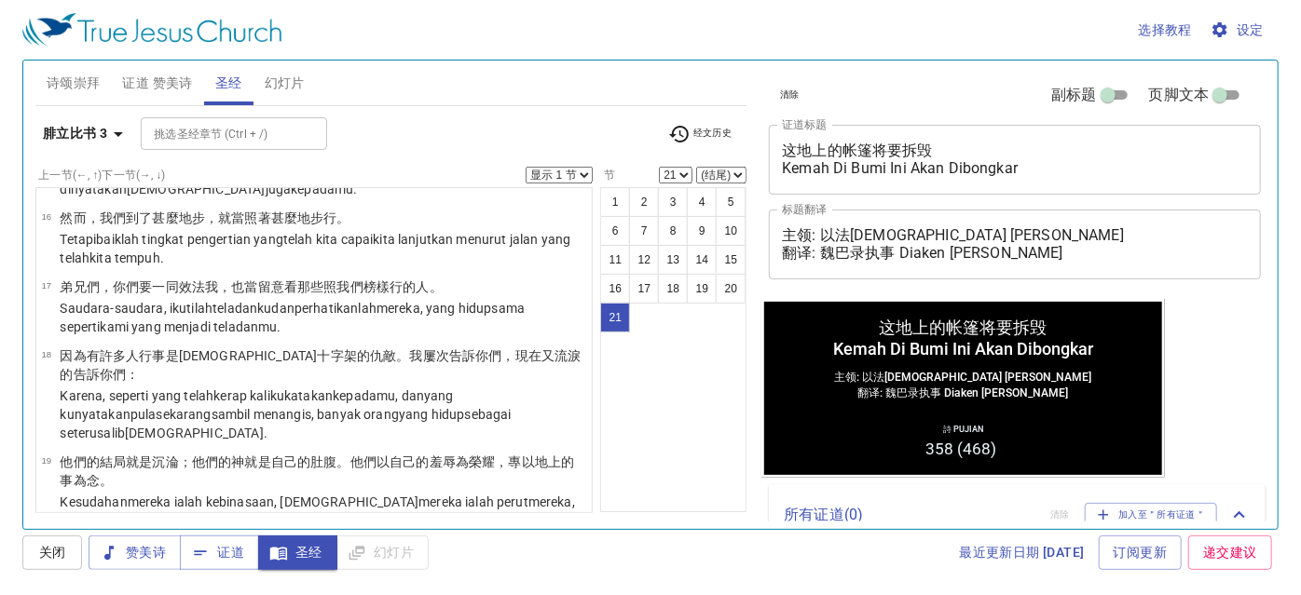
click at [688, 172] on select "1 2 3 4 5 6 7 8 9 10 11 12 13 14 15 16 17 18 19 20 21" at bounding box center [676, 175] width 34 height 17
select select "20"
click at [661, 167] on select "1 2 3 4 5 6 7 8 9 10 11 12 13 14 15 16 17 18 19 20 21" at bounding box center [676, 175] width 34 height 17
click at [720, 168] on select "(结尾) 21" at bounding box center [721, 175] width 50 height 17
select select "21"
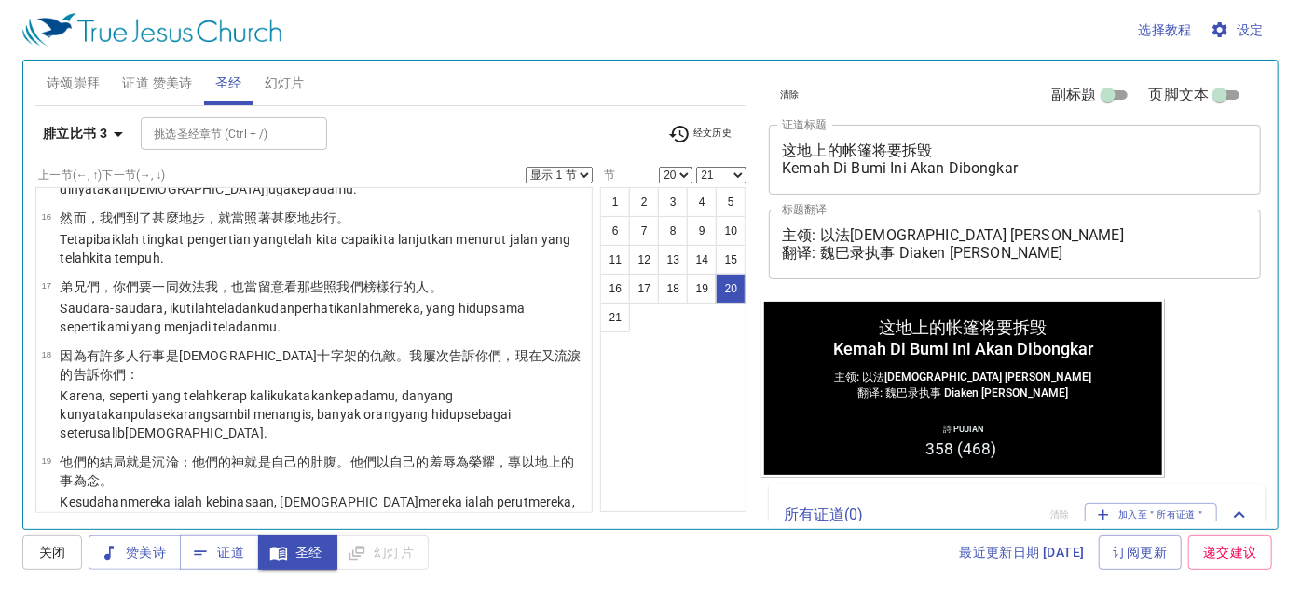
click at [697, 167] on select "(结尾) 21" at bounding box center [721, 175] width 50 height 17
click at [620, 314] on button "21" at bounding box center [615, 318] width 30 height 30
click at [718, 287] on button "20" at bounding box center [731, 289] width 30 height 30
click at [93, 138] on b "腓立比书 3" at bounding box center [75, 133] width 64 height 23
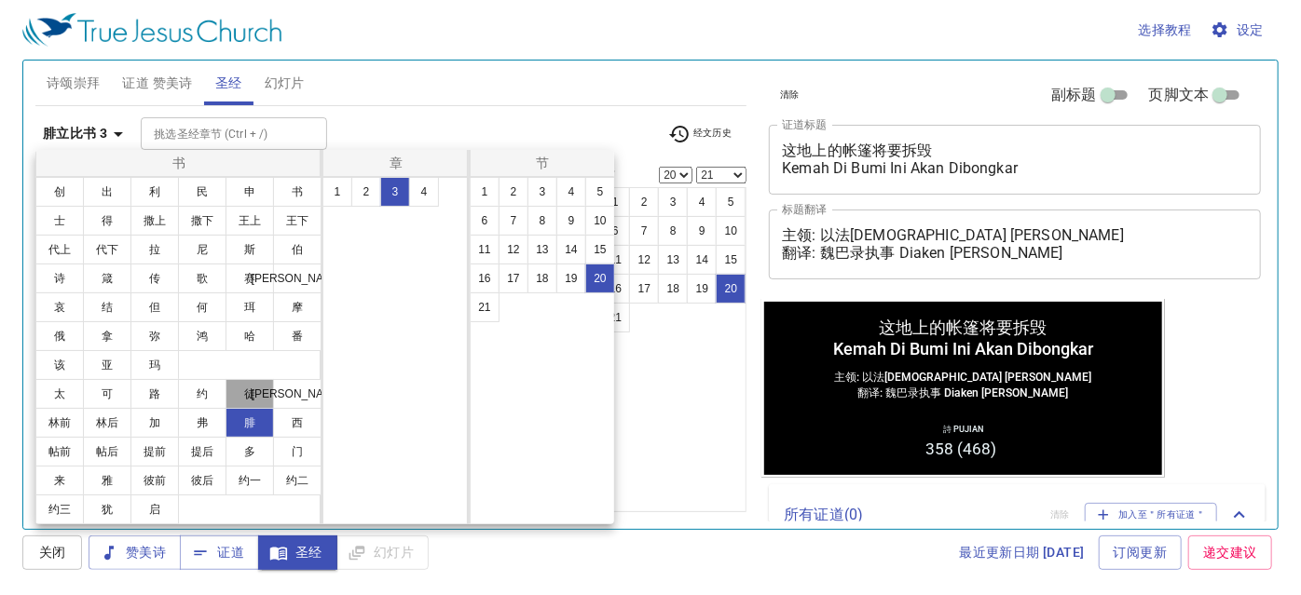
click at [263, 388] on button "徒" at bounding box center [249, 394] width 48 height 30
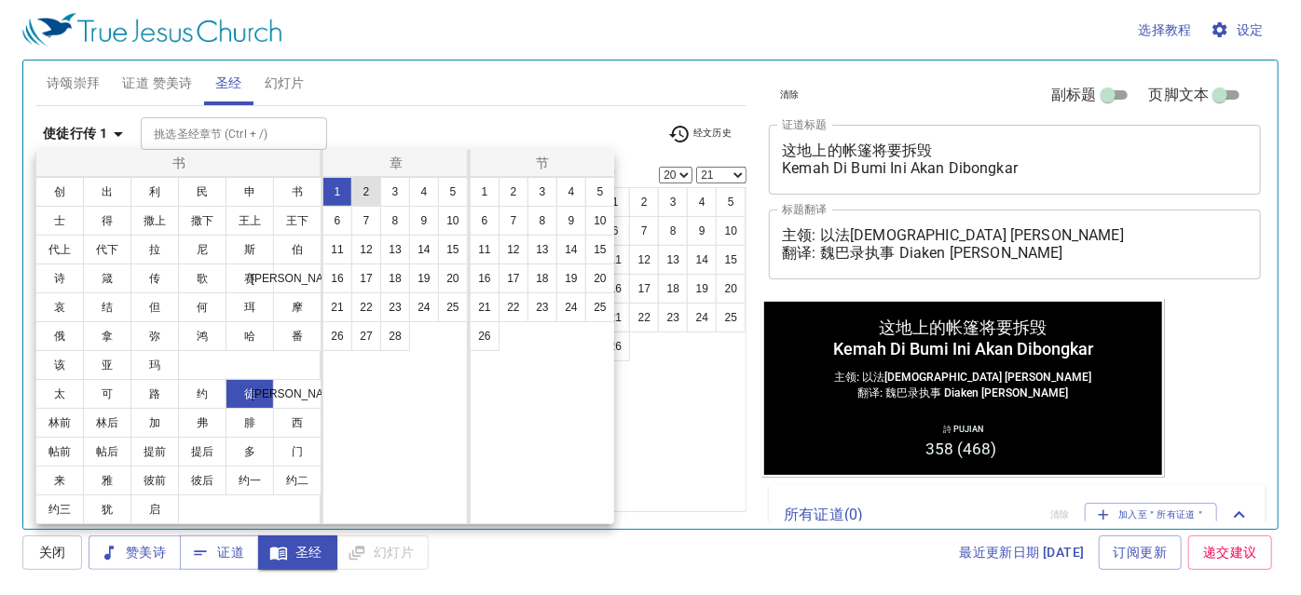
click at [374, 178] on button "2" at bounding box center [366, 192] width 30 height 30
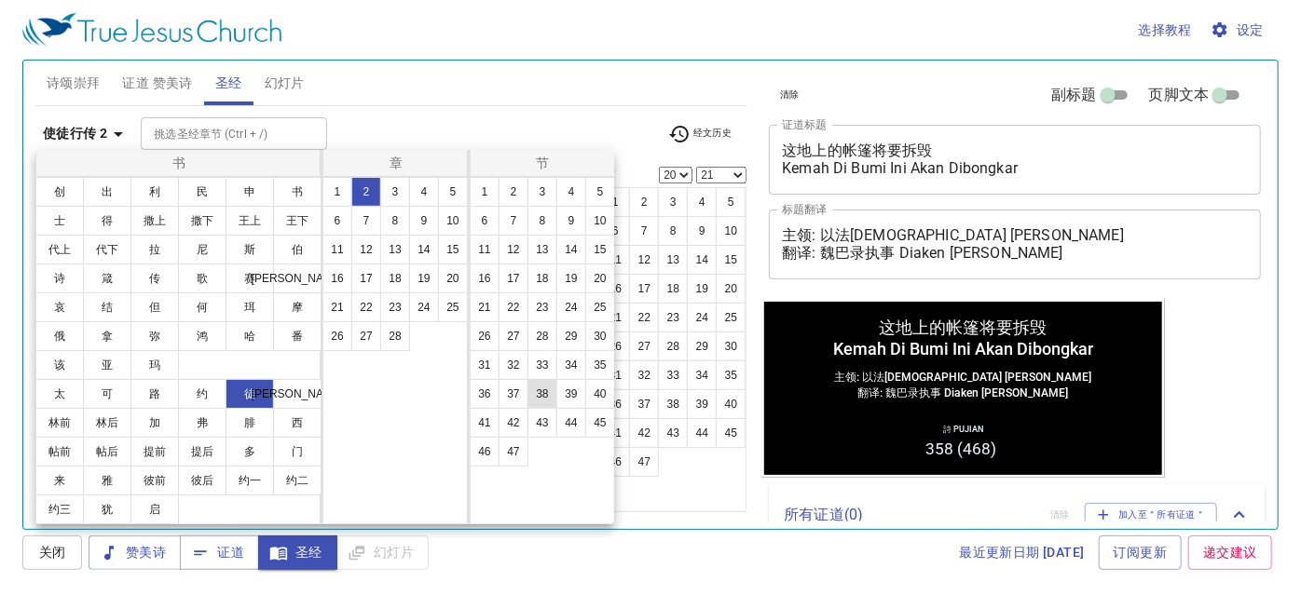
click at [549, 389] on button "38" at bounding box center [542, 394] width 30 height 30
select select "38"
select select
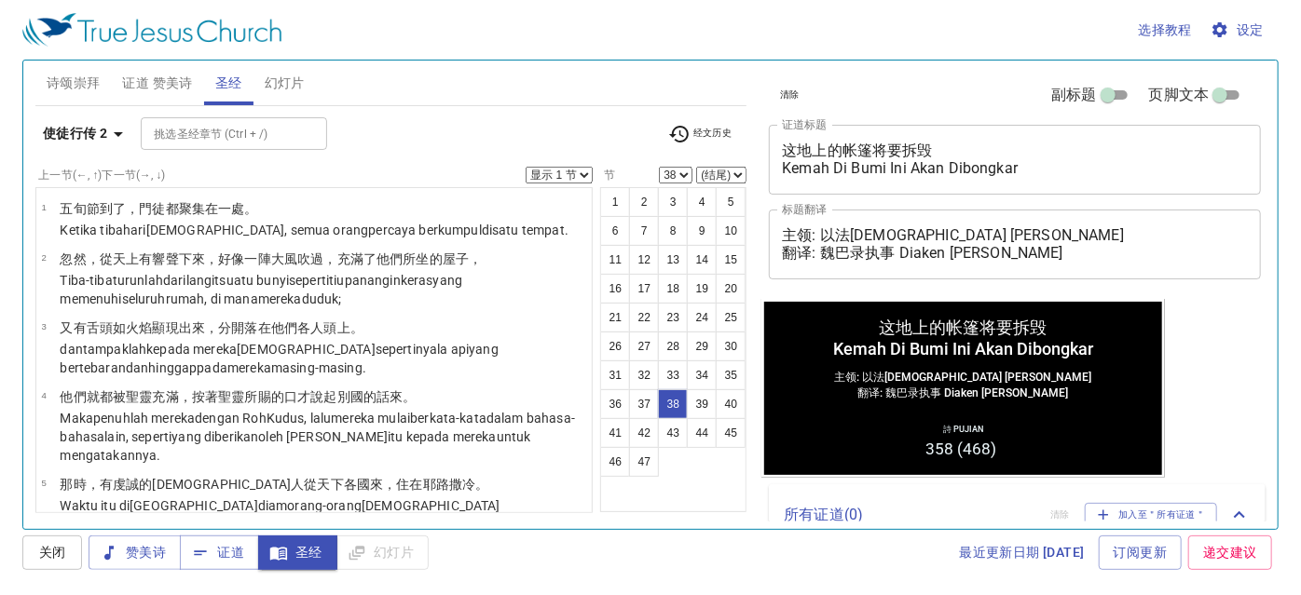
scroll to position [2691, 0]
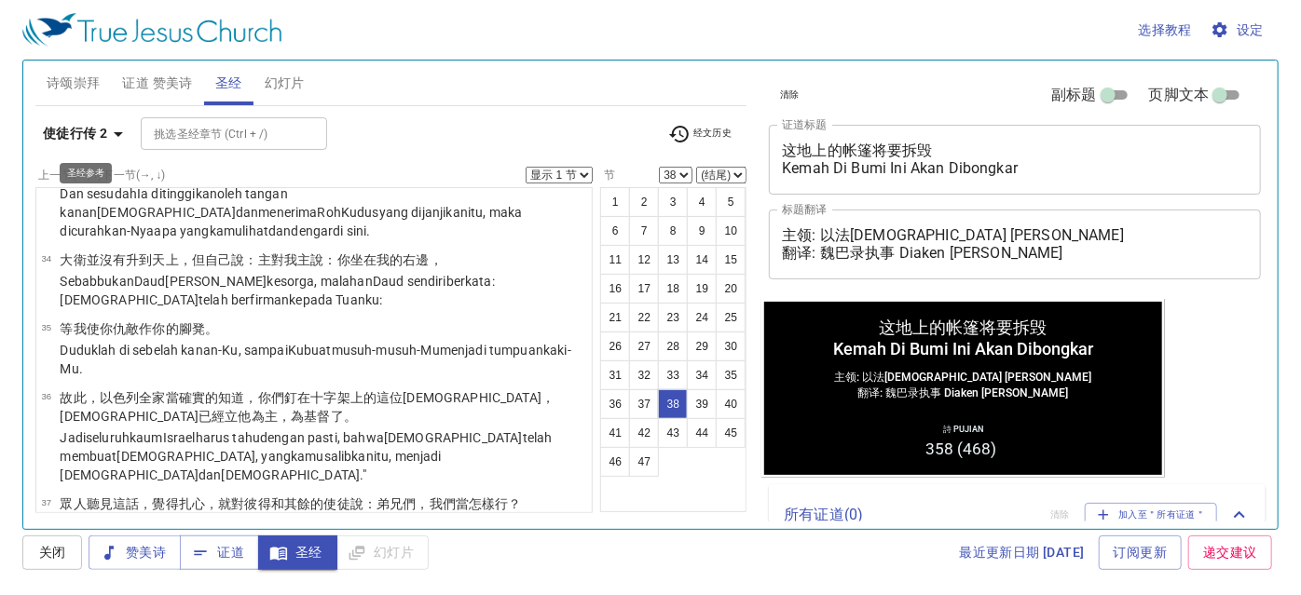
click at [104, 129] on b "使徒行传 2" at bounding box center [75, 133] width 64 height 23
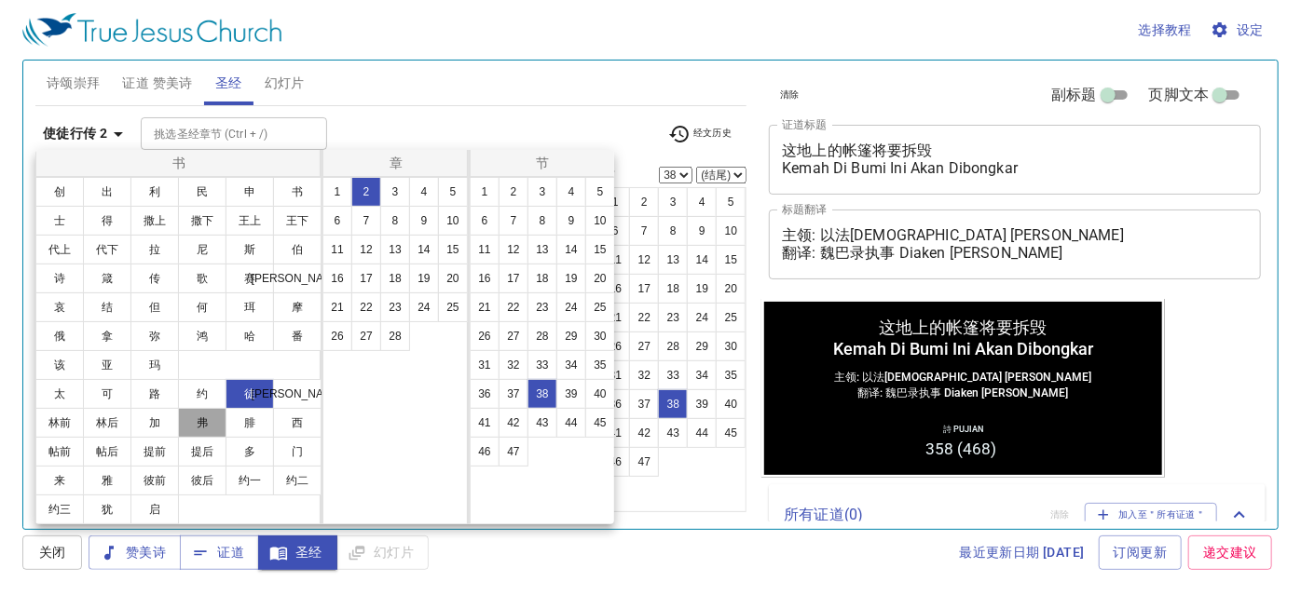
click at [209, 416] on button "弗" at bounding box center [202, 423] width 48 height 30
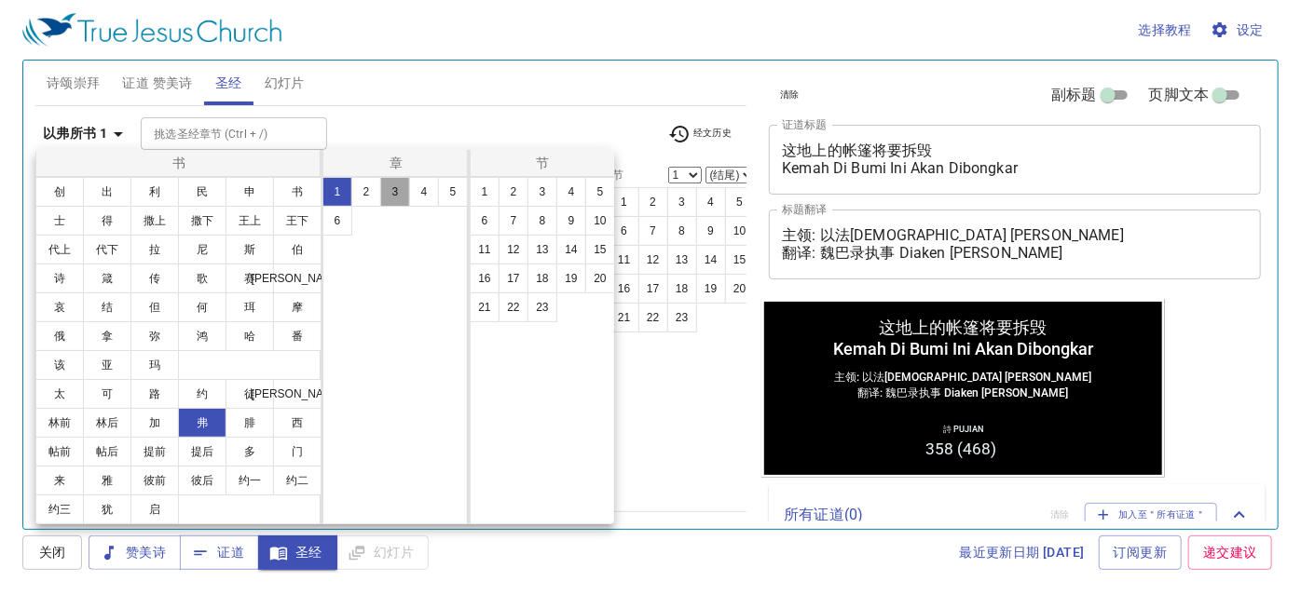
click at [388, 199] on button "3" at bounding box center [395, 192] width 30 height 30
click at [335, 185] on button "1" at bounding box center [337, 192] width 30 height 30
click at [523, 235] on button "12" at bounding box center [513, 250] width 30 height 30
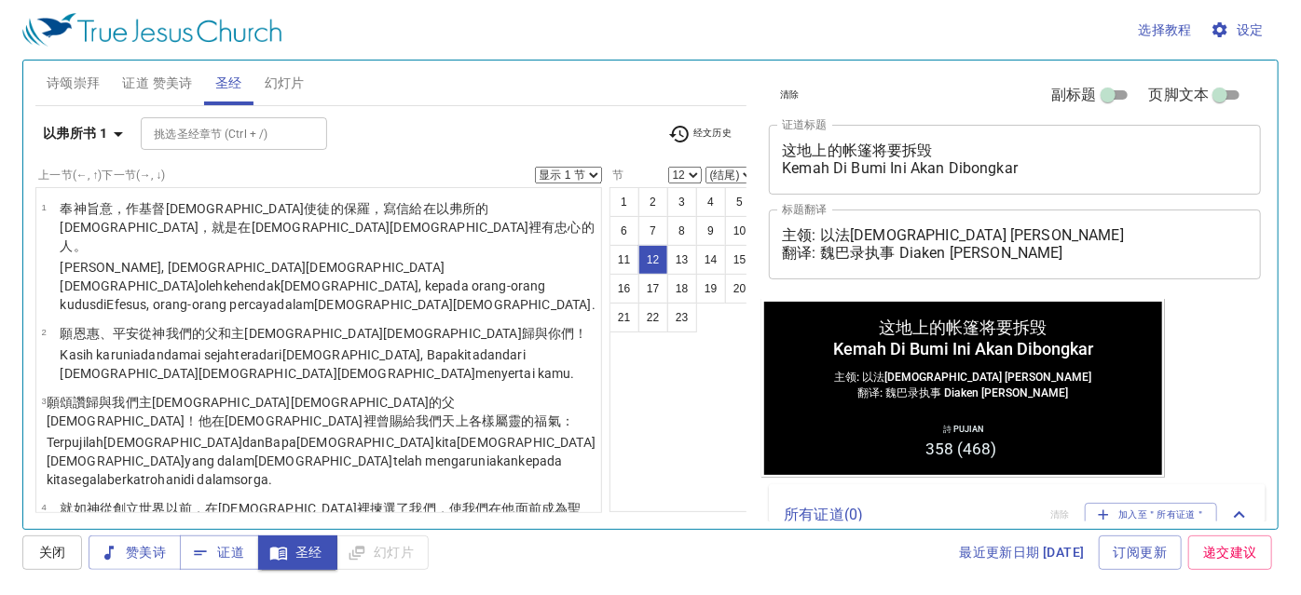
scroll to position [712, 0]
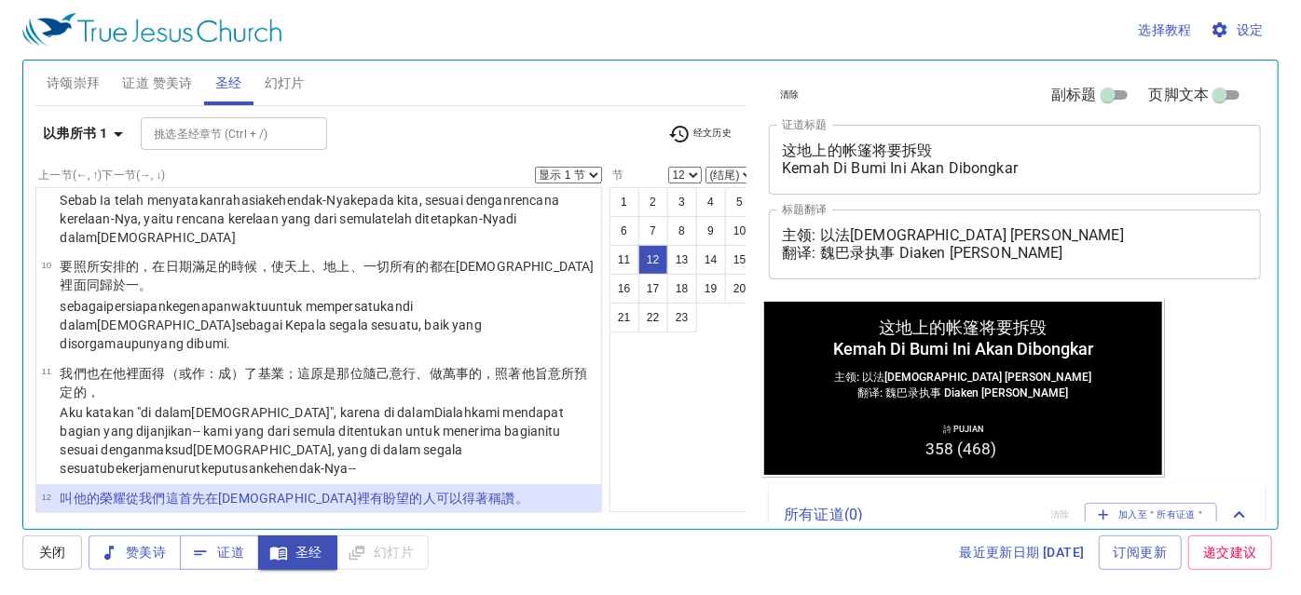
click at [686, 173] on select "1 2 3 4 5 6 7 8 9 10 11 12 13 14 15 16 17 18 19 20 21 22 23" at bounding box center [685, 175] width 34 height 17
select select "13"
click at [668, 167] on select "1 2 3 4 5 6 7 8 9 10 11 12 13 14 15 16 17 18 19 20 21 22 23" at bounding box center [685, 175] width 34 height 17
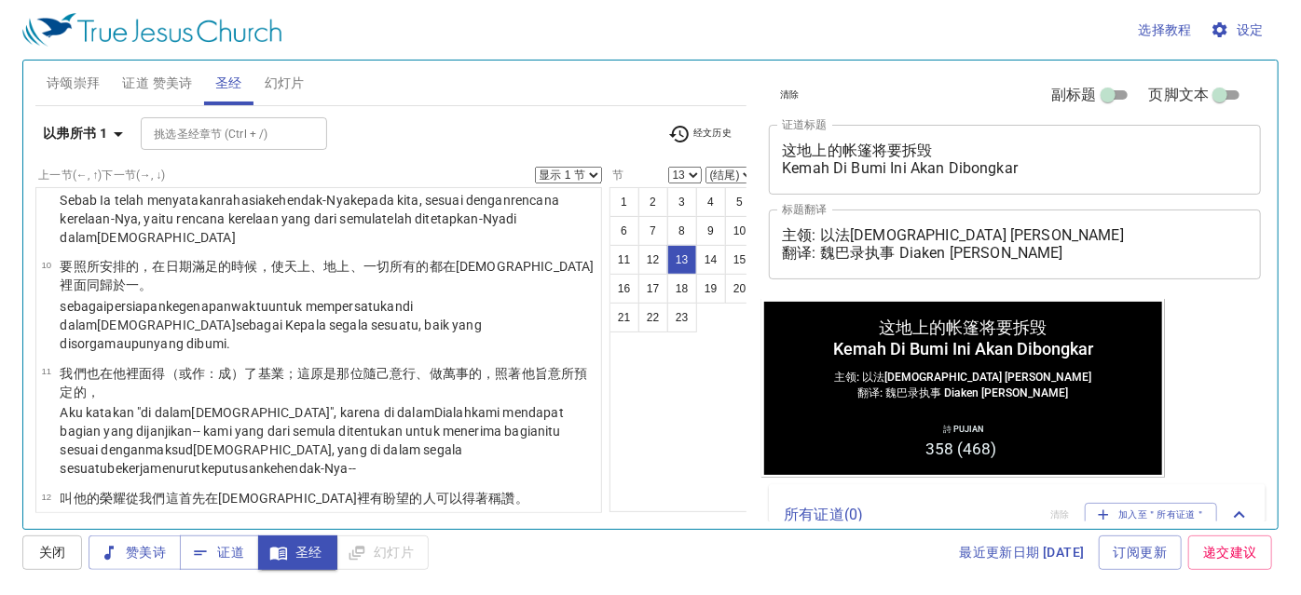
click at [736, 134] on button "经文历史" at bounding box center [700, 134] width 87 height 28
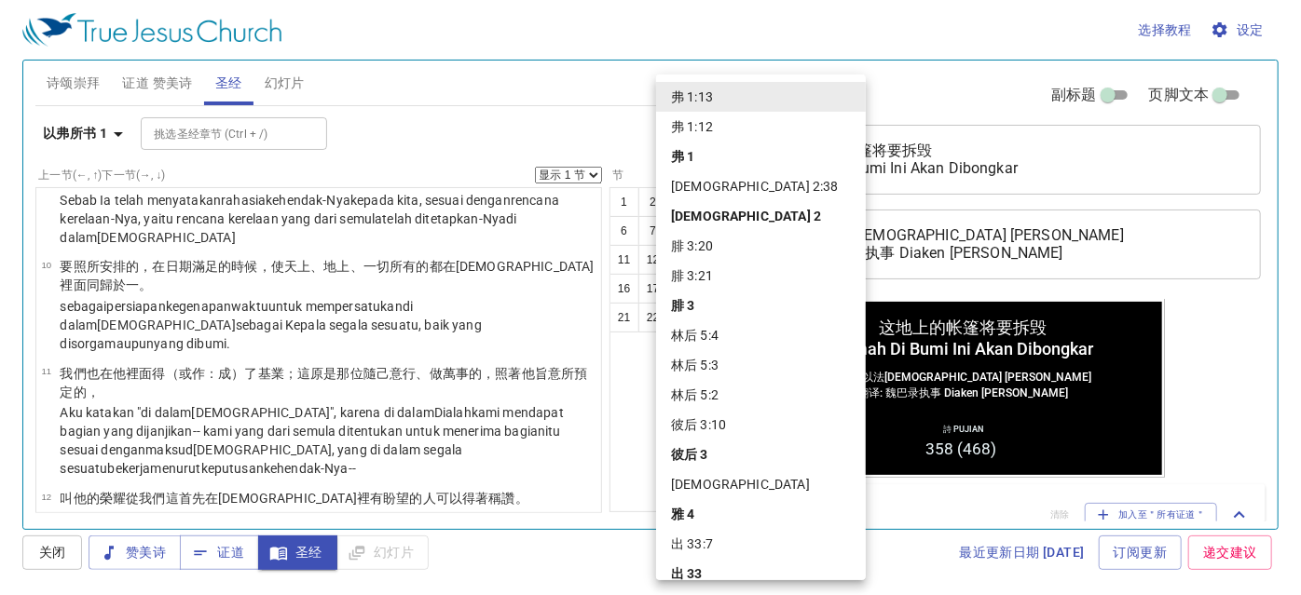
click at [617, 123] on div at bounding box center [650, 297] width 1301 height 595
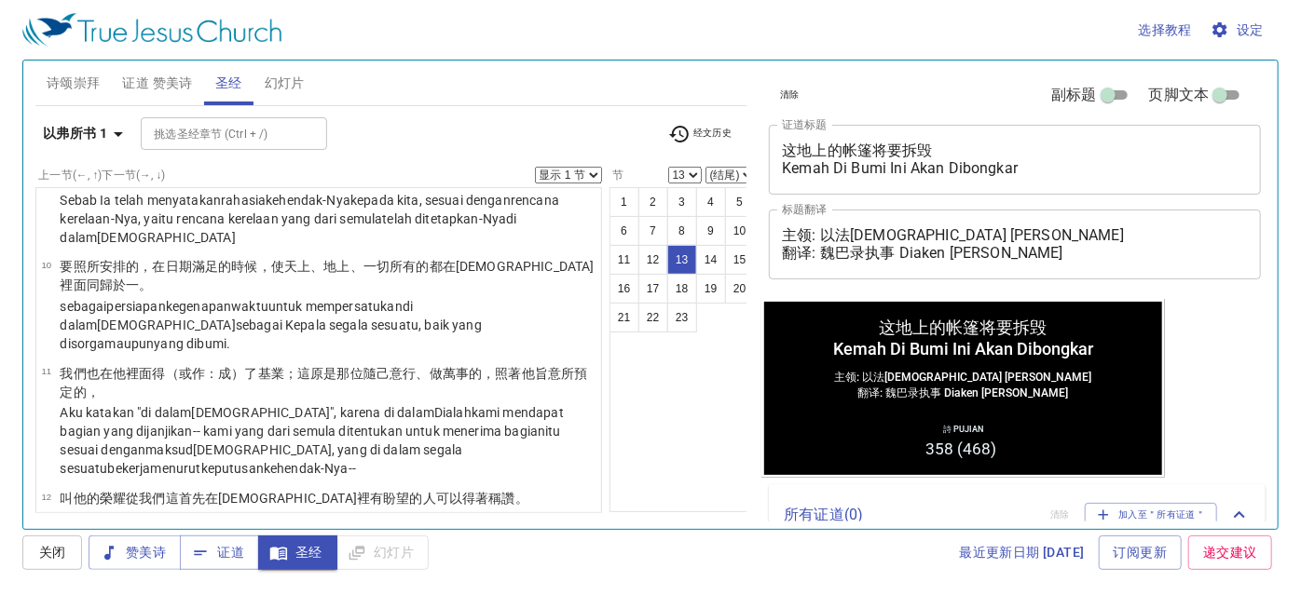
click at [720, 173] on select "(结尾) 14 15 16 17 18 19 20 21 22 23" at bounding box center [730, 175] width 50 height 17
select select "14"
click at [705, 167] on select "(结尾) 14 15 16 17 18 19 20 21 22 23" at bounding box center [730, 175] width 50 height 17
click at [703, 255] on button "14" at bounding box center [711, 260] width 30 height 30
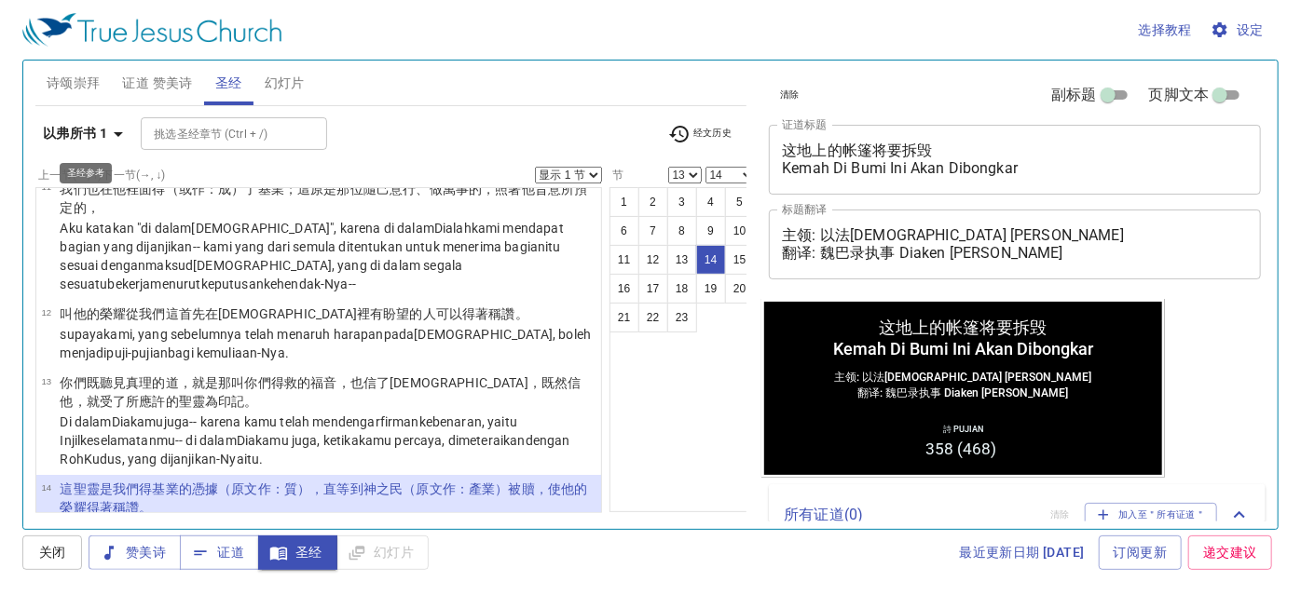
click at [112, 136] on icon "button" at bounding box center [118, 134] width 22 height 22
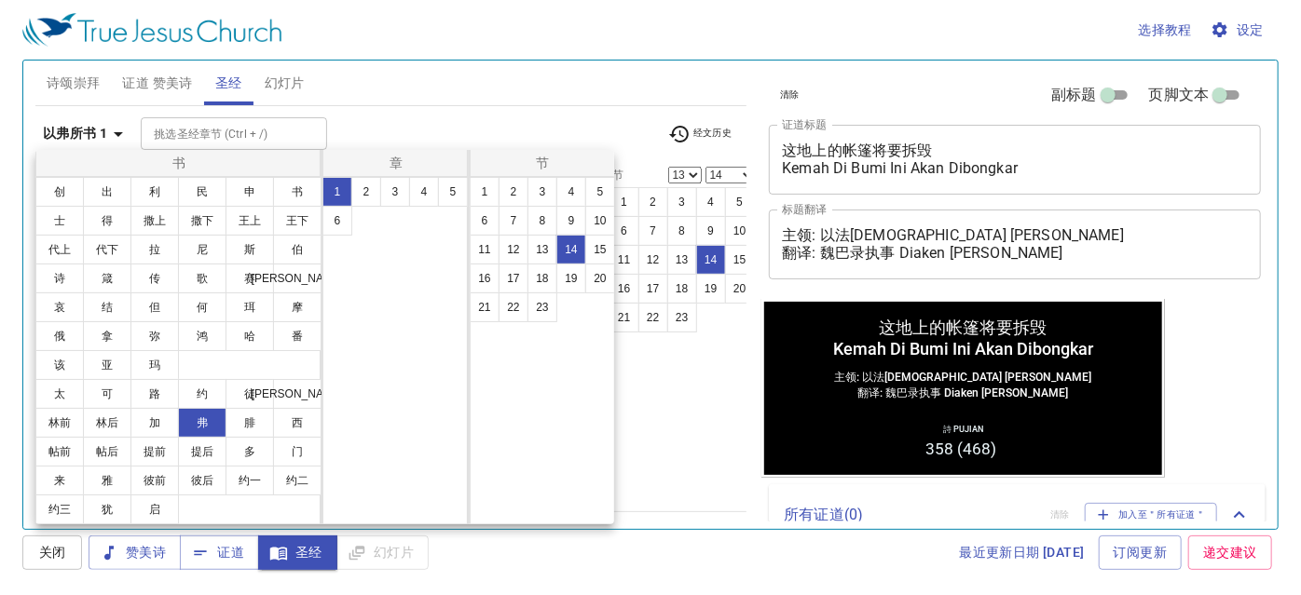
click at [253, 361] on ul "创 出 利 民 申 书 士 得 撒上 撒下 王上 王下 代上 代下 拉 尼 斯 伯 诗 箴 传 歌 赛 耶 哀 结 但 何 珥 摩 俄 拿 弥 鸿 哈 番 该…" at bounding box center [178, 279] width 285 height 202
click at [110, 424] on button "林后" at bounding box center [107, 423] width 48 height 30
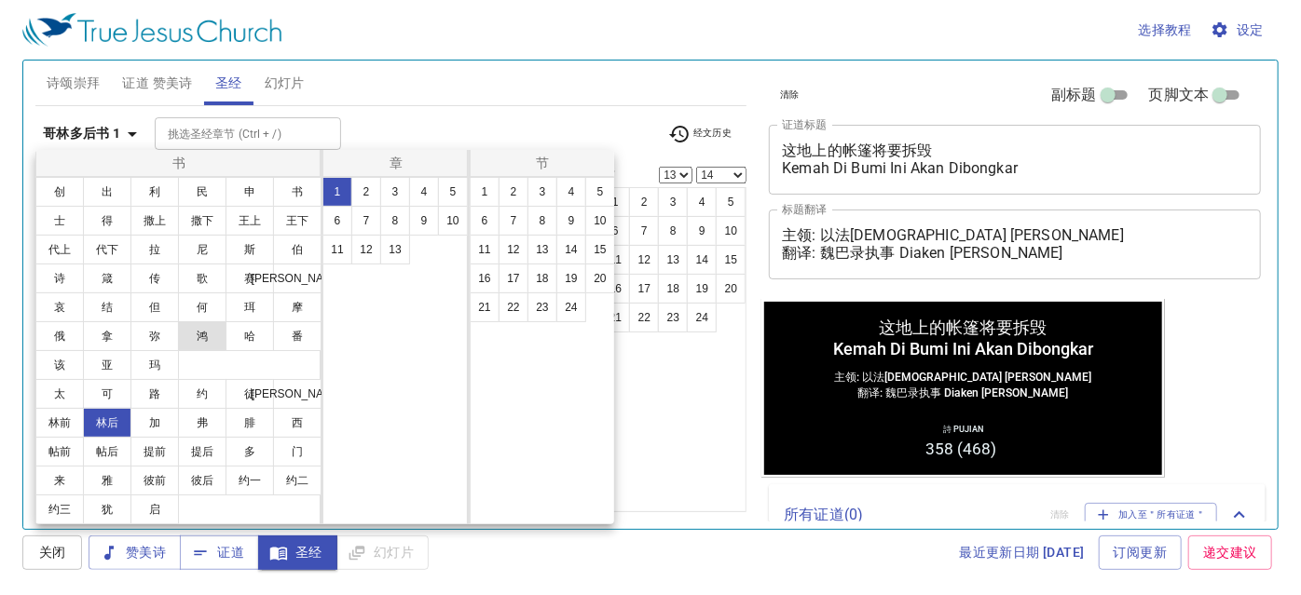
scroll to position [0, 0]
click at [425, 192] on button "4" at bounding box center [424, 192] width 30 height 30
click at [491, 267] on button "16" at bounding box center [485, 279] width 30 height 30
select select "16"
select select
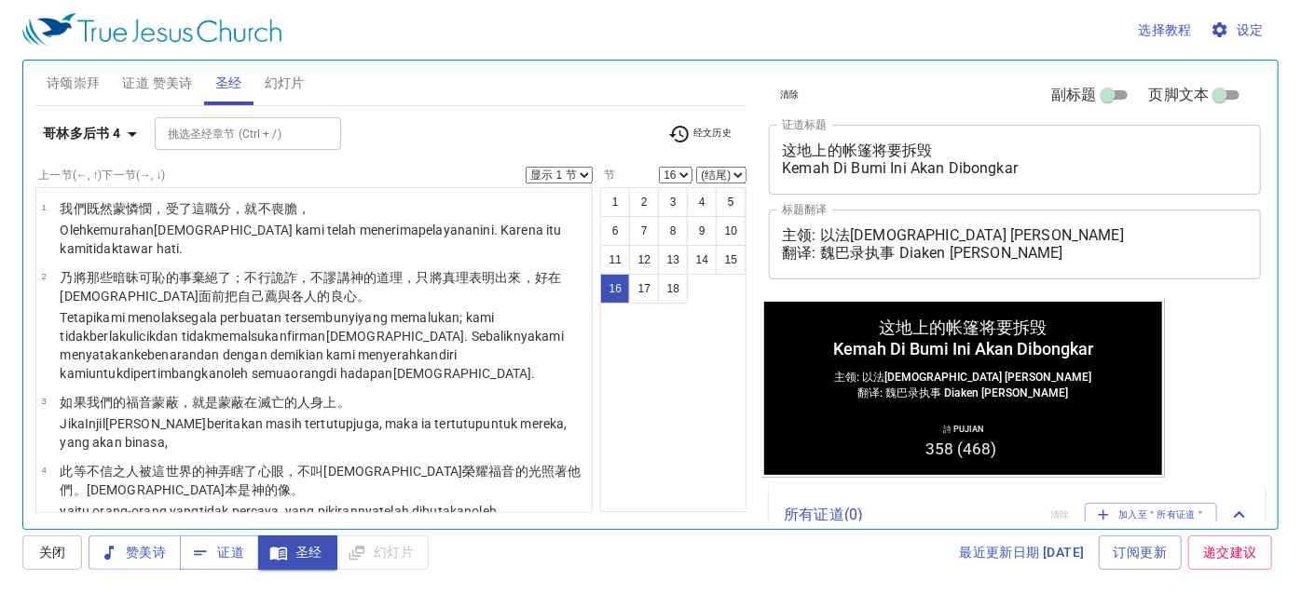
scroll to position [1099, 0]
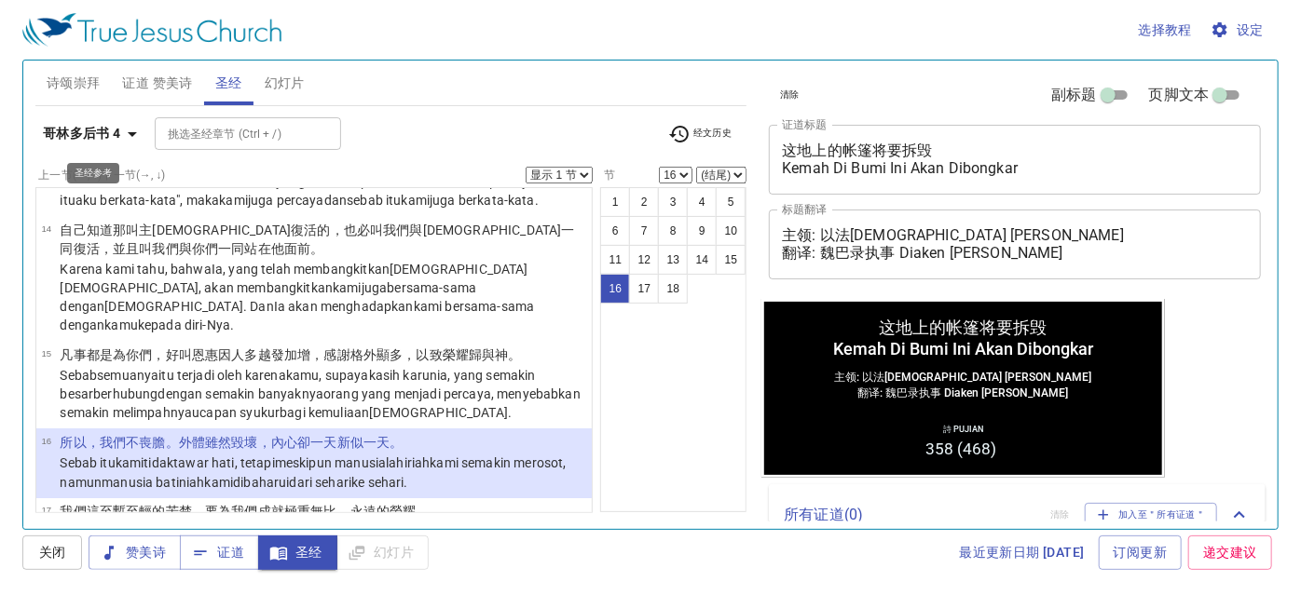
click at [129, 133] on icon "button" at bounding box center [132, 134] width 22 height 22
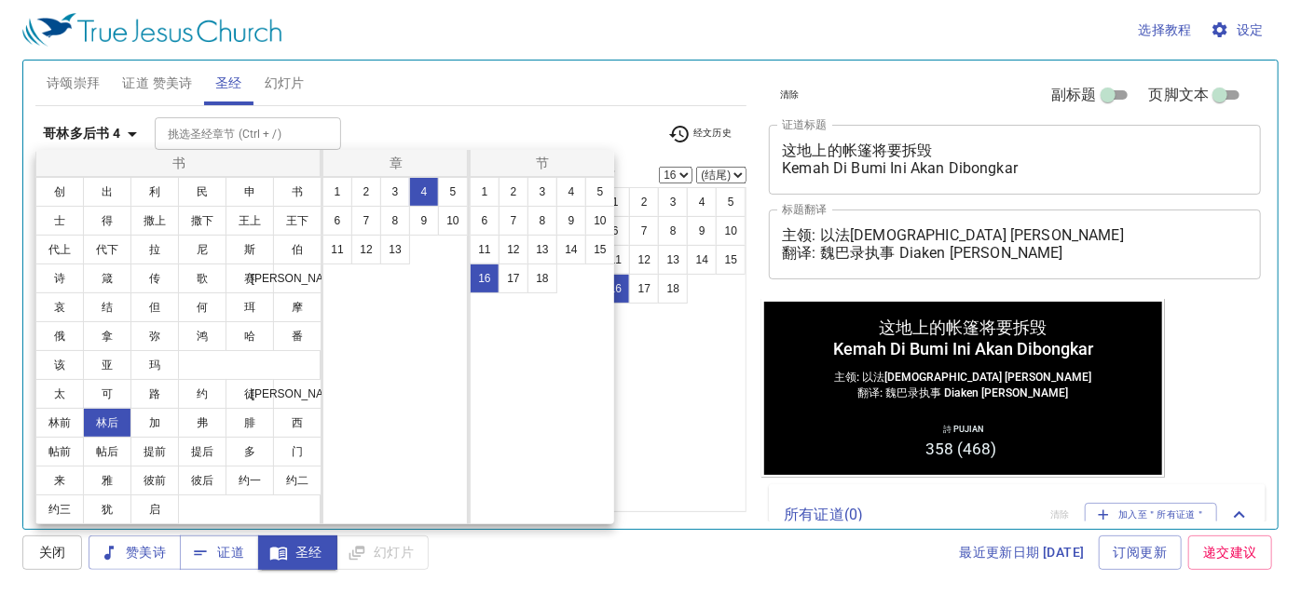
click at [265, 361] on ul "创 出 利 民 申 书 士 得 撒上 撒下 王上 王下 代上 代下 拉 尼 斯 伯 诗 箴 传 歌 赛 耶 哀 结 但 何 珥 摩 俄 拿 弥 鸿 哈 番 该…" at bounding box center [178, 279] width 285 height 202
click at [446, 183] on button "5" at bounding box center [453, 192] width 30 height 30
click at [570, 208] on button "9" at bounding box center [571, 221] width 30 height 30
select select "9"
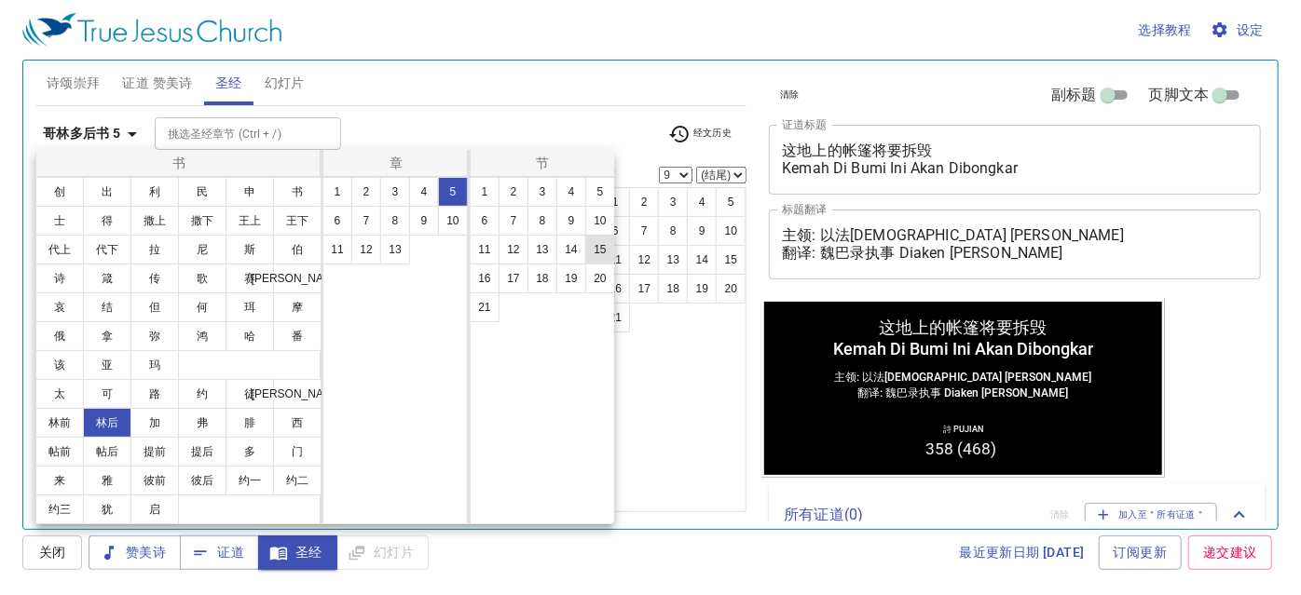
scroll to position [468, 0]
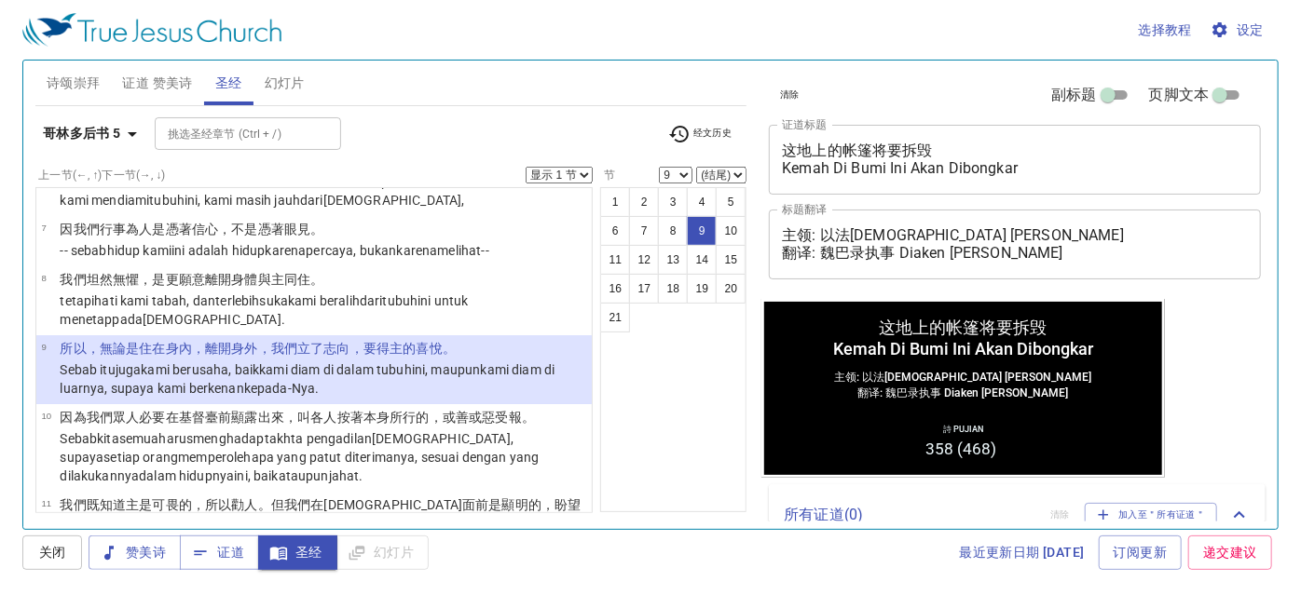
click at [733, 164] on div "哥林多后书 5 挑选圣经章节 (Ctrl + /) 挑选圣经章节 (Ctrl + /) 经文历史" at bounding box center [391, 141] width 712 height 51
click at [733, 171] on select "(结尾) 10 11 12 13 14 15 16 17 18 19 20 21" at bounding box center [721, 175] width 50 height 17
select select "10"
click at [697, 167] on select "(结尾) 10 11 12 13 14 15 16 17 18 19 20 21" at bounding box center [721, 175] width 50 height 17
click at [730, 225] on button "10" at bounding box center [731, 231] width 30 height 30
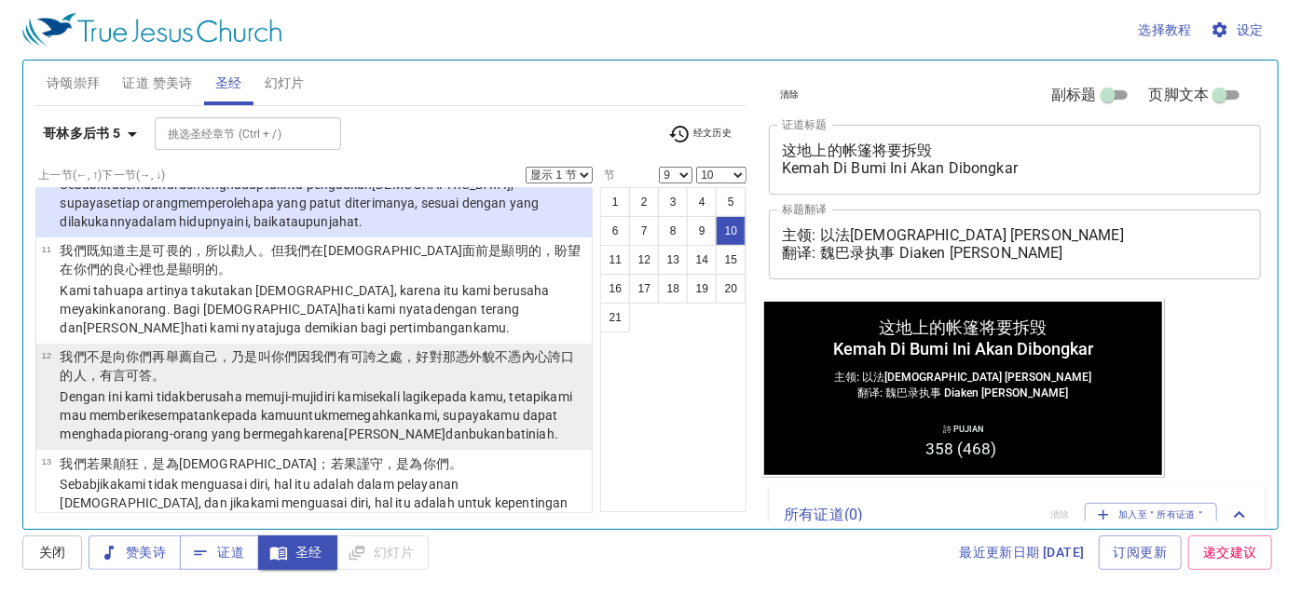
scroll to position [637, 0]
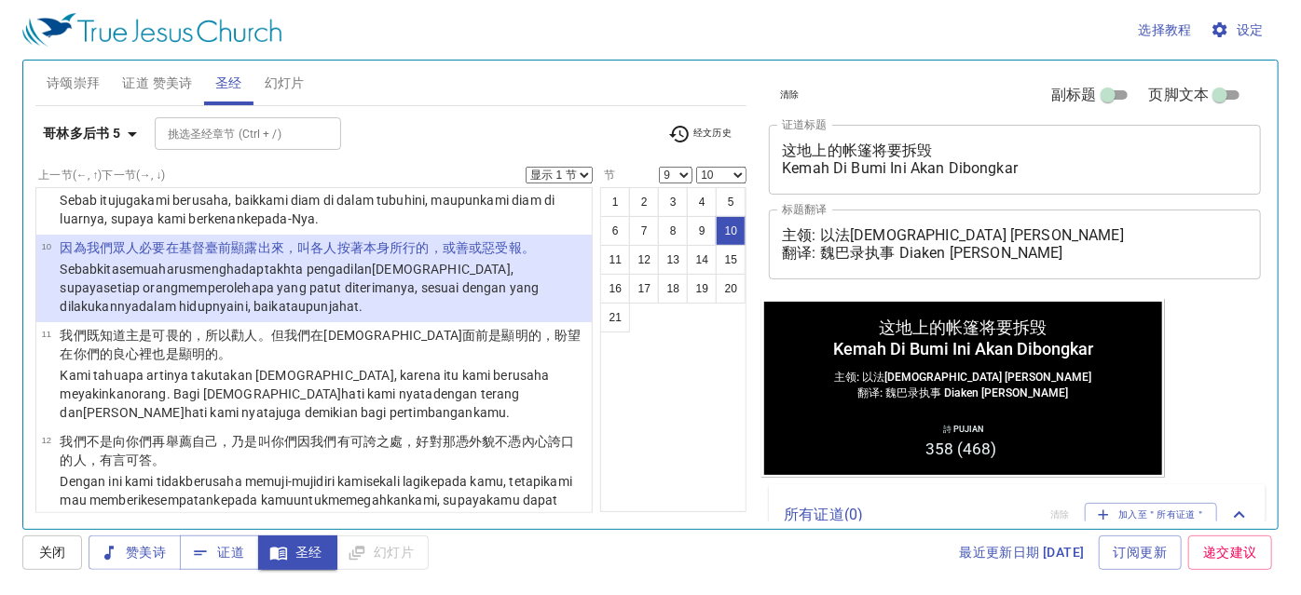
click at [619, 143] on div "挑选圣经章节 (Ctrl + /) 挑选圣经章节 (Ctrl + /)" at bounding box center [404, 133] width 498 height 33
click at [83, 136] on b "哥林多后书 5" at bounding box center [82, 133] width 78 height 23
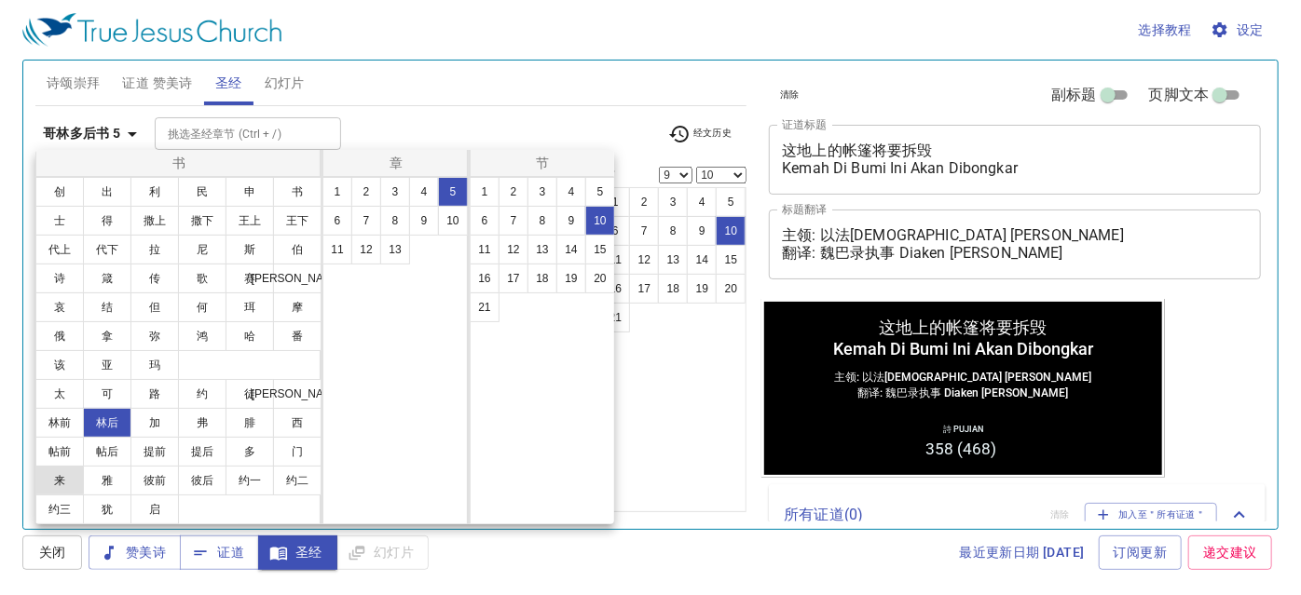
click at [61, 480] on button "来" at bounding box center [59, 481] width 48 height 30
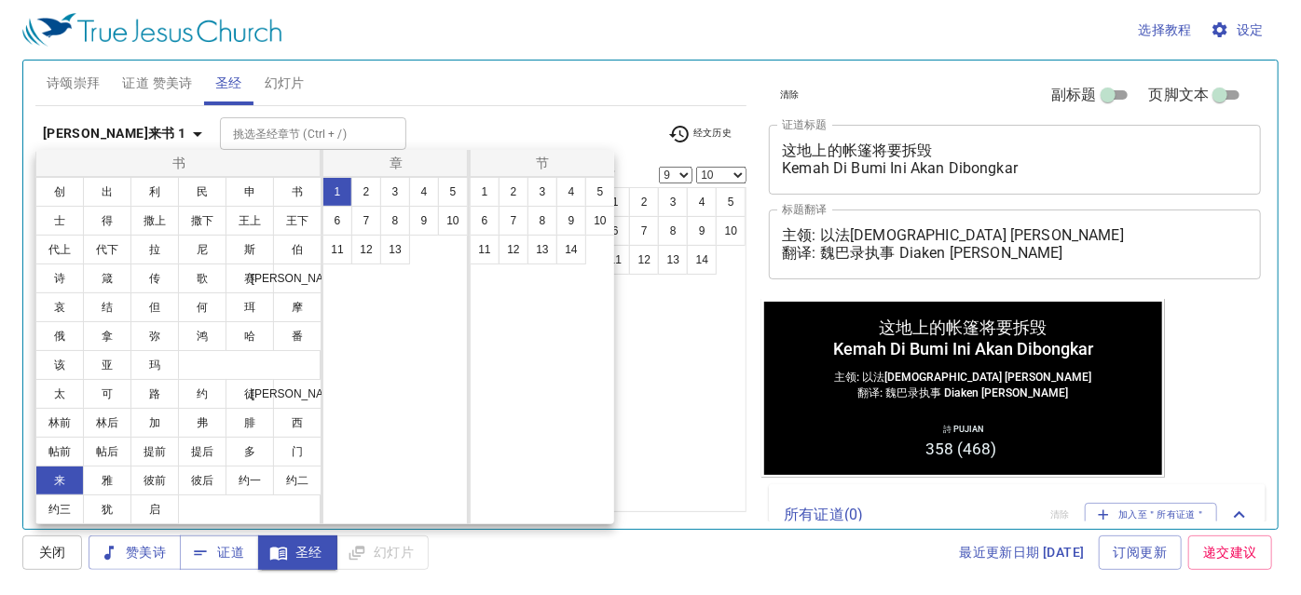
scroll to position [0, 0]
click at [427, 217] on button "9" at bounding box center [424, 221] width 30 height 30
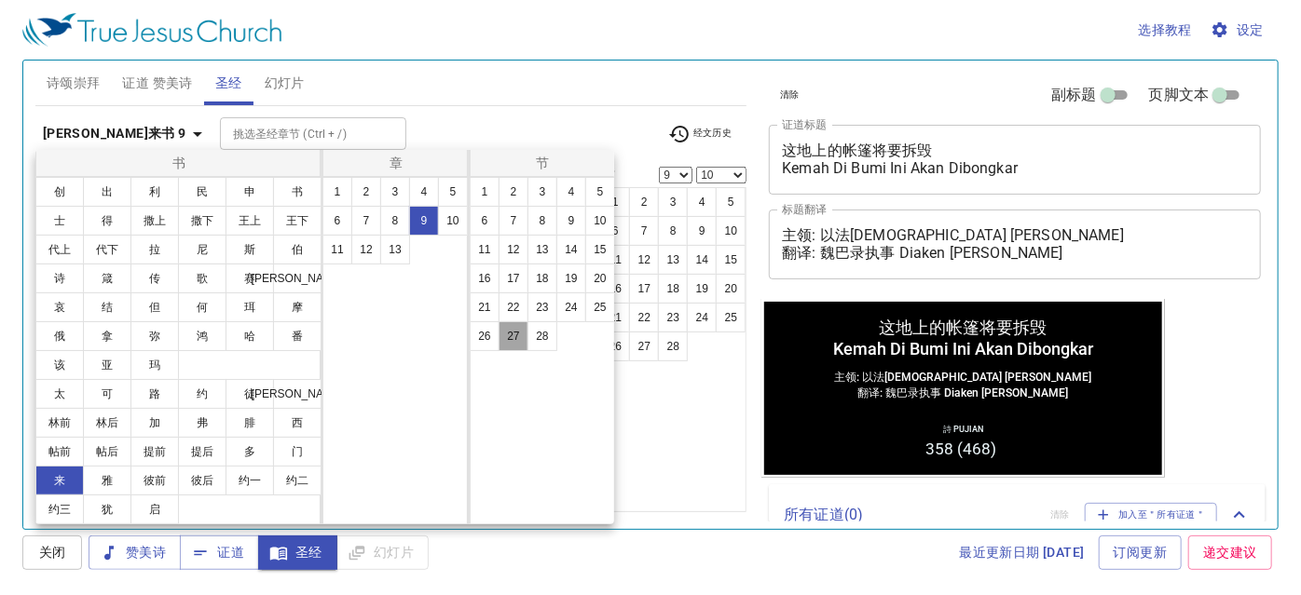
click at [508, 337] on button "27" at bounding box center [513, 336] width 30 height 30
select select "27"
select select
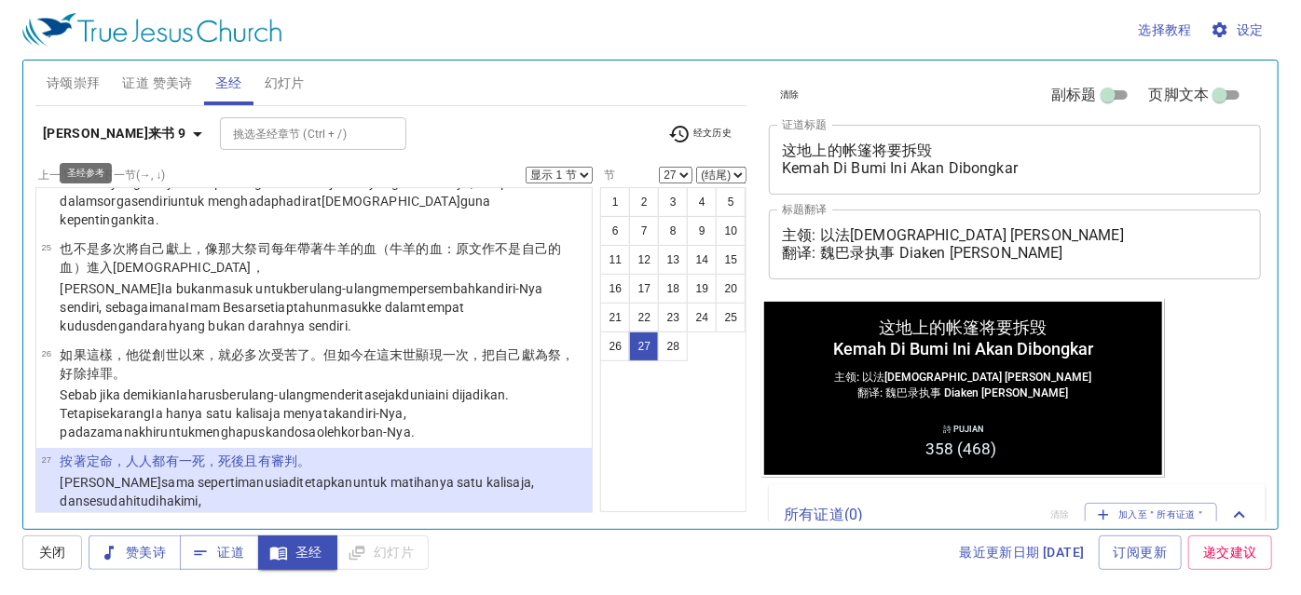
click at [186, 136] on icon "button" at bounding box center [197, 134] width 22 height 22
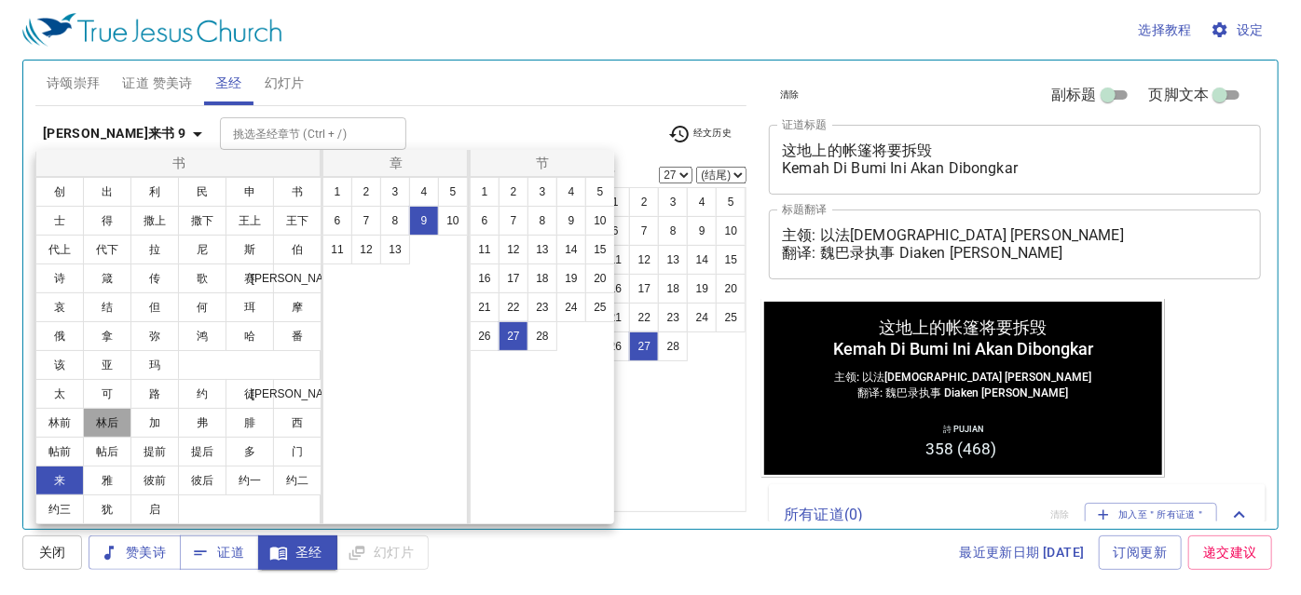
click at [120, 424] on button "林后" at bounding box center [107, 423] width 48 height 30
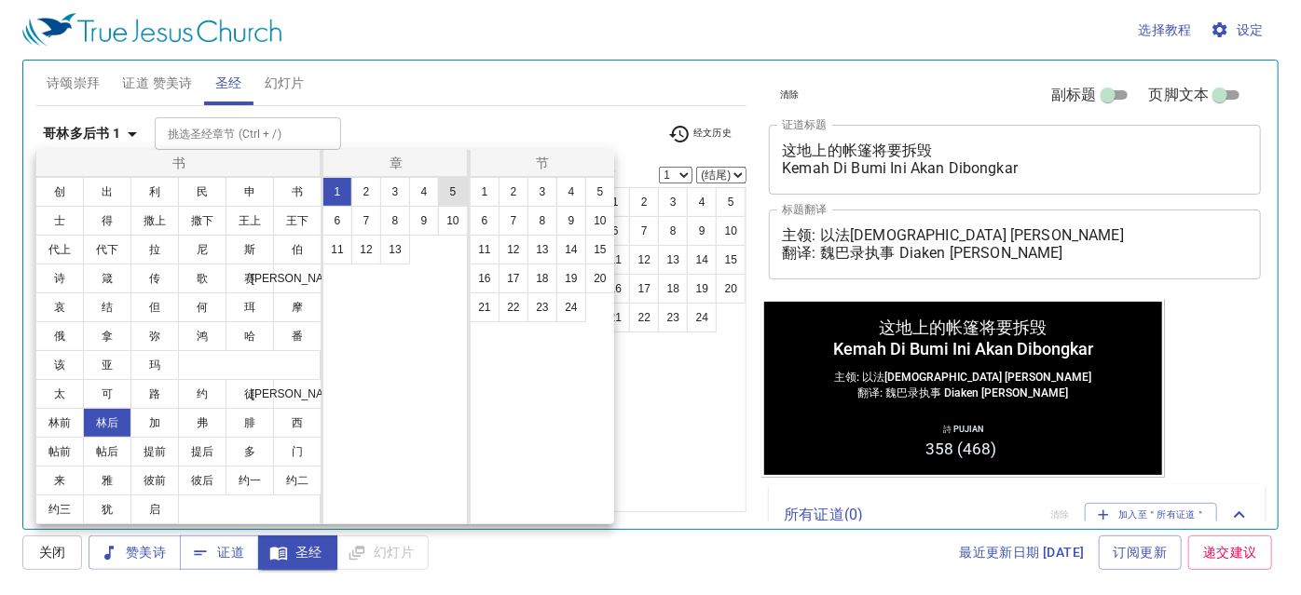
click at [450, 193] on button "5" at bounding box center [453, 192] width 30 height 30
click at [598, 218] on button "10" at bounding box center [600, 221] width 30 height 30
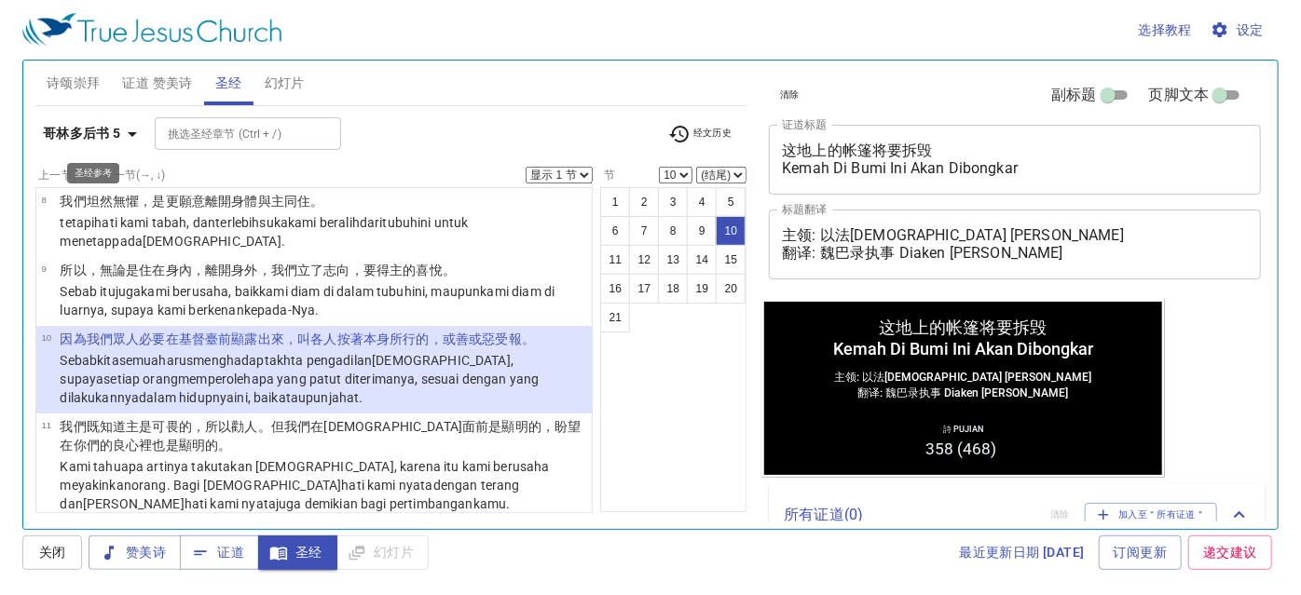
click at [89, 126] on b "哥林多后书 5" at bounding box center [82, 133] width 78 height 23
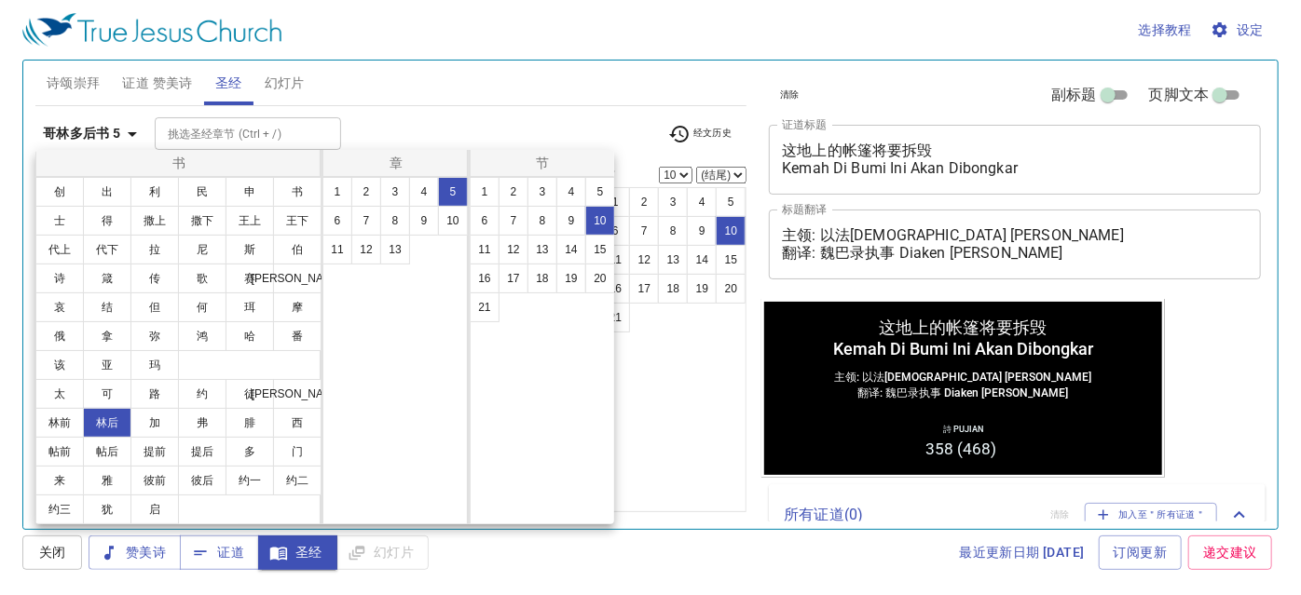
click at [352, 334] on div "1 2 3 4 5 6 7 8 9 10 11 12 13" at bounding box center [395, 351] width 146 height 348
click at [194, 399] on button "约" at bounding box center [202, 394] width 48 height 30
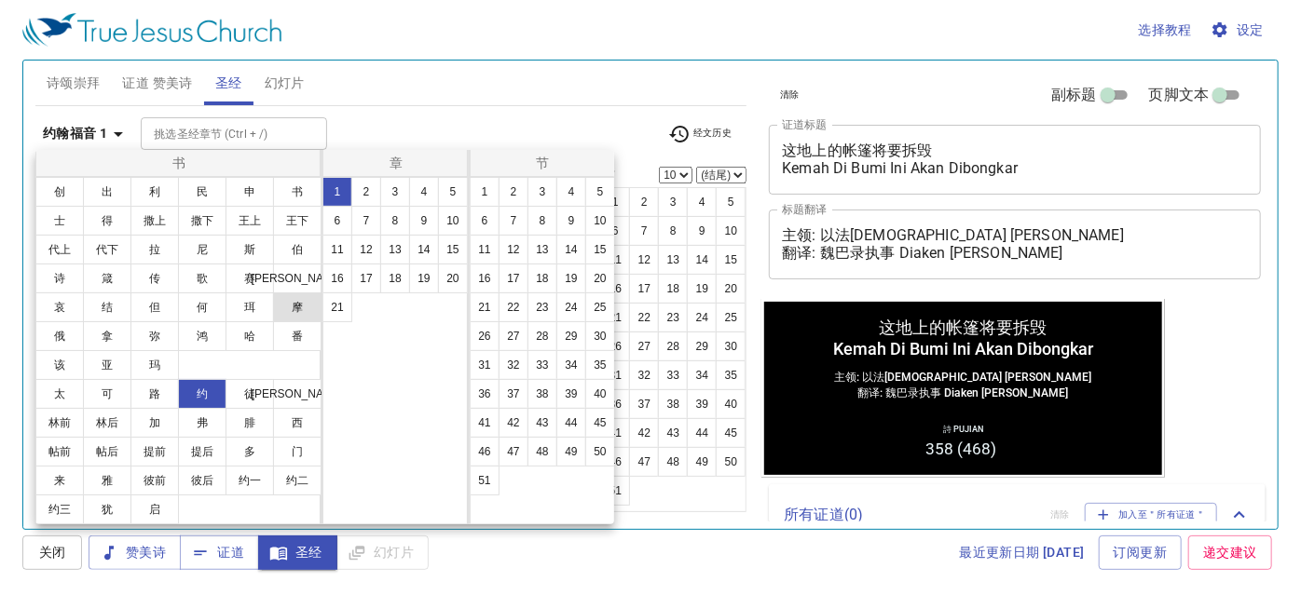
scroll to position [0, 0]
click at [420, 196] on button "4" at bounding box center [424, 192] width 30 height 30
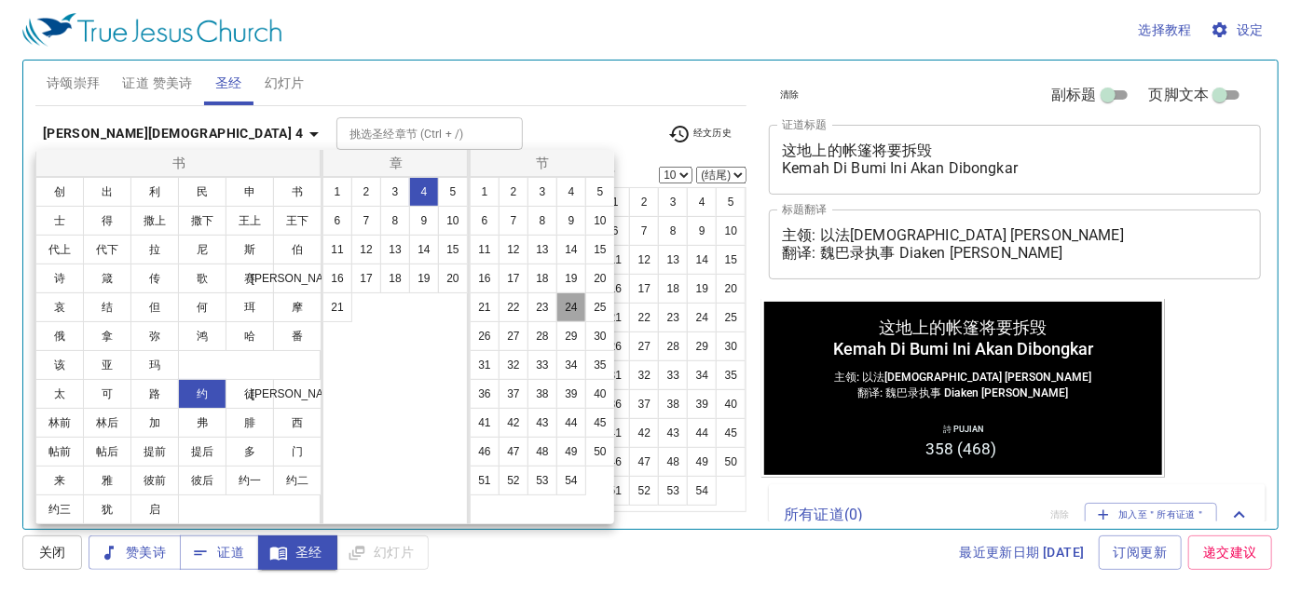
click at [561, 314] on button "24" at bounding box center [571, 308] width 30 height 30
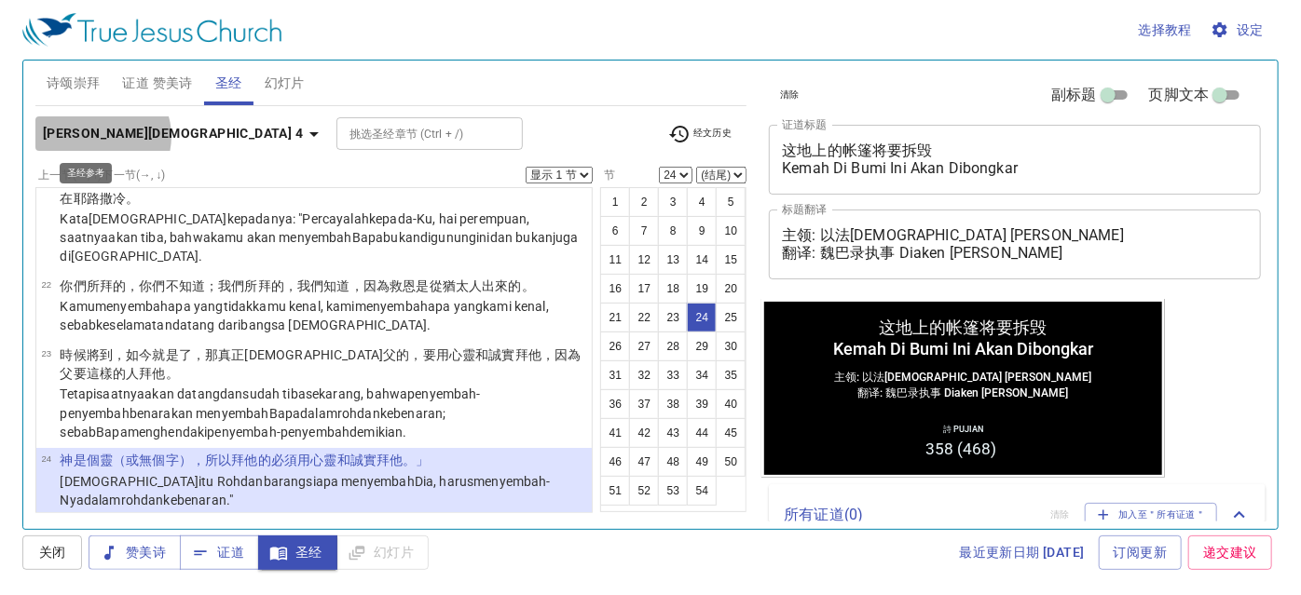
click at [102, 136] on b "约翰福音 4" at bounding box center [173, 133] width 260 height 23
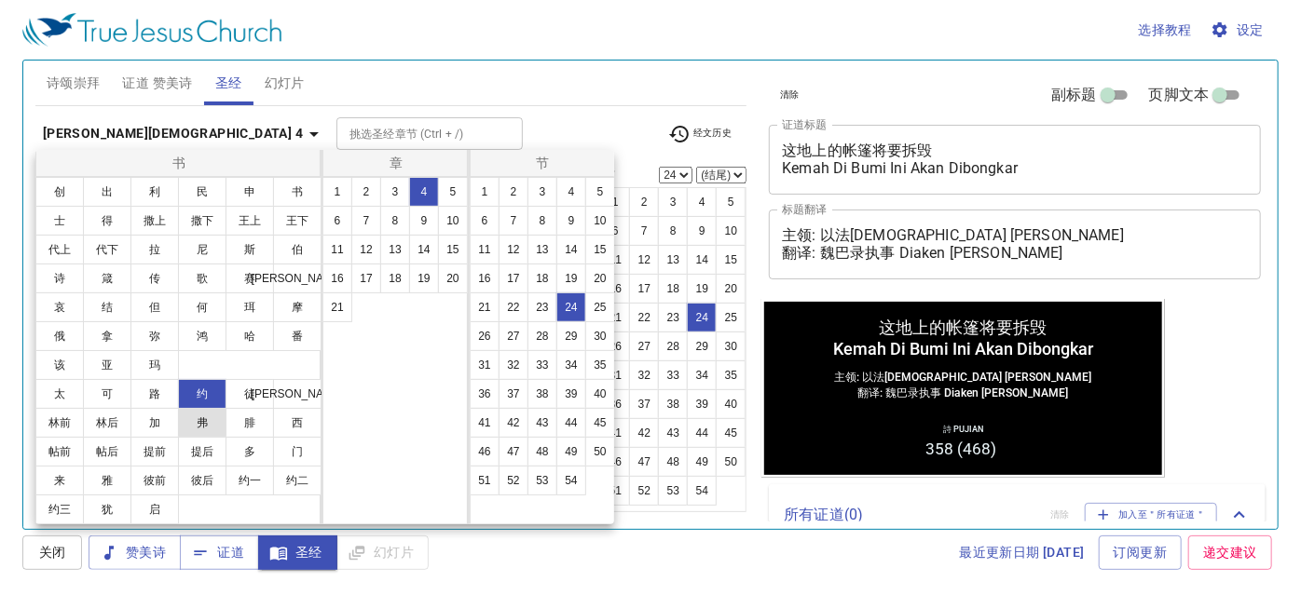
click at [222, 415] on button "弗" at bounding box center [202, 423] width 48 height 30
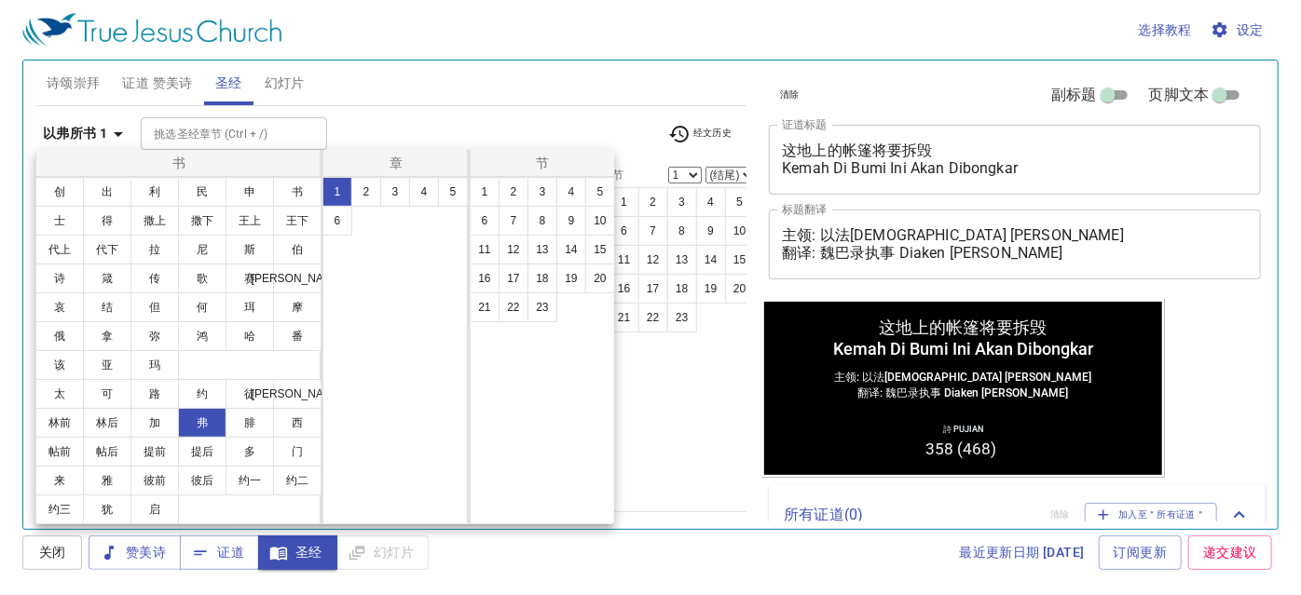
scroll to position [0, 0]
click at [267, 425] on button "腓" at bounding box center [249, 423] width 48 height 30
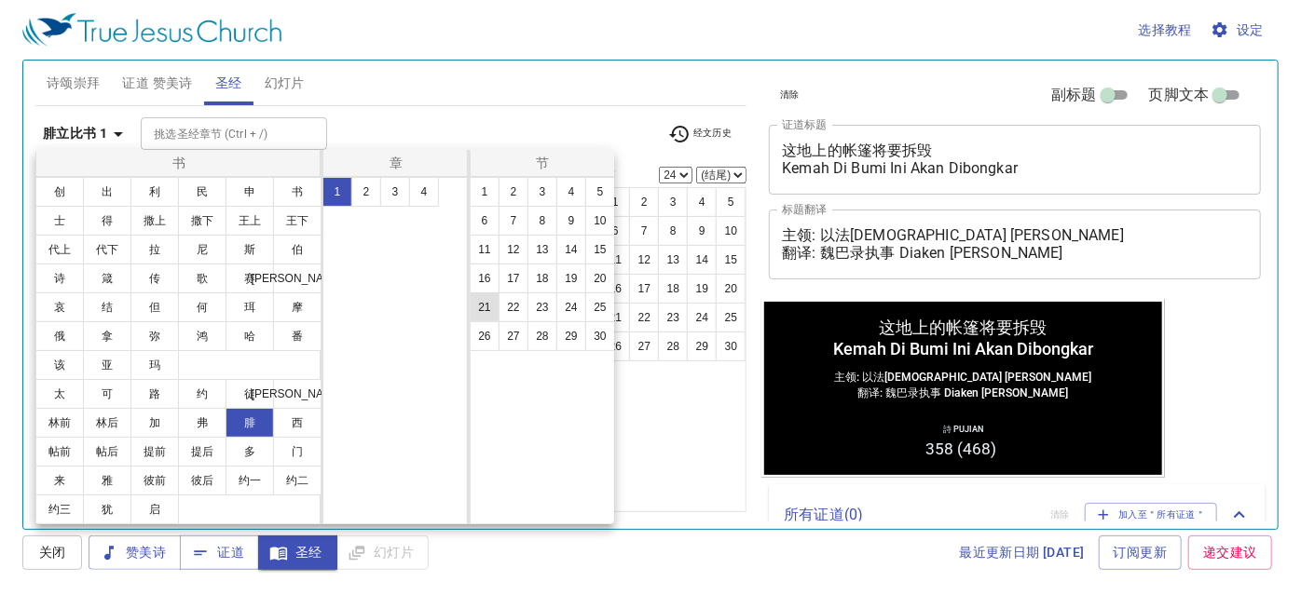
click at [485, 309] on button "21" at bounding box center [485, 308] width 30 height 30
select select "21"
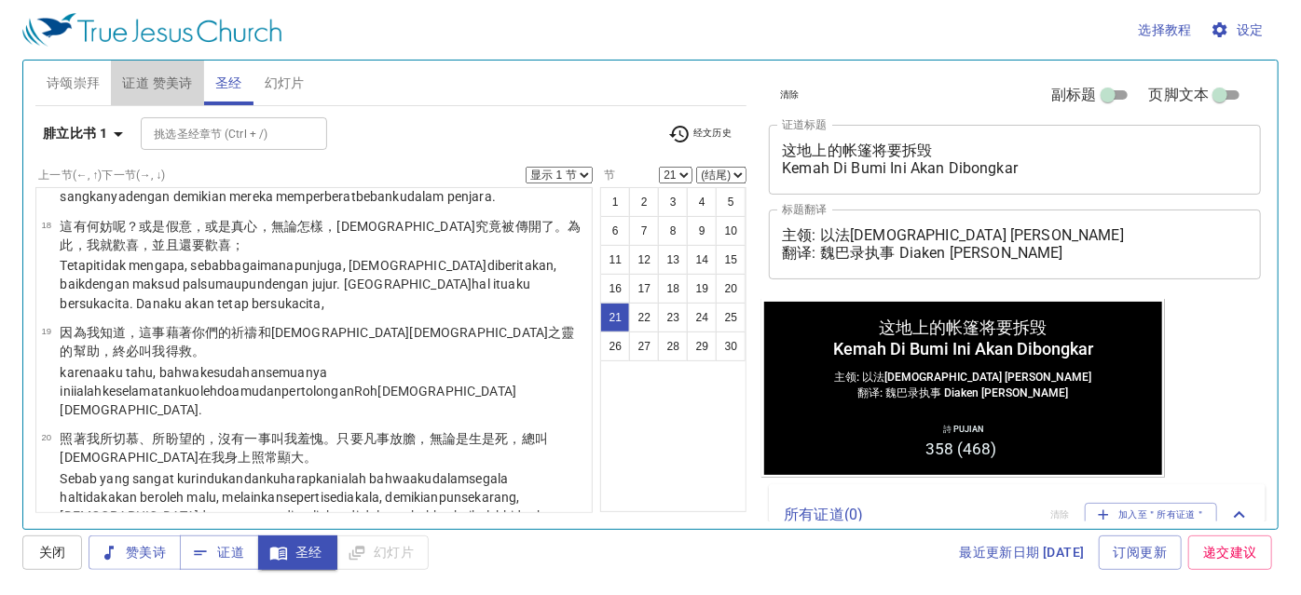
click at [169, 84] on span "证道 赞美诗" at bounding box center [157, 83] width 70 height 23
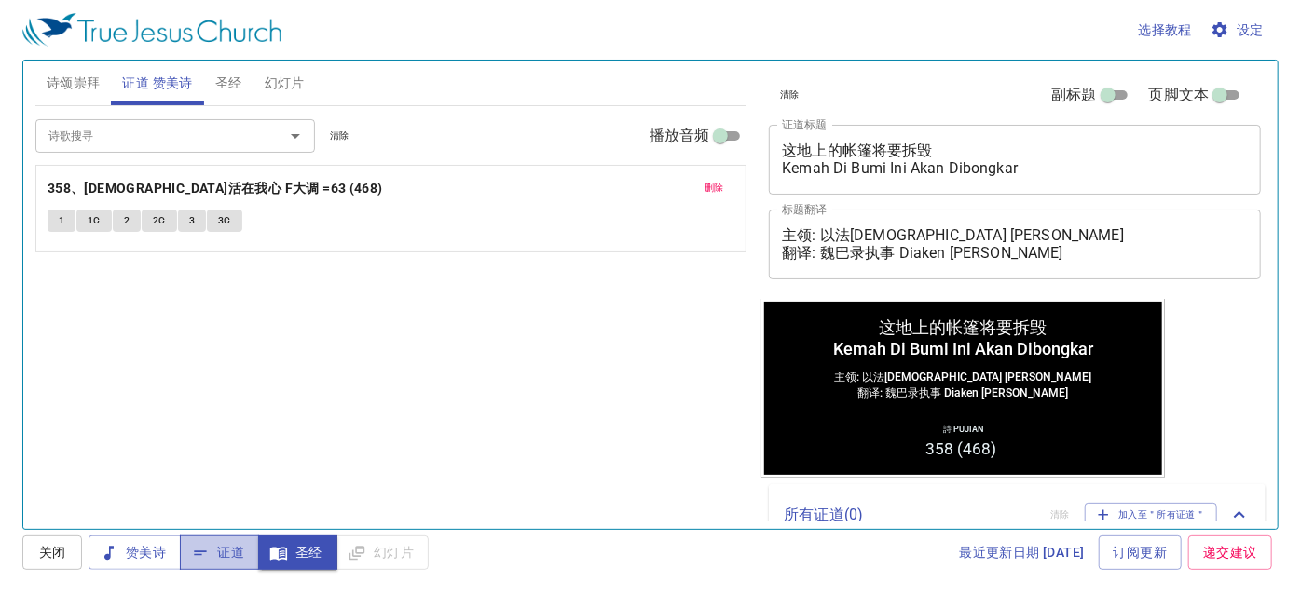
click at [0, 0] on span "证道" at bounding box center [0, 0] width 0 height 0
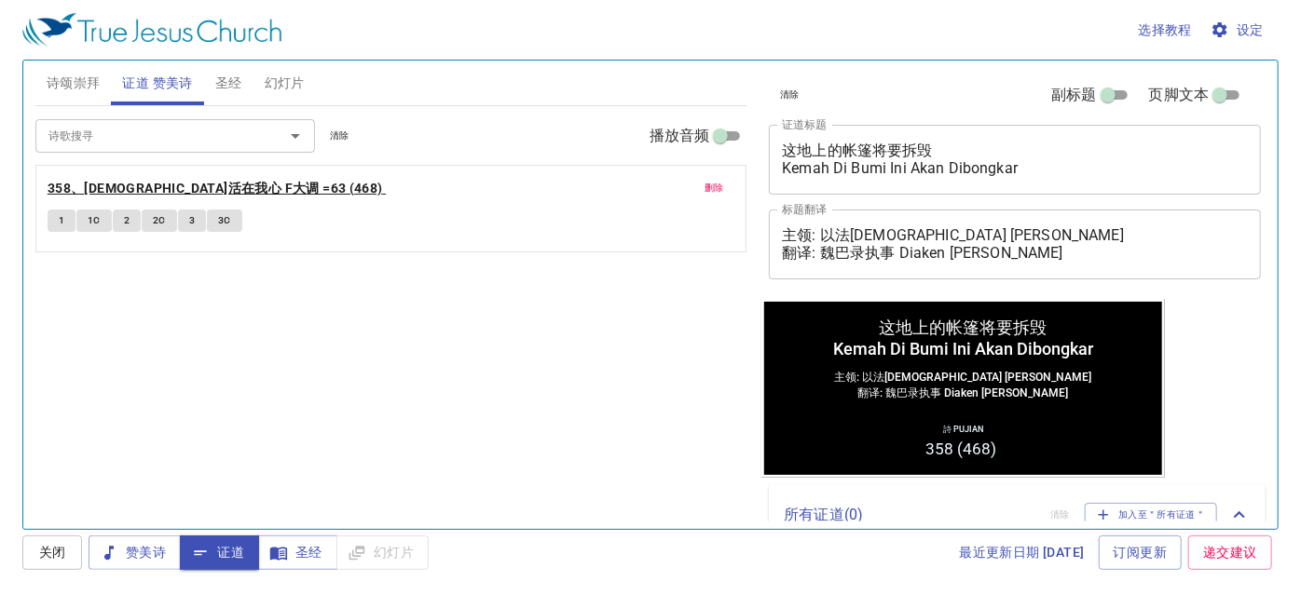
click at [173, 192] on b "358、[DEMOGRAPHIC_DATA]活在我心 F大调 =63 (468)" at bounding box center [215, 188] width 335 height 23
click at [59, 223] on span "1" at bounding box center [62, 220] width 6 height 17
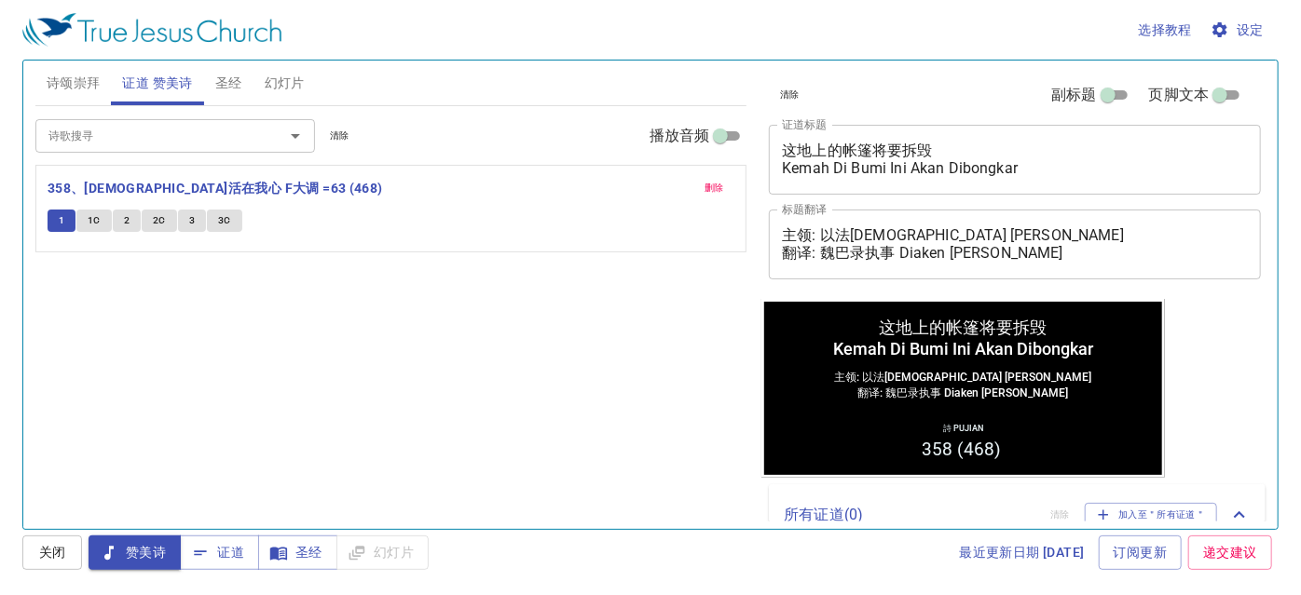
click at [92, 222] on span "1C" at bounding box center [94, 220] width 13 height 17
click at [131, 217] on button "2" at bounding box center [127, 221] width 28 height 22
click at [157, 217] on span "2C" at bounding box center [159, 220] width 13 height 17
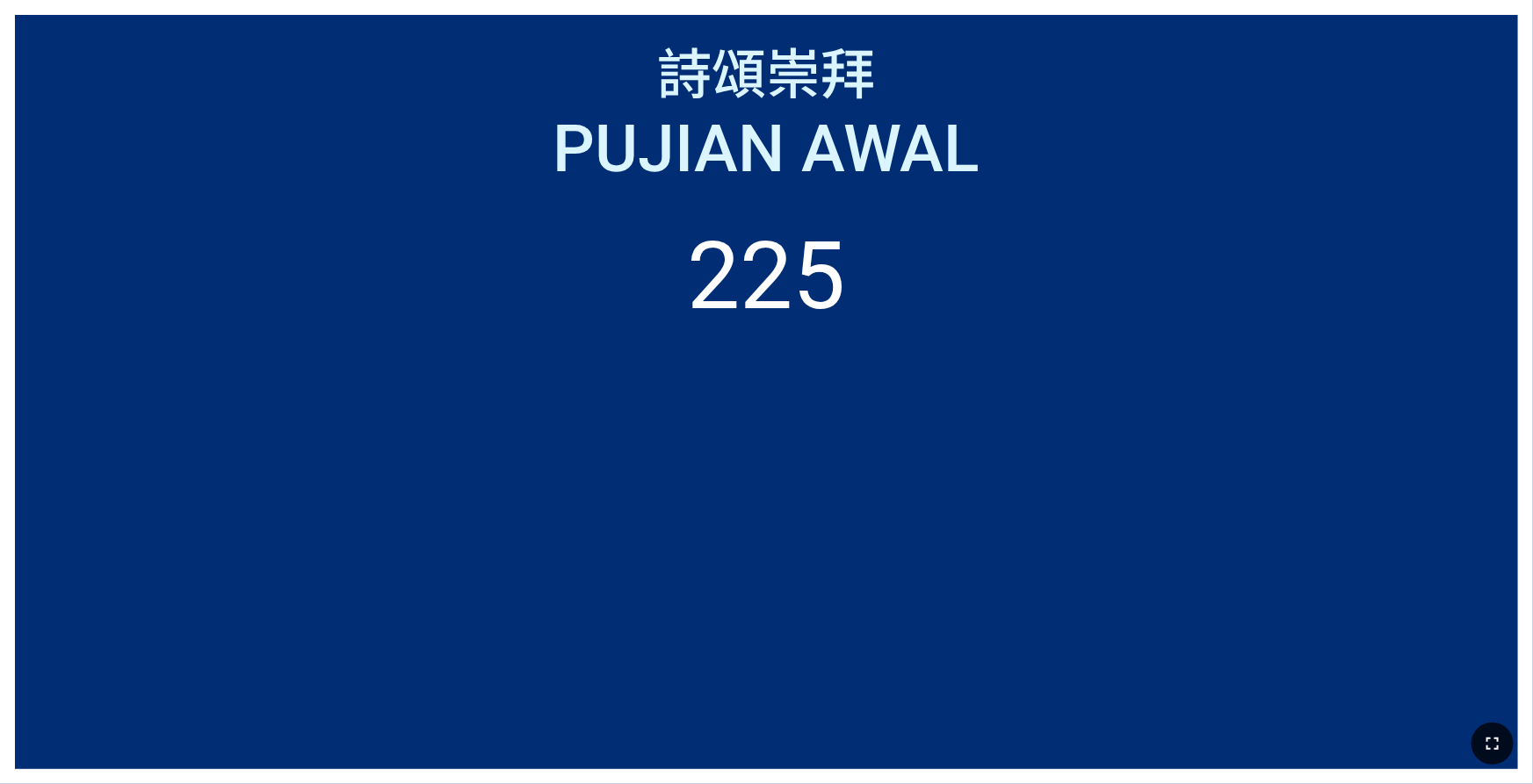
click at [1214, 599] on icon "button" at bounding box center [1492, 743] width 21 height 21
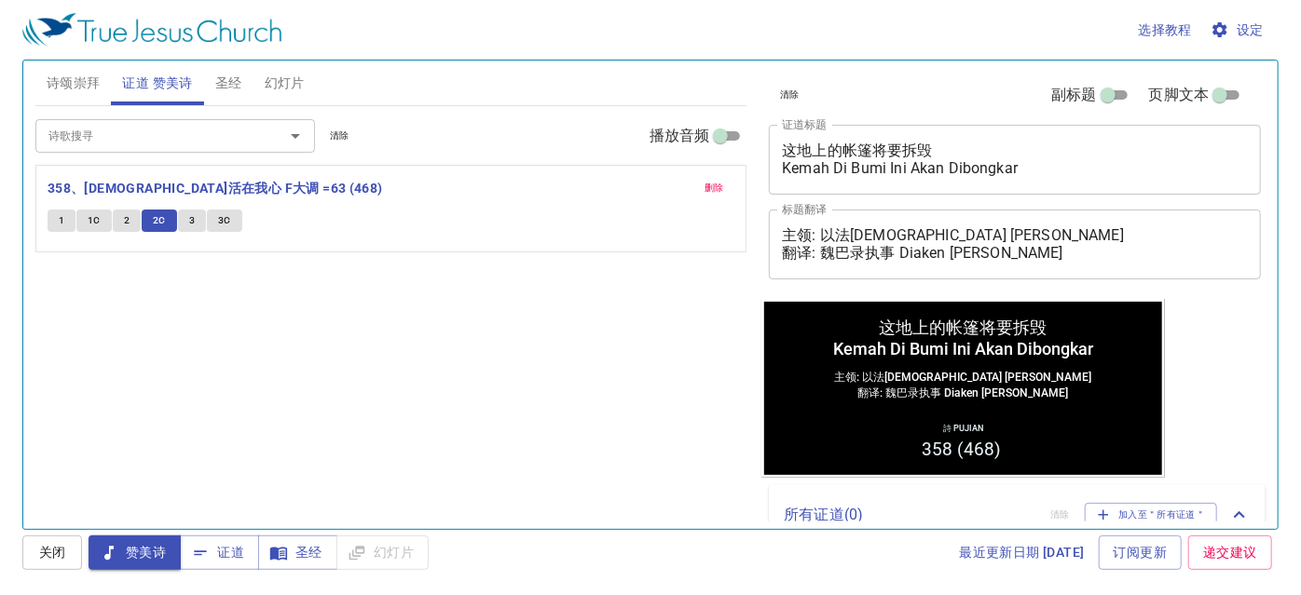
click at [189, 216] on span "3" at bounding box center [192, 220] width 6 height 17
click at [219, 223] on span "3C" at bounding box center [224, 220] width 13 height 17
